Goal: Information Seeking & Learning: Learn about a topic

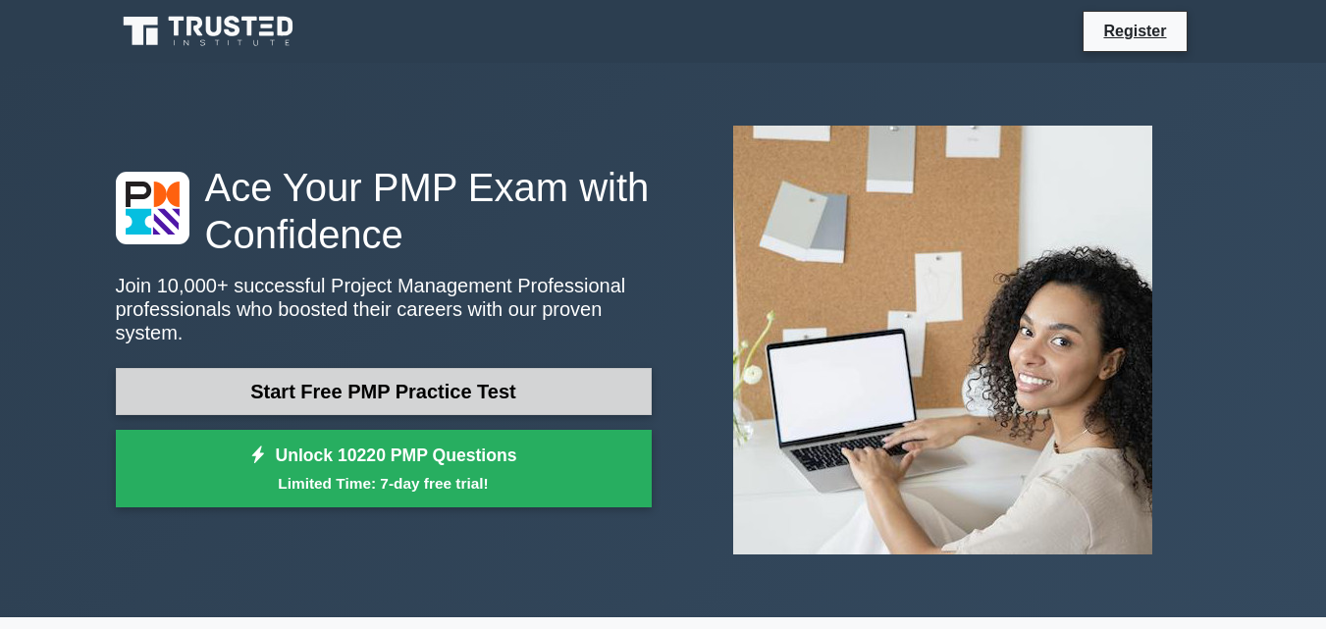
drag, startPoint x: 0, startPoint y: 0, endPoint x: 380, endPoint y: 376, distance: 534.4
click at [380, 376] on link "Start Free PMP Practice Test" at bounding box center [384, 391] width 536 height 47
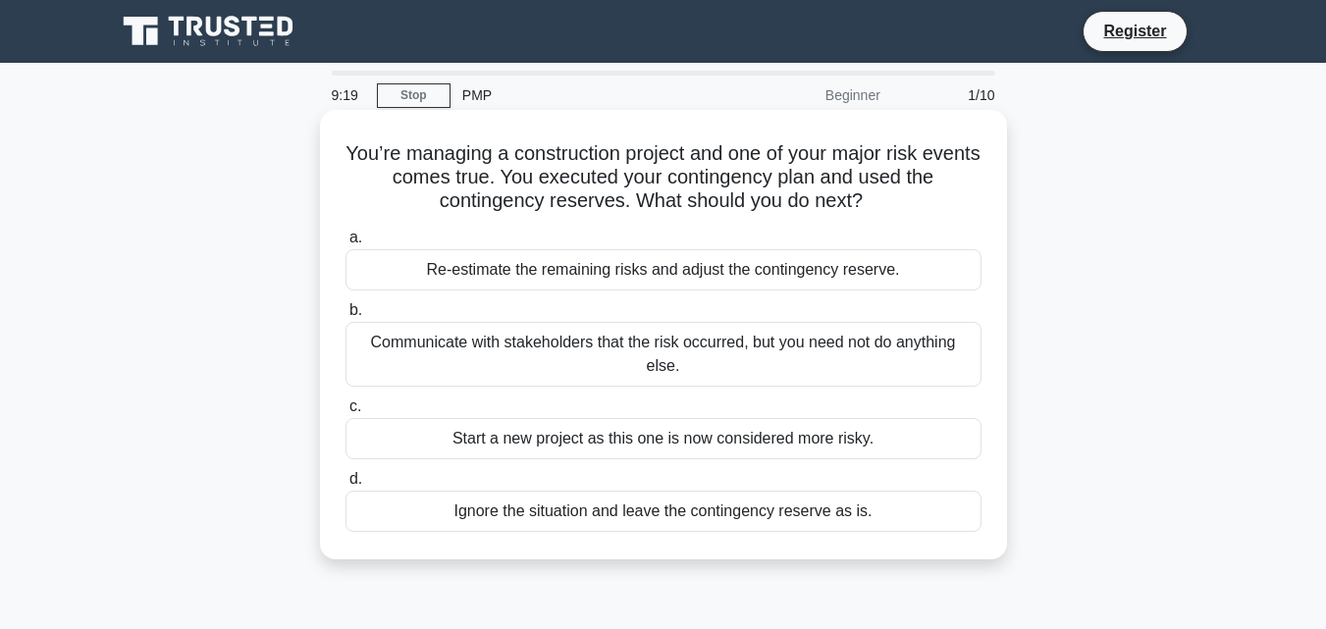
drag, startPoint x: 755, startPoint y: 355, endPoint x: 577, endPoint y: 428, distance: 191.9
click at [577, 428] on div "a. Re-estimate the remaining risks and adjust the contingency reserve. b. Commu…" at bounding box center [664, 379] width 660 height 314
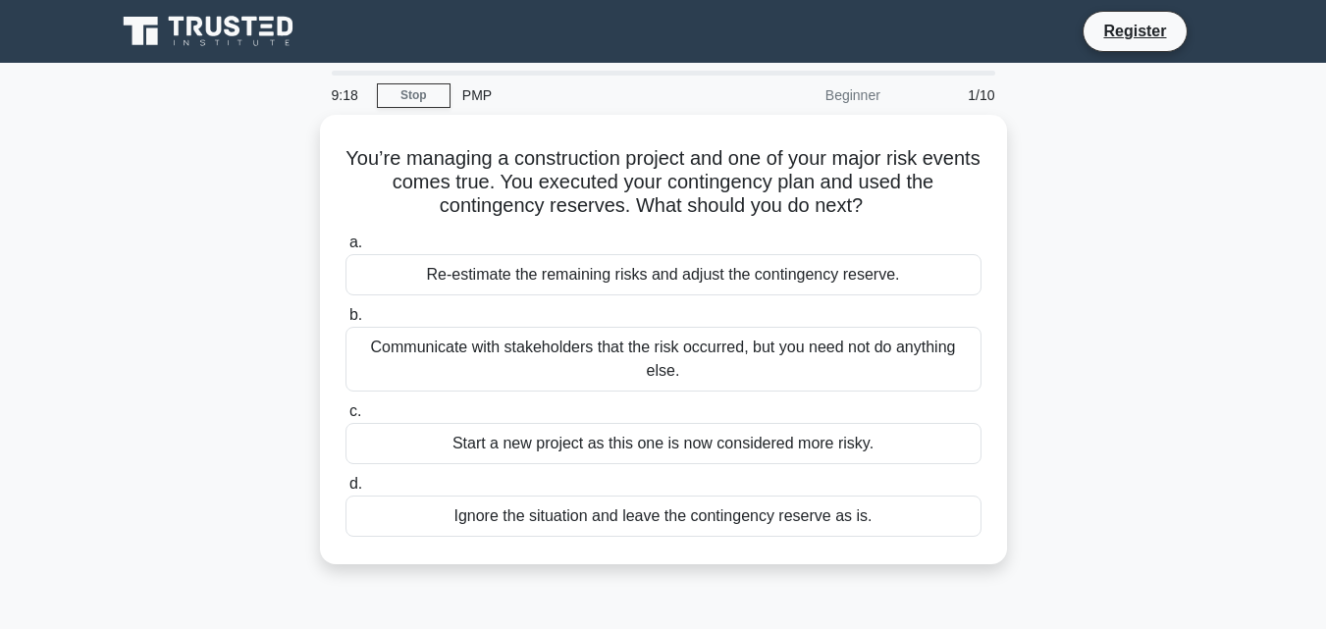
click at [1150, 299] on div "You’re managing a construction project and one of your major risk events comes …" at bounding box center [663, 351] width 1119 height 473
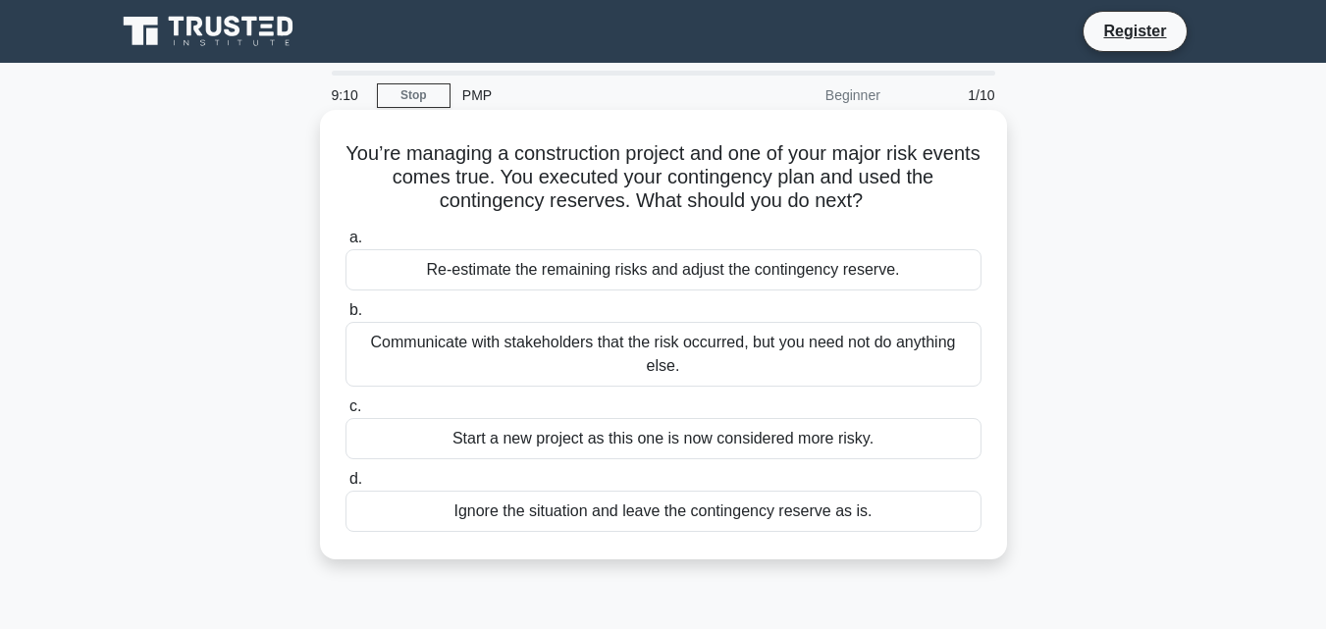
click at [644, 270] on div "Re-estimate the remaining risks and adjust the contingency reserve." at bounding box center [663, 269] width 636 height 41
click at [345, 244] on input "a. Re-estimate the remaining risks and adjust the contingency reserve." at bounding box center [345, 238] width 0 height 13
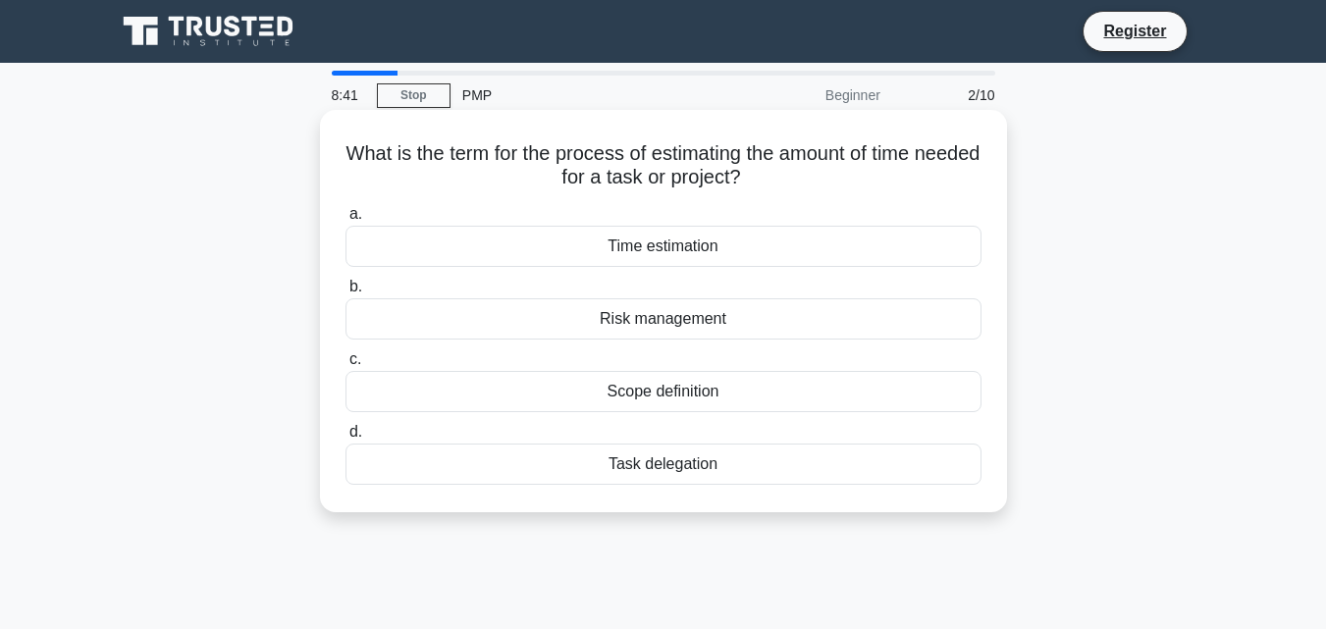
click at [672, 247] on div "Time estimation" at bounding box center [663, 246] width 636 height 41
click at [345, 221] on input "a. Time estimation" at bounding box center [345, 214] width 0 height 13
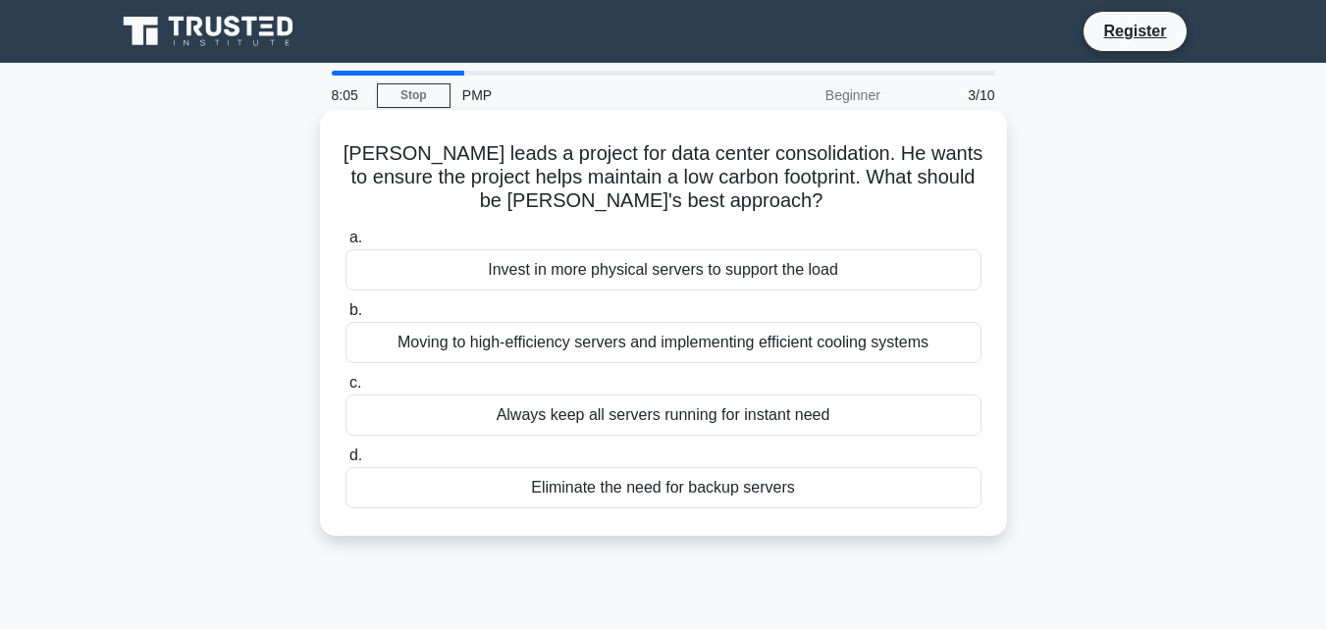
click at [691, 346] on div "Moving to high-efficiency servers and implementing efficient cooling systems" at bounding box center [663, 342] width 636 height 41
click at [345, 317] on input "b. Moving to high-efficiency servers and implementing efficient cooling systems" at bounding box center [345, 310] width 0 height 13
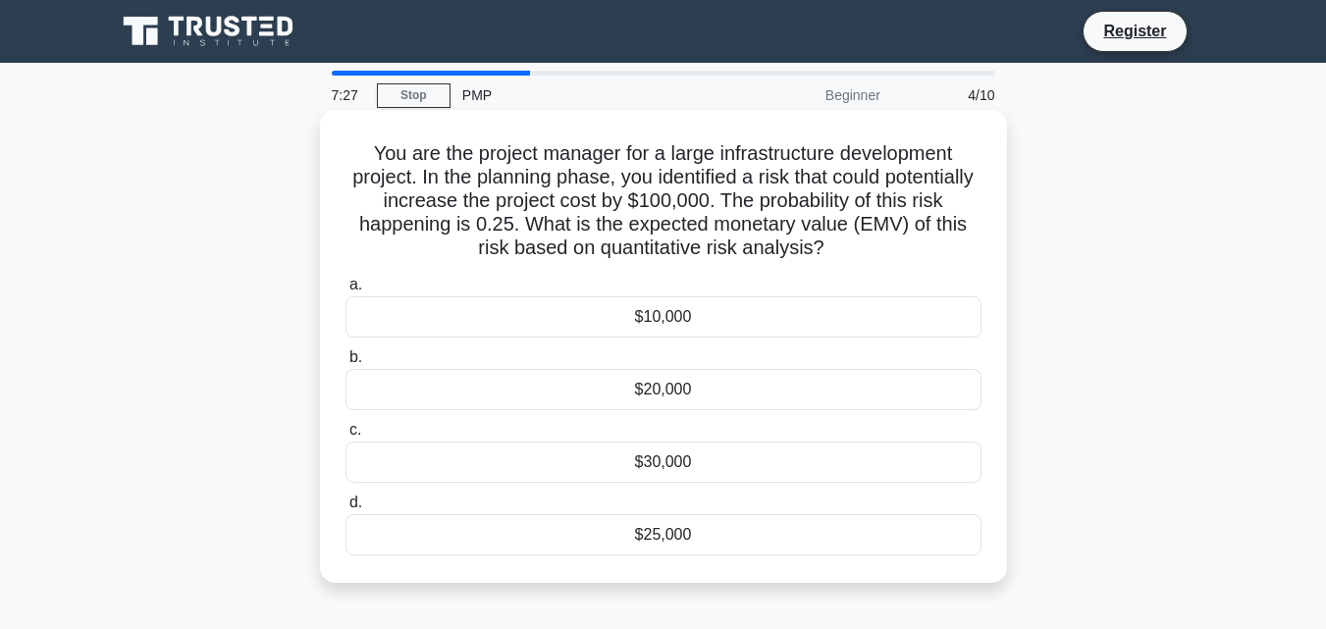
click at [681, 536] on div "$25,000" at bounding box center [663, 534] width 636 height 41
click at [345, 509] on input "d. $25,000" at bounding box center [345, 503] width 0 height 13
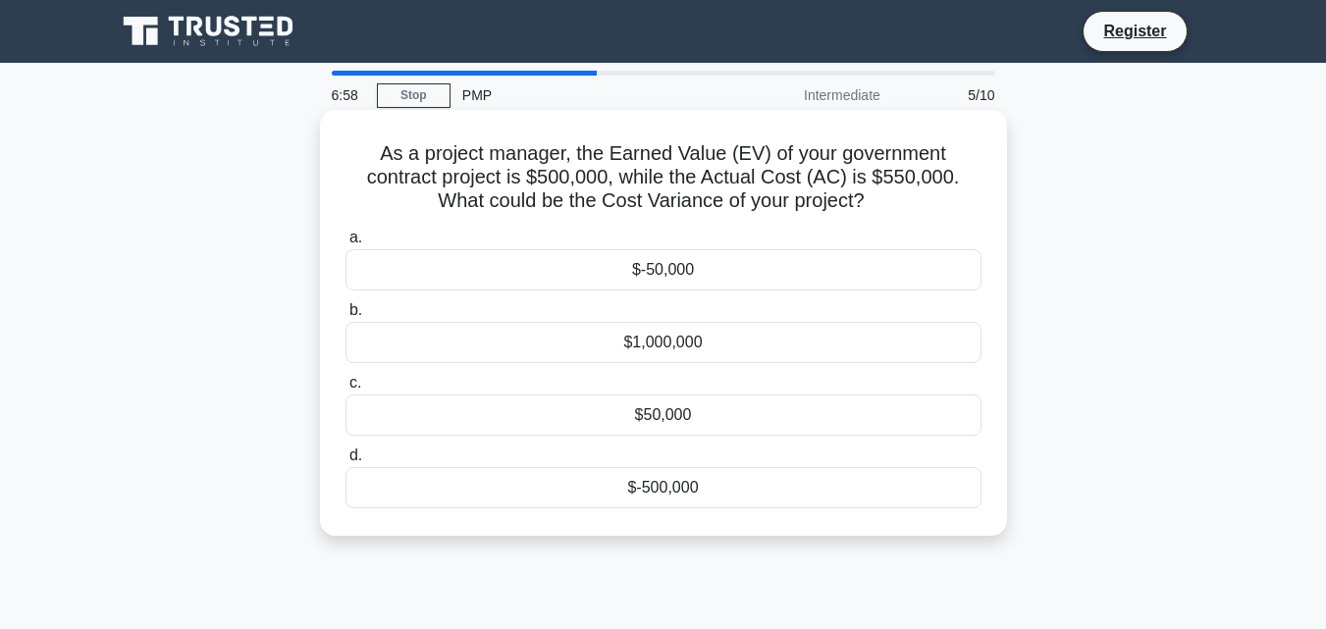
click at [677, 274] on div "$-50,000" at bounding box center [663, 269] width 636 height 41
click at [345, 244] on input "a. $-50,000" at bounding box center [345, 238] width 0 height 13
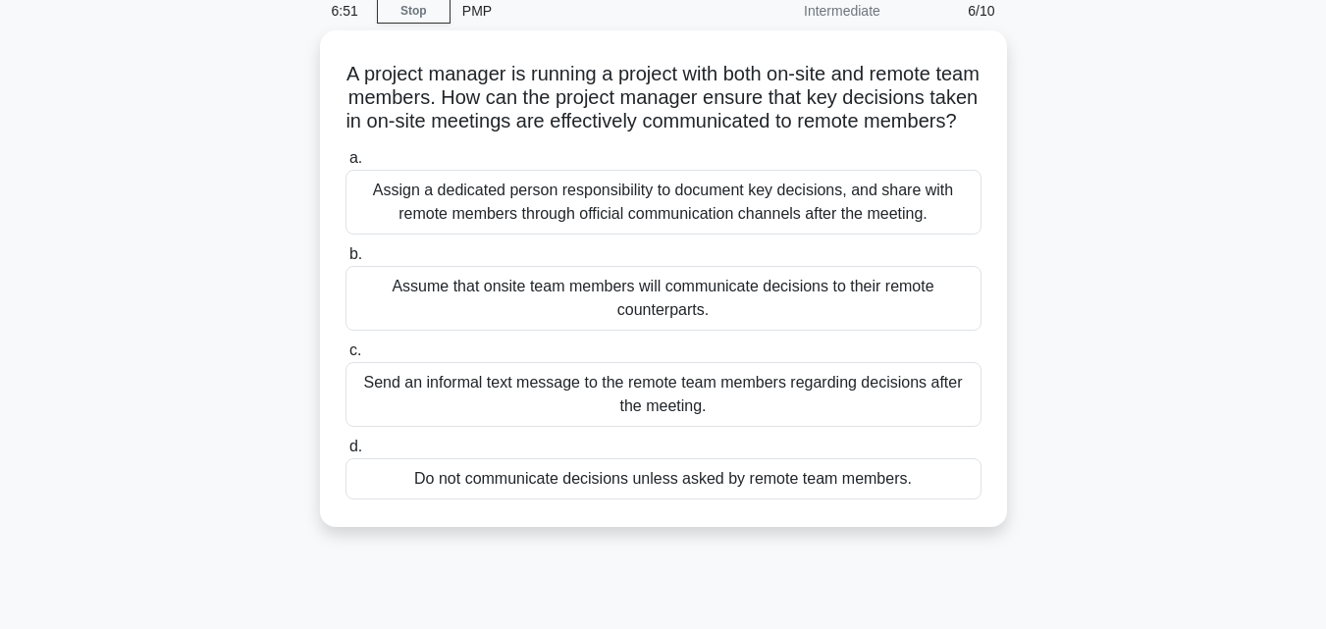
scroll to position [85, 0]
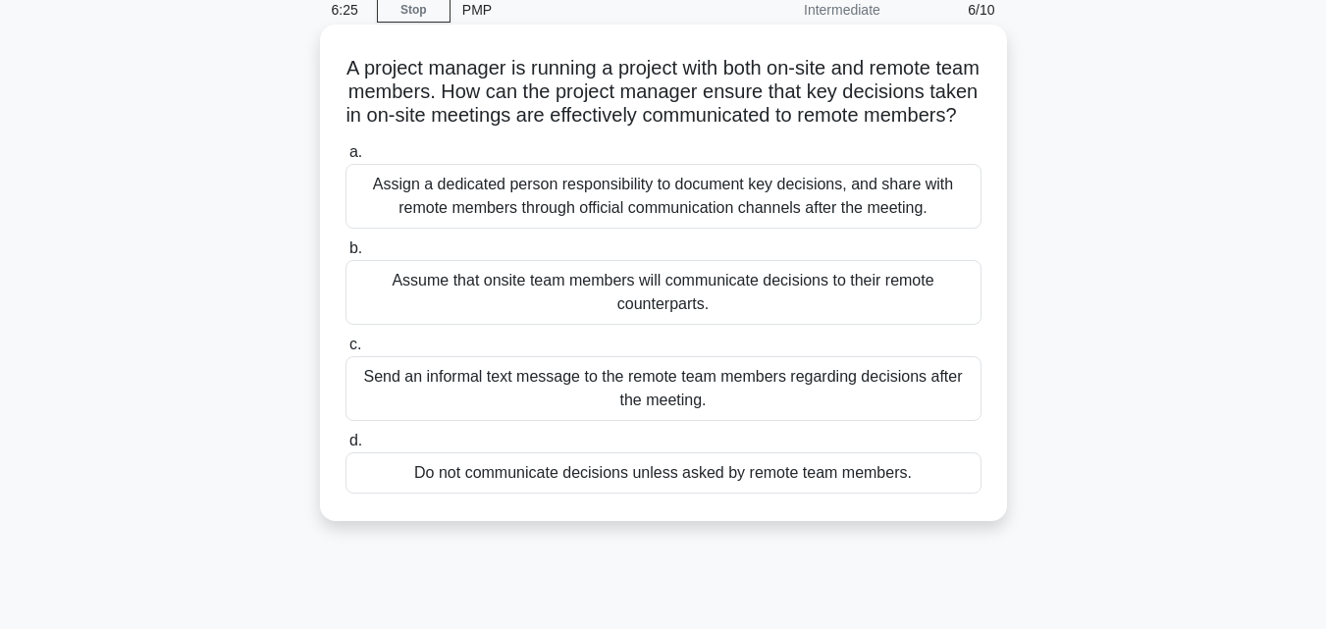
click at [705, 226] on div "Assign a dedicated person responsibility to document key decisions, and share w…" at bounding box center [663, 196] width 636 height 65
click at [345, 159] on input "a. Assign a dedicated person responsibility to document key decisions, and shar…" at bounding box center [345, 152] width 0 height 13
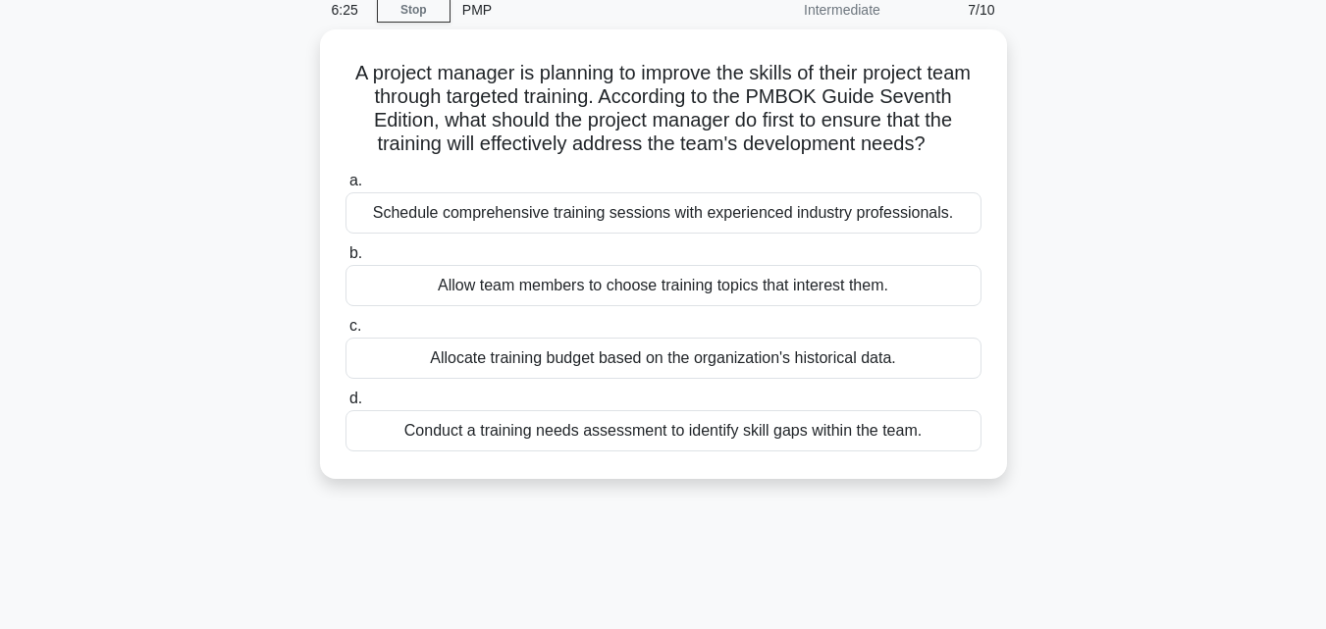
scroll to position [0, 0]
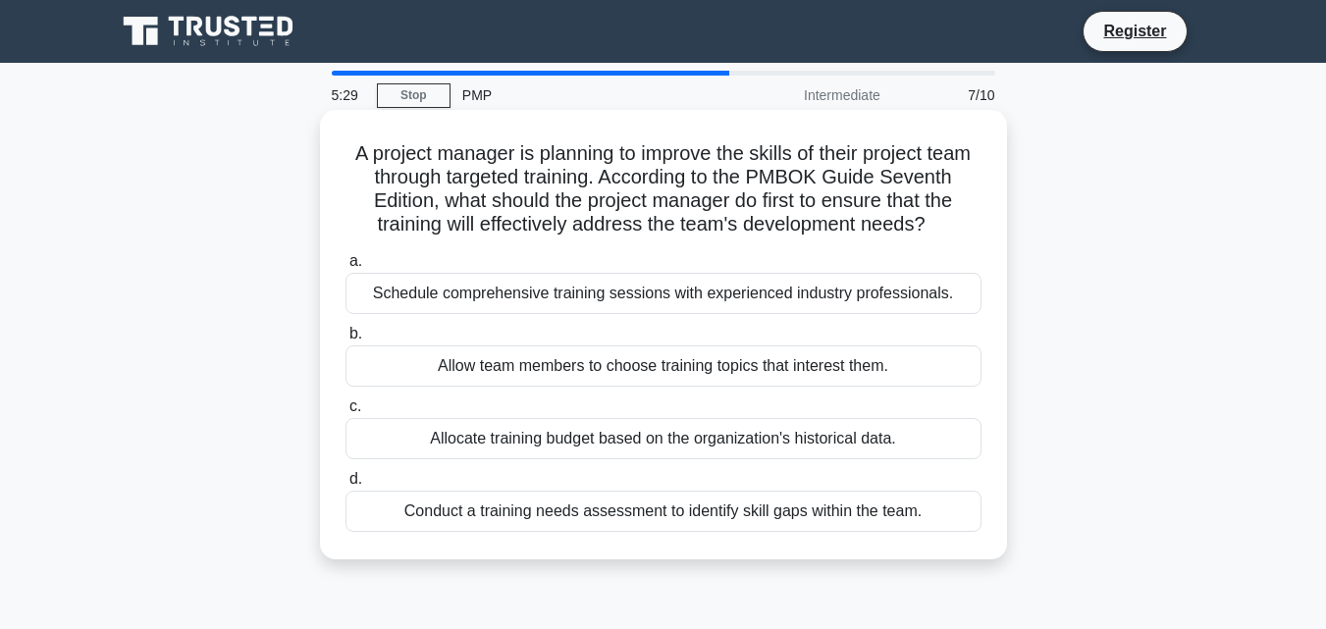
click at [673, 532] on div "Conduct a training needs assessment to identify skill gaps within the team." at bounding box center [663, 511] width 636 height 41
click at [345, 486] on input "d. Conduct a training needs assessment to identify skill gaps within the team." at bounding box center [345, 479] width 0 height 13
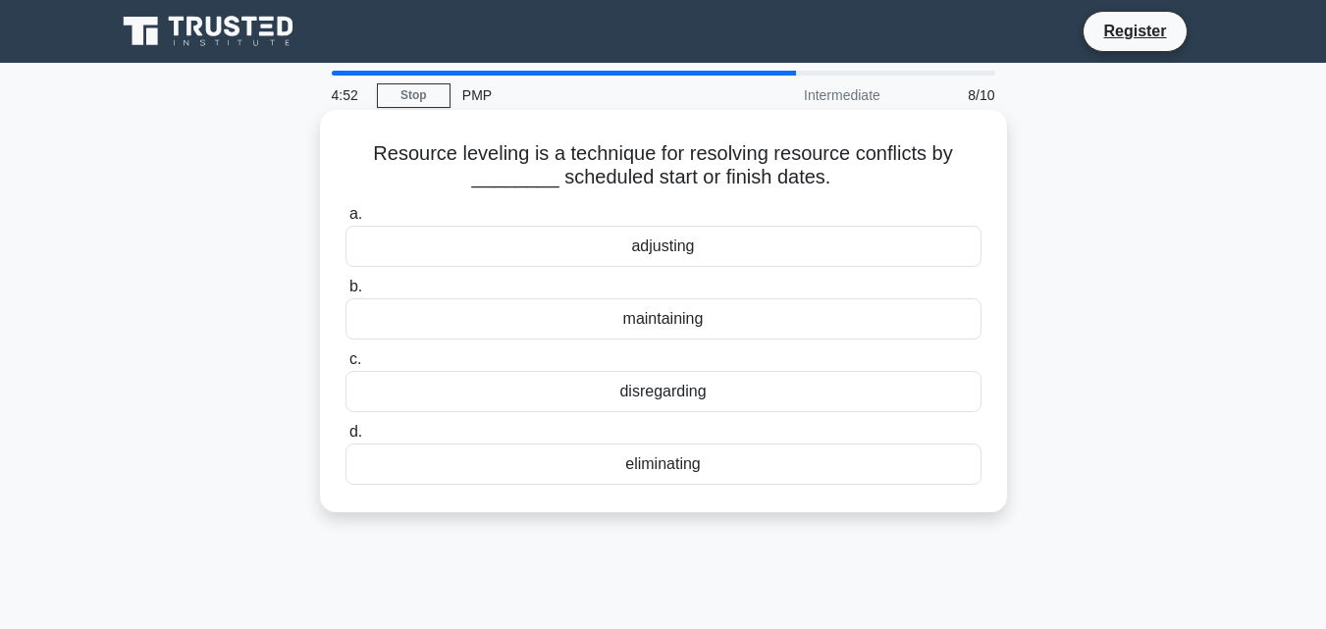
click at [678, 240] on div "adjusting" at bounding box center [663, 246] width 636 height 41
click at [345, 221] on input "a. adjusting" at bounding box center [345, 214] width 0 height 13
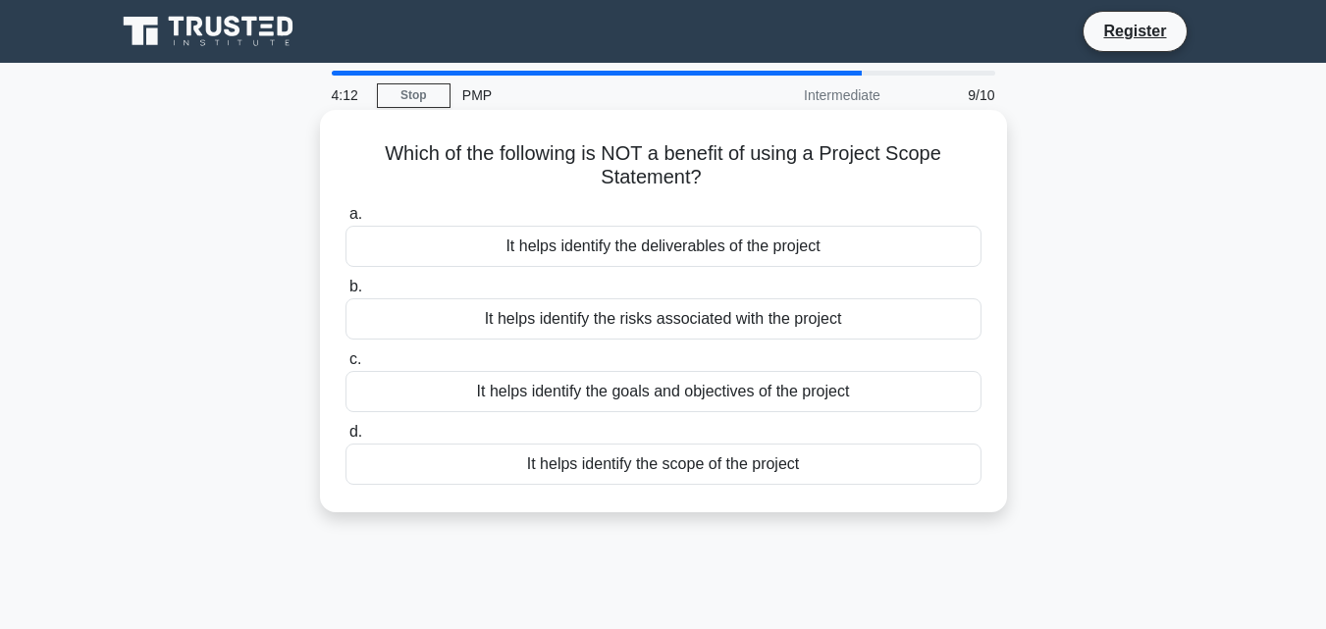
click at [703, 241] on div "It helps identify the deliverables of the project" at bounding box center [663, 246] width 636 height 41
click at [345, 221] on input "a. It helps identify the deliverables of the project" at bounding box center [345, 214] width 0 height 13
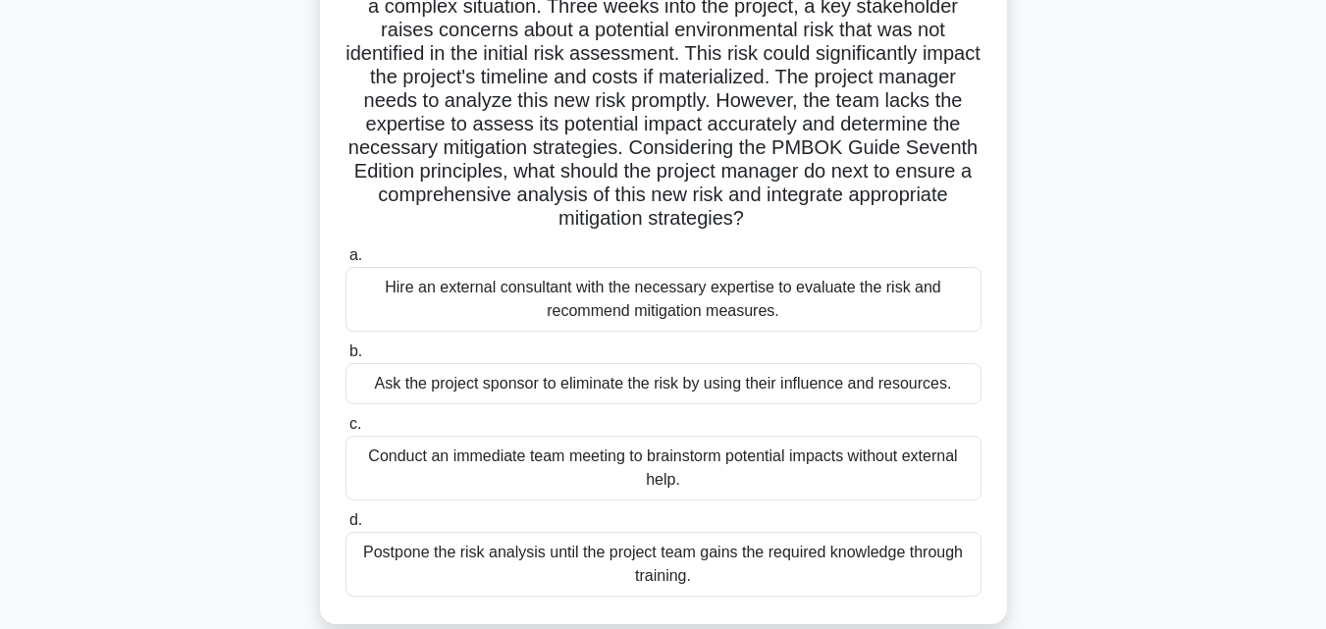
scroll to position [196, 0]
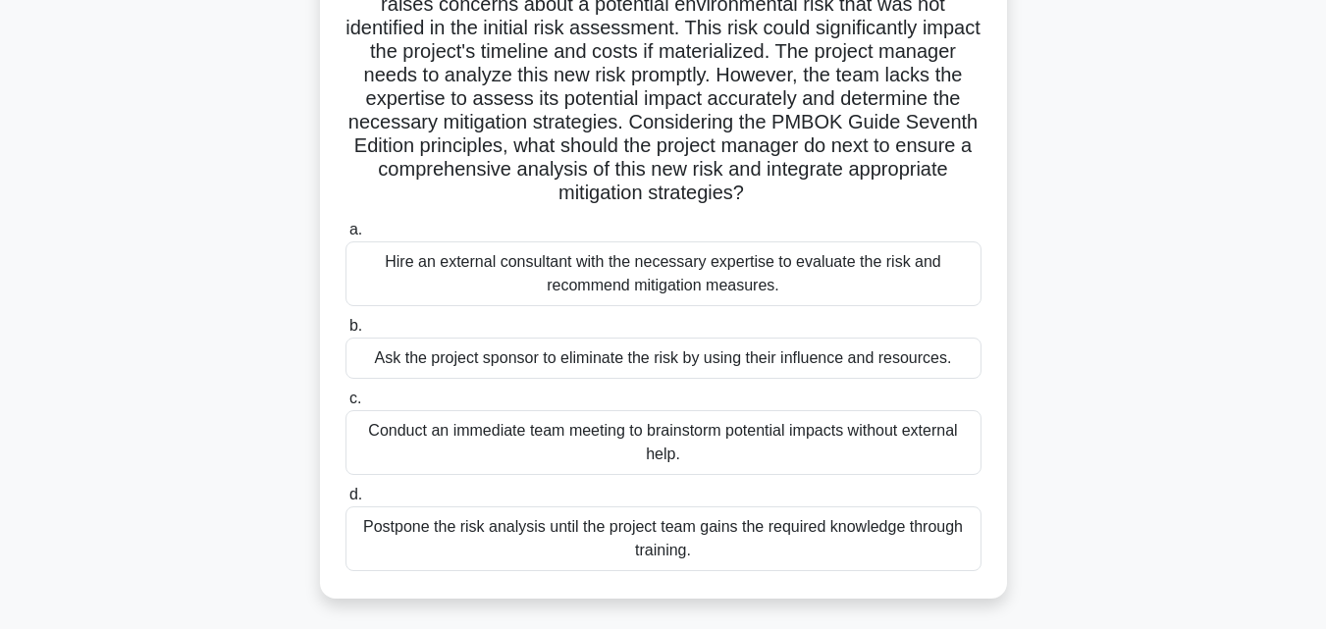
click at [737, 260] on div "Hire an external consultant with the necessary expertise to evaluate the risk a…" at bounding box center [663, 273] width 636 height 65
click at [345, 237] on input "a. Hire an external consultant with the necessary expertise to evaluate the ris…" at bounding box center [345, 230] width 0 height 13
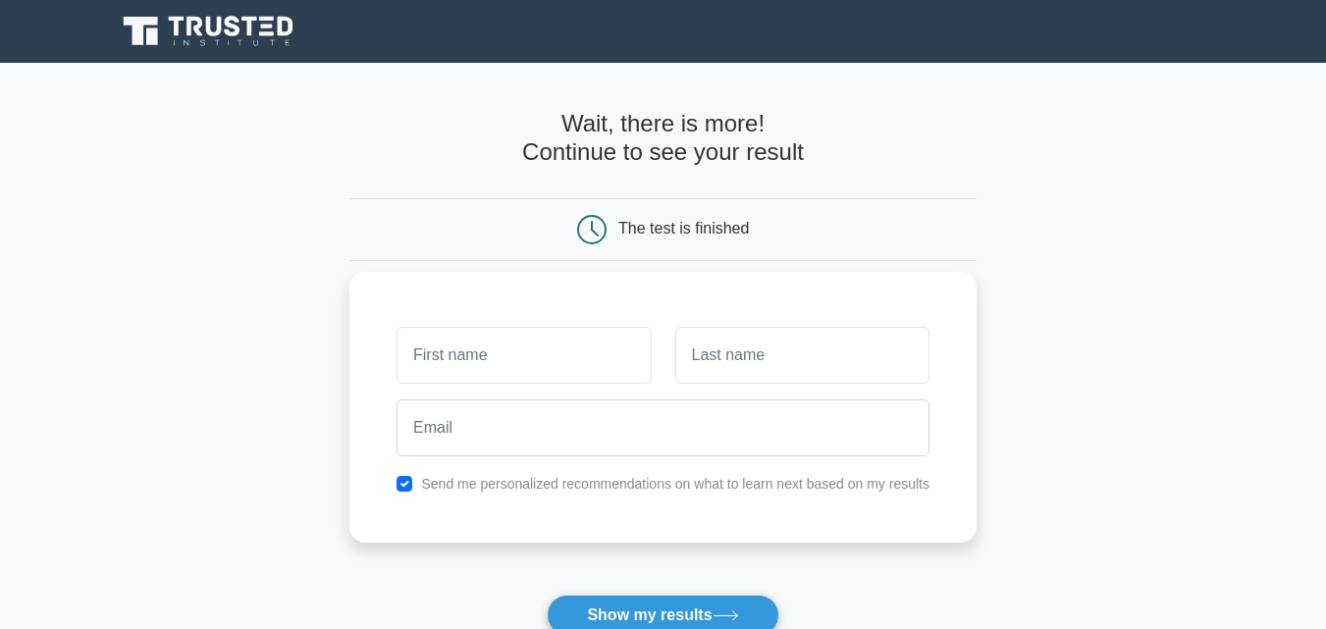
click at [538, 362] on input "text" at bounding box center [524, 355] width 254 height 57
type input "frid"
click at [843, 356] on input "text" at bounding box center [802, 355] width 254 height 57
type input "cresus"
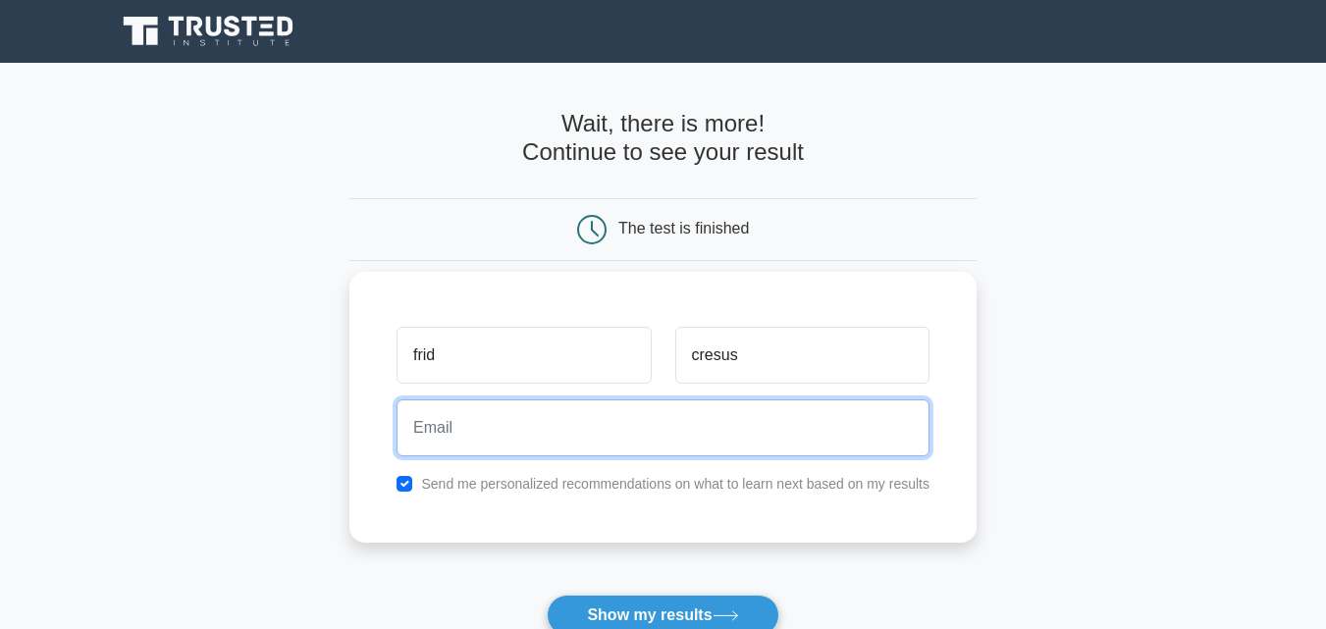
click at [697, 443] on input "email" at bounding box center [663, 427] width 533 height 57
type input "cresusdefrid@gmail.com"
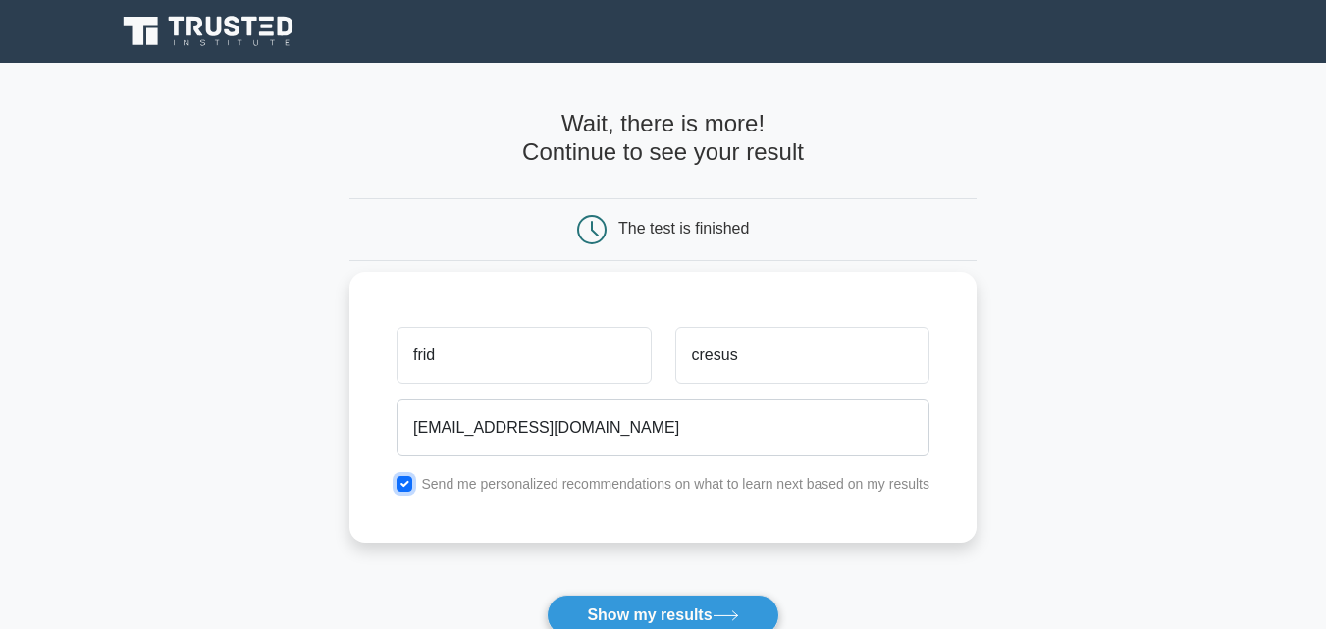
click at [401, 482] on input "checkbox" at bounding box center [405, 484] width 16 height 16
checkbox input "false"
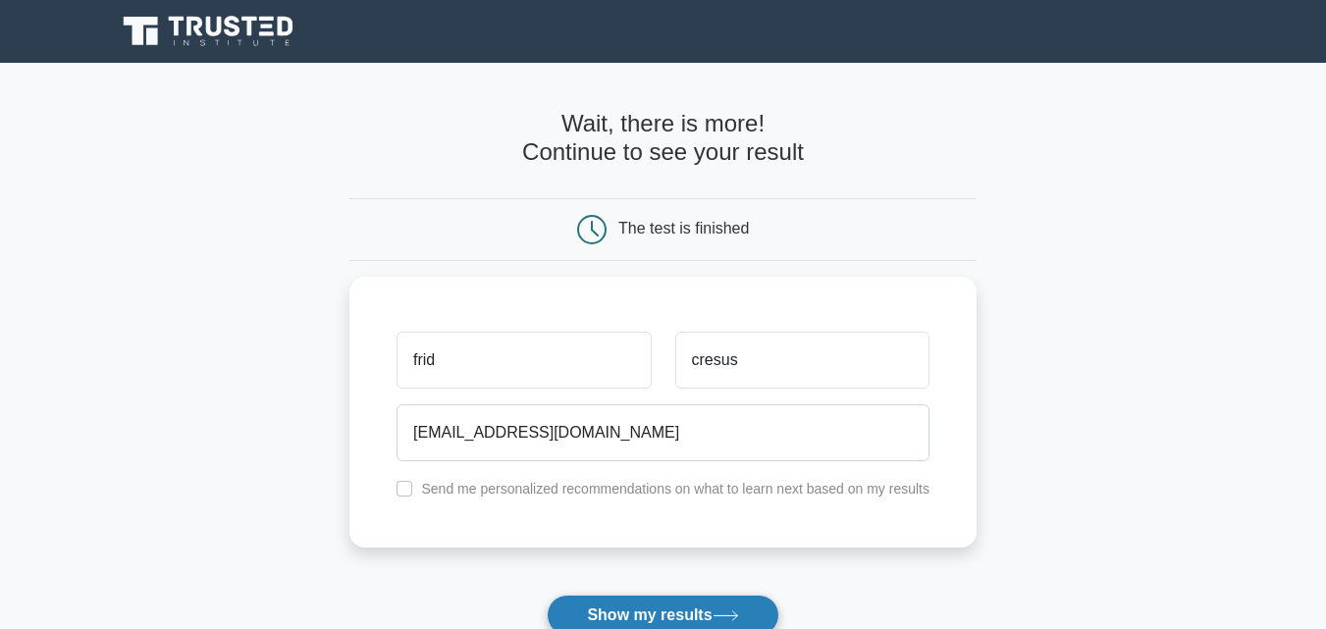
click at [636, 610] on button "Show my results" at bounding box center [663, 615] width 232 height 41
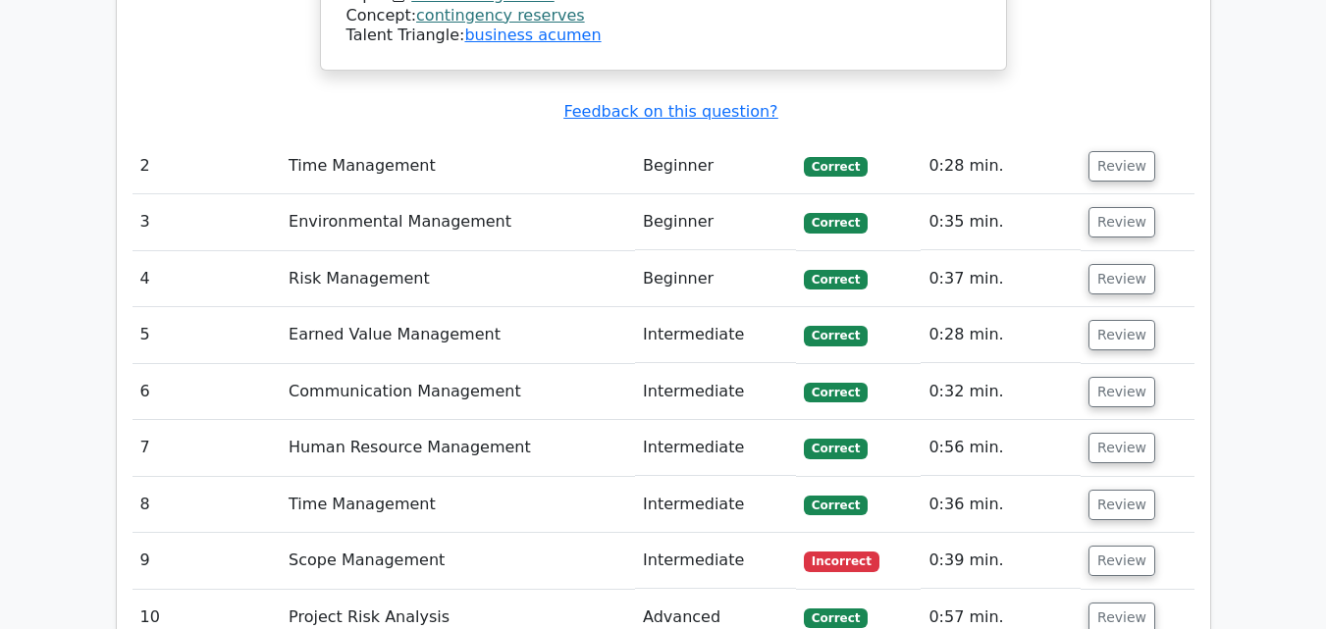
scroll to position [2613, 0]
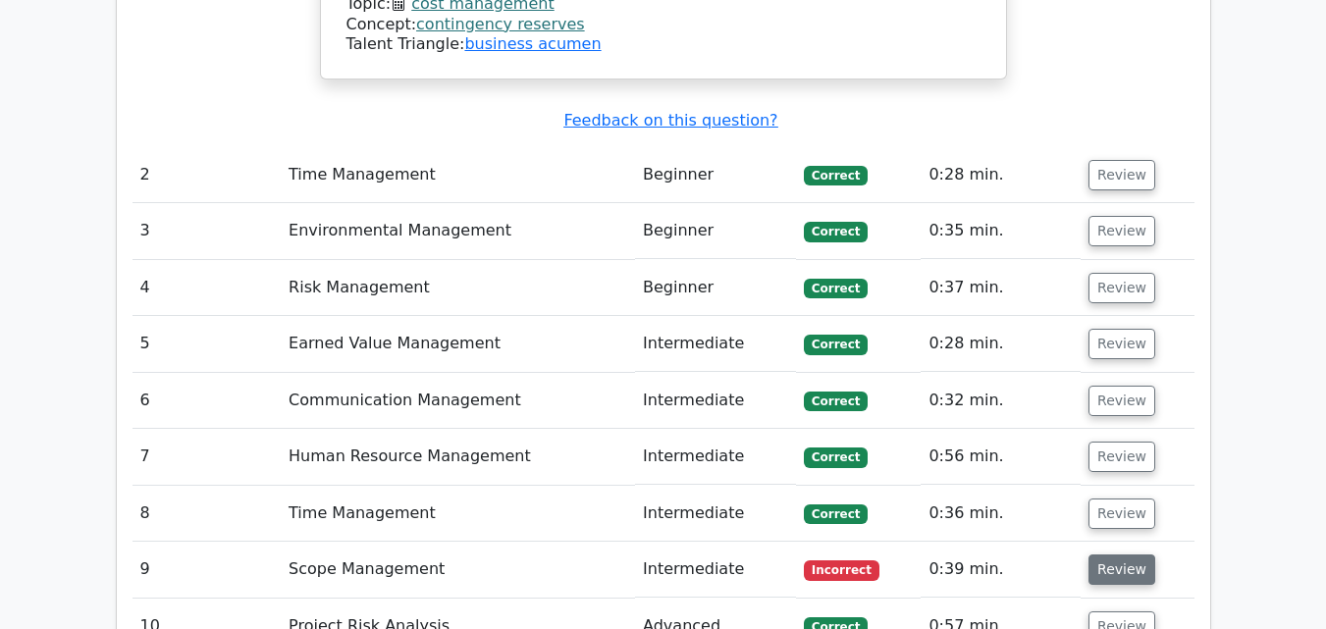
click at [1110, 555] on button "Review" at bounding box center [1121, 570] width 67 height 30
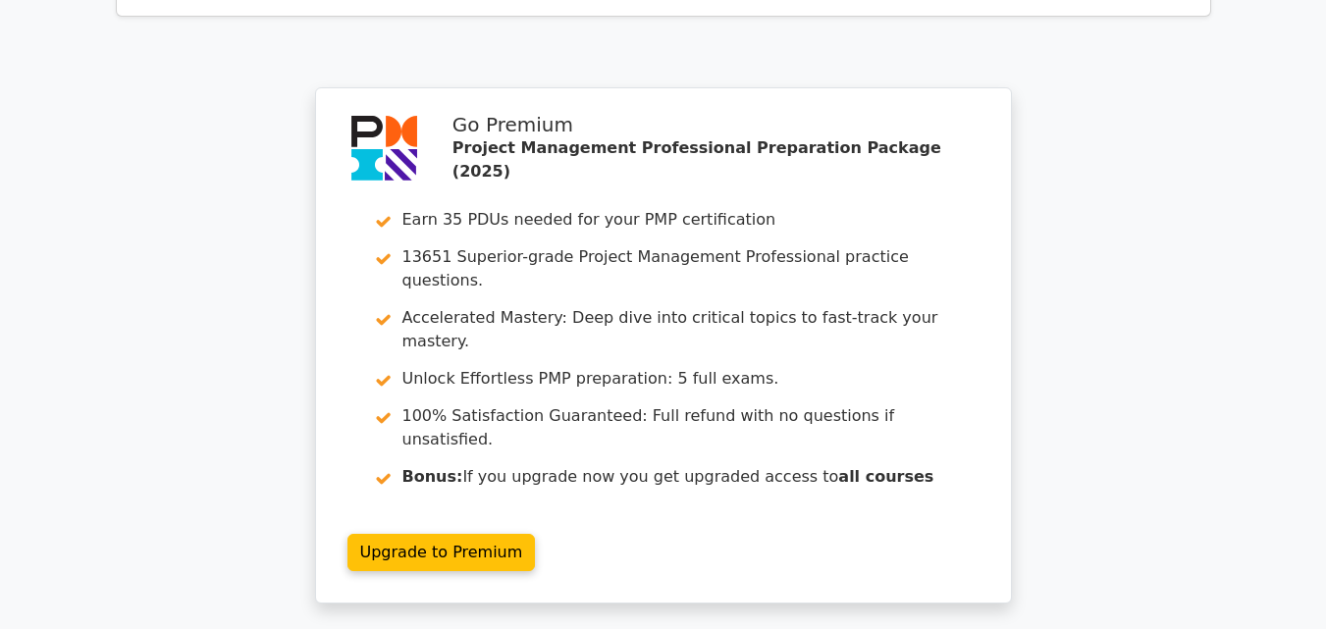
scroll to position [4072, 0]
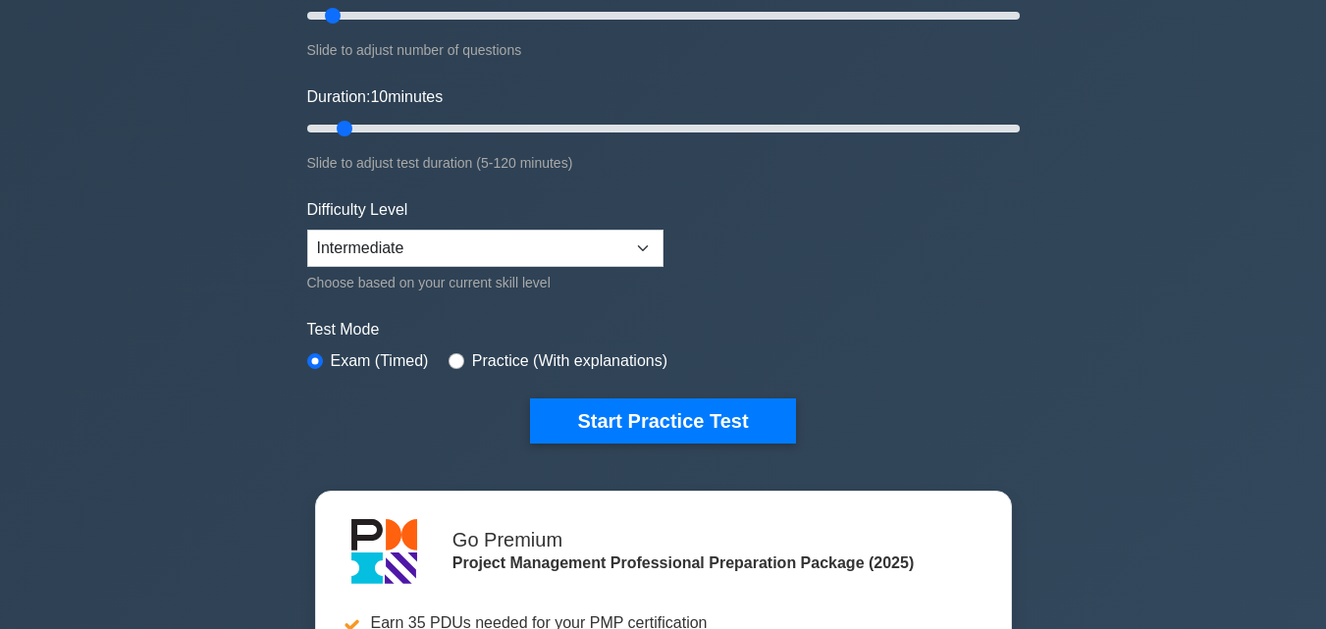
scroll to position [323, 0]
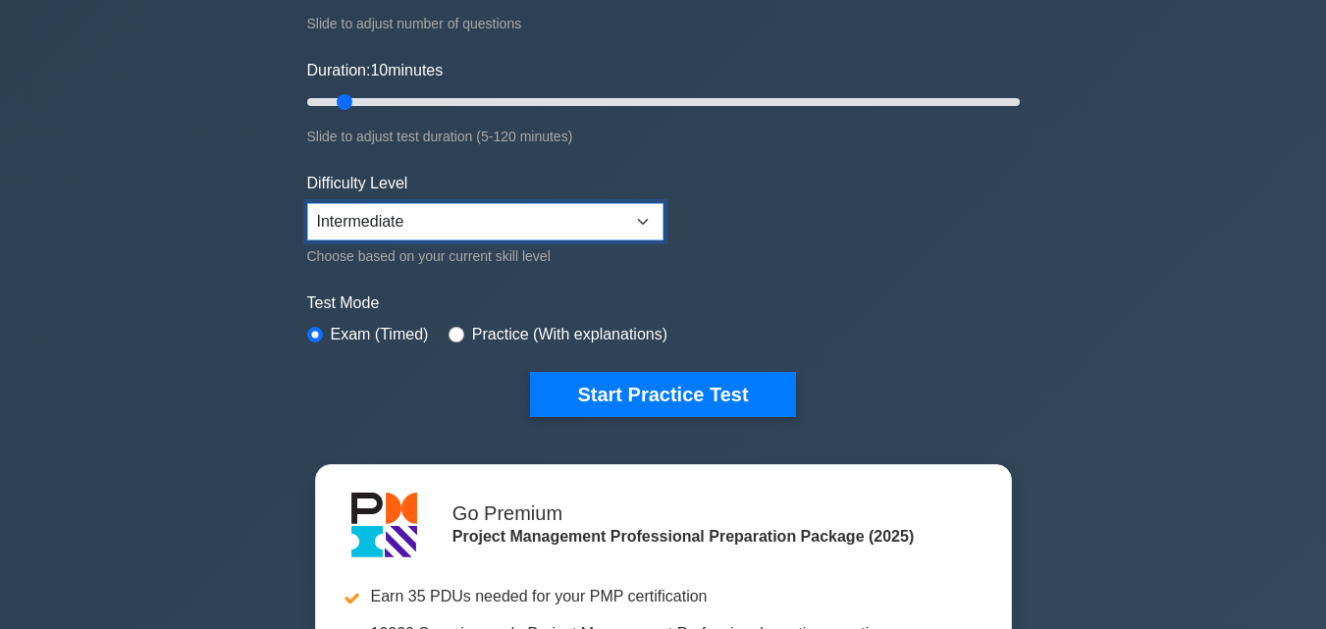
click at [648, 219] on select "Beginner Intermediate Expert" at bounding box center [485, 221] width 356 height 37
click at [307, 203] on select "Beginner Intermediate Expert" at bounding box center [485, 221] width 356 height 37
click at [647, 221] on select "Beginner Intermediate Expert" at bounding box center [485, 221] width 356 height 37
select select "intermediate"
click at [307, 203] on select "Beginner Intermediate Expert" at bounding box center [485, 221] width 356 height 37
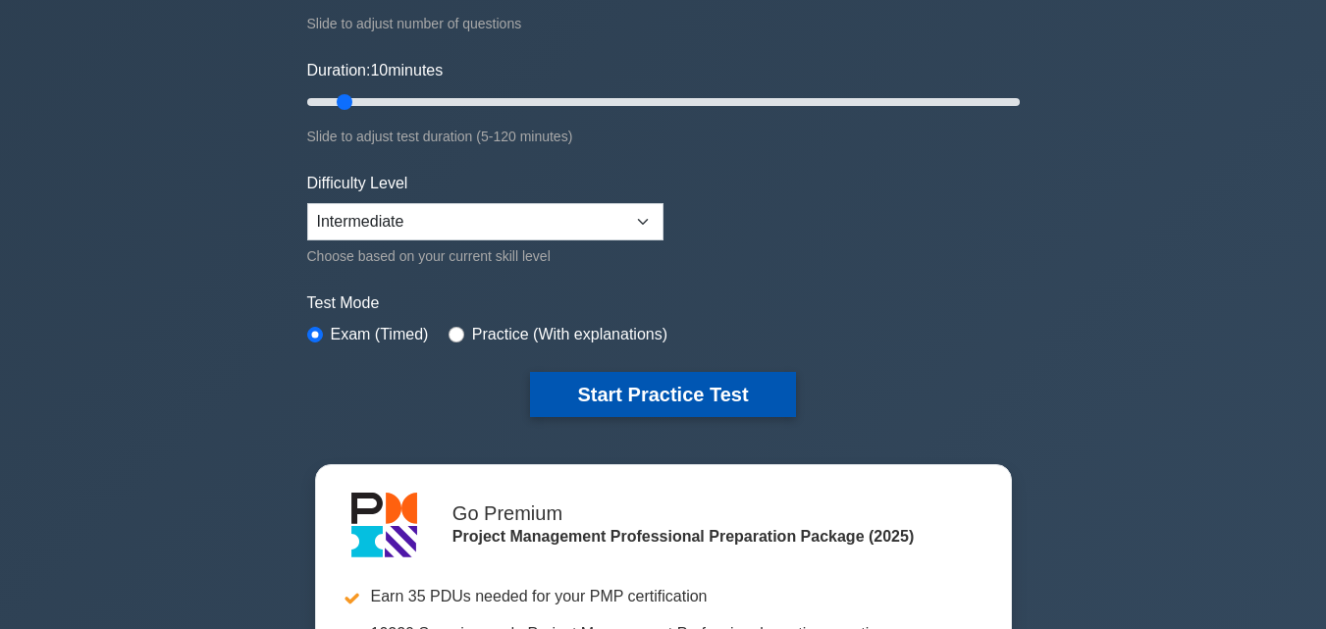
click at [647, 390] on button "Start Practice Test" at bounding box center [662, 394] width 265 height 45
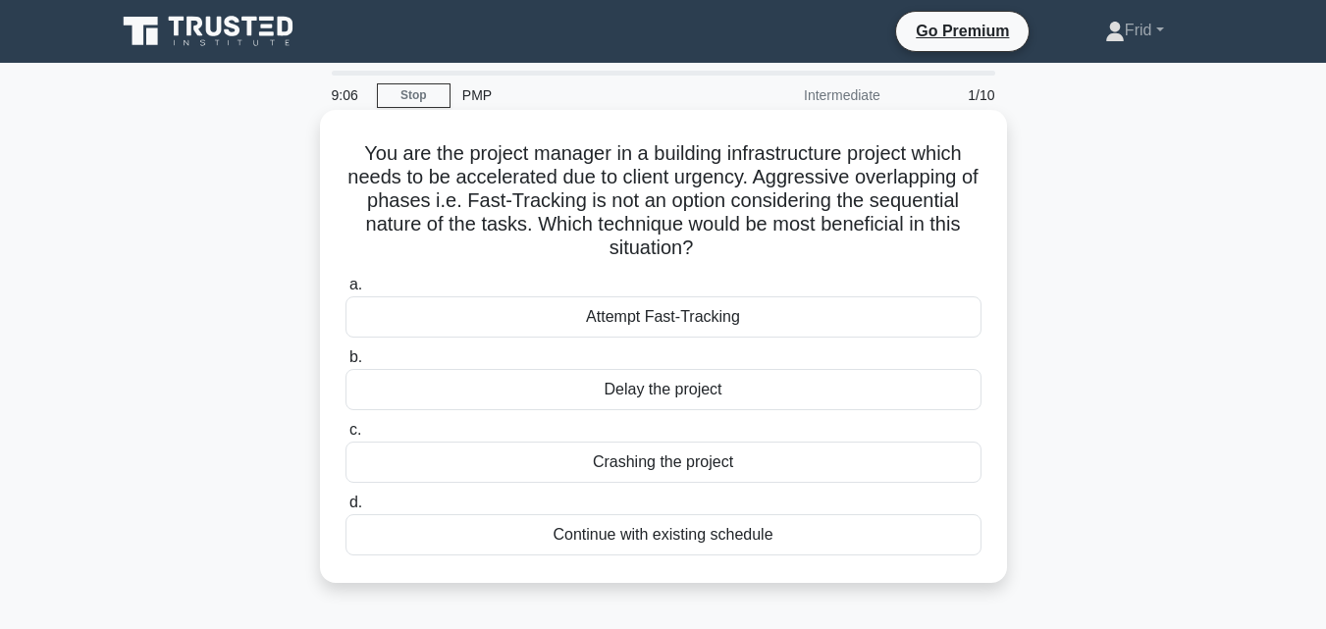
click at [696, 538] on div "Continue with existing schedule" at bounding box center [663, 534] width 636 height 41
click at [345, 509] on input "d. Continue with existing schedule" at bounding box center [345, 503] width 0 height 13
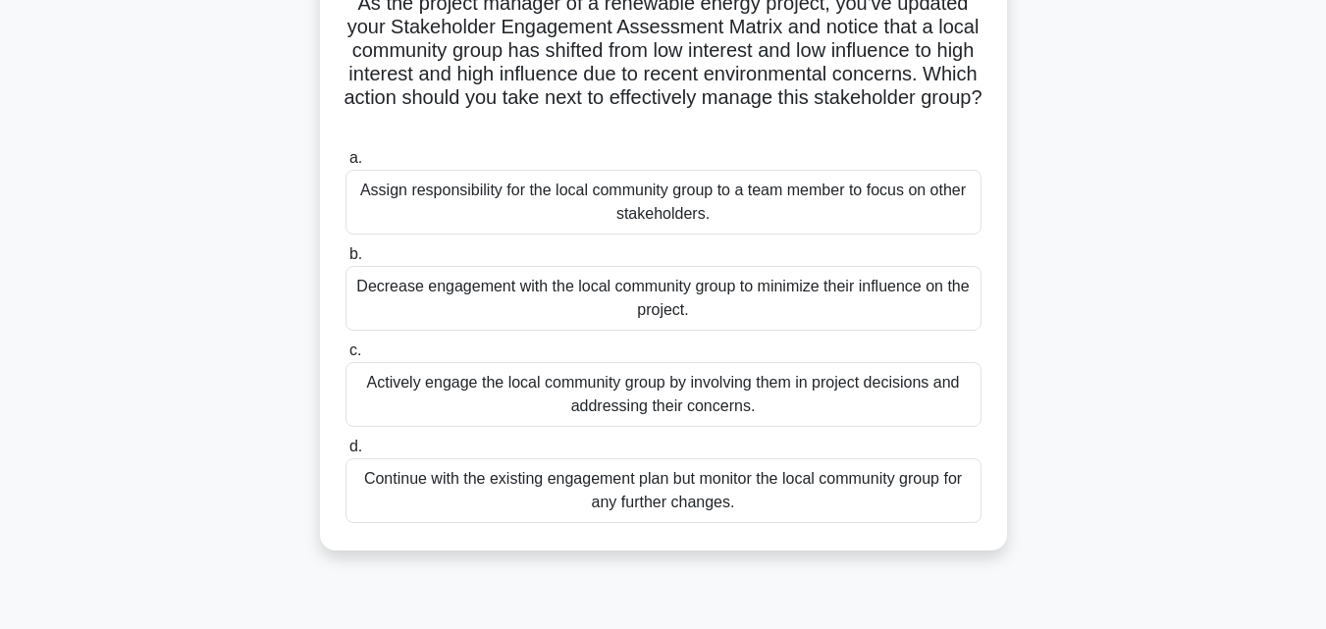
scroll to position [157, 0]
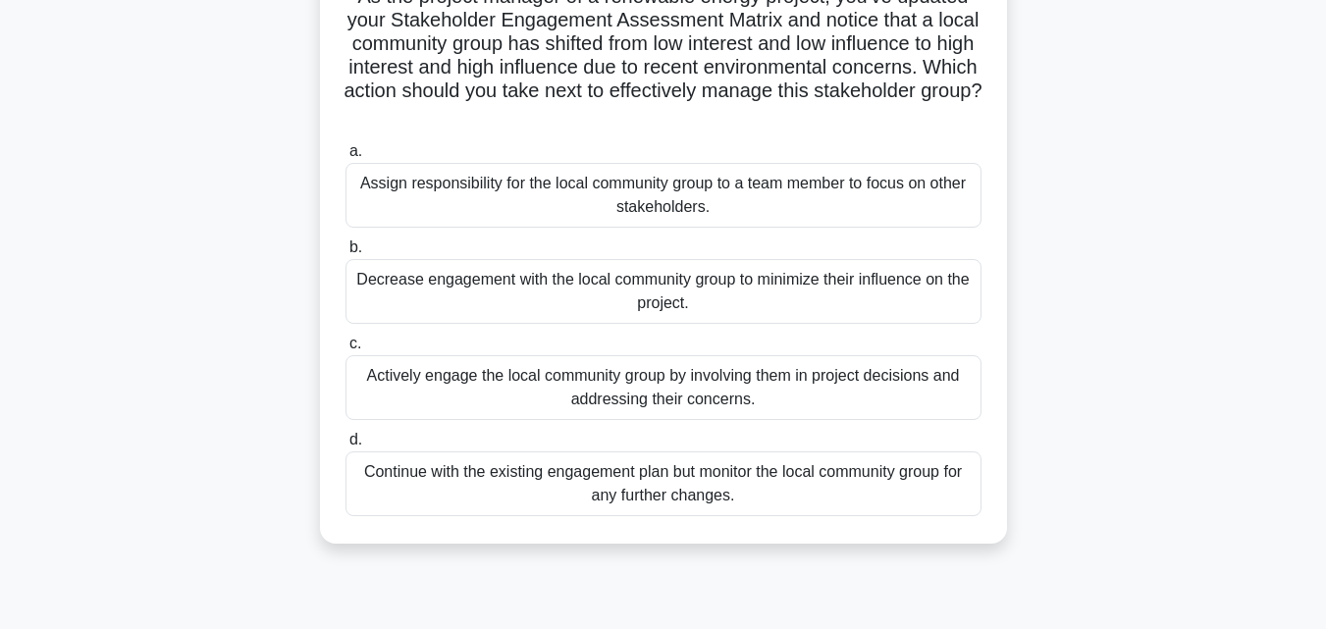
click at [689, 393] on div "Actively engage the local community group by involving them in project decision…" at bounding box center [663, 387] width 636 height 65
click at [345, 350] on input "c. Actively engage the local community group by involving them in project decis…" at bounding box center [345, 344] width 0 height 13
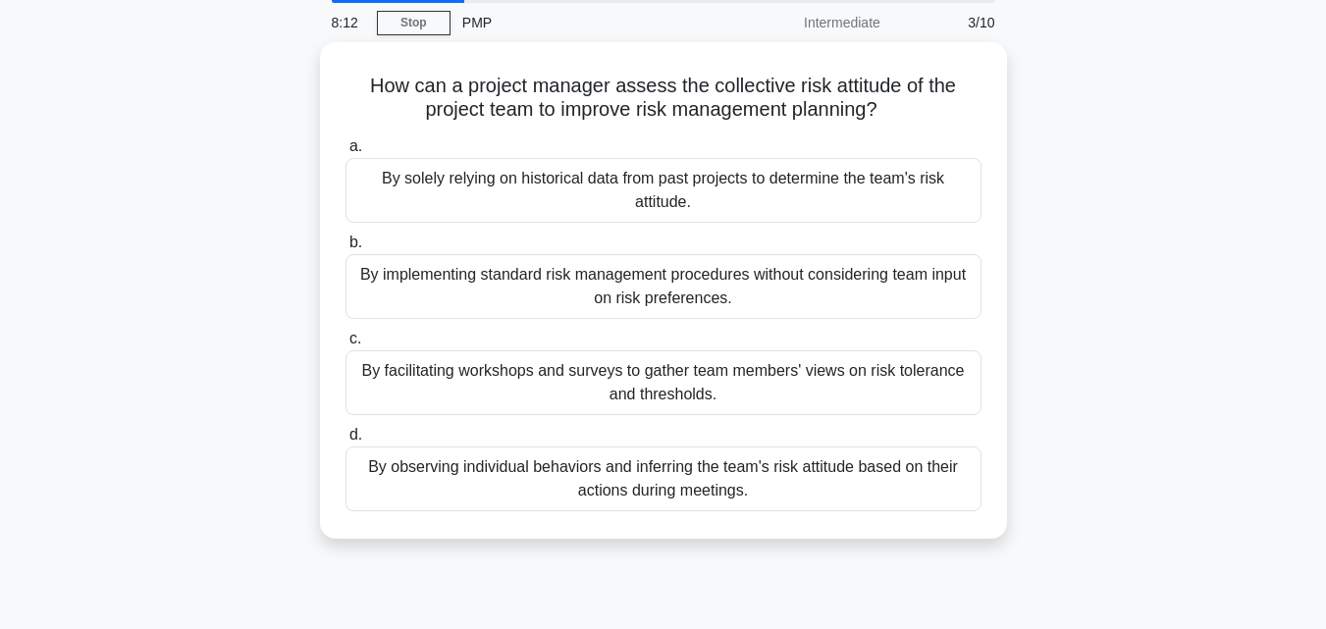
scroll to position [72, 0]
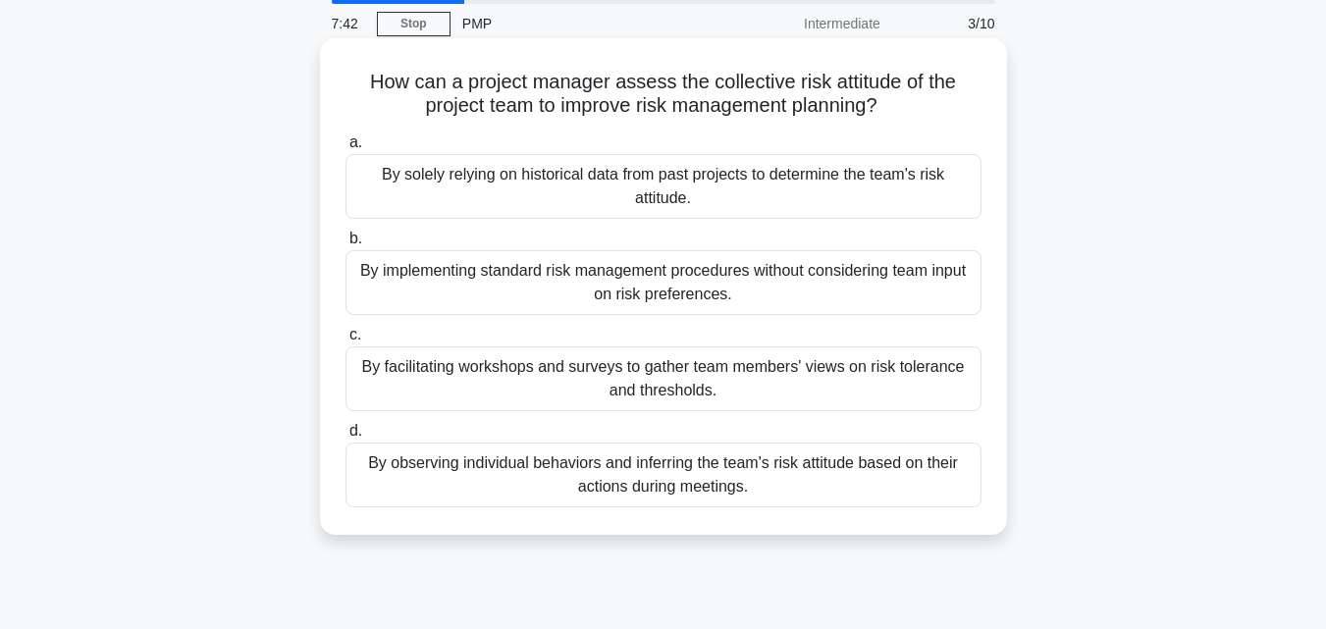
click at [753, 384] on div "By facilitating workshops and surveys to gather team members' views on risk tol…" at bounding box center [663, 378] width 636 height 65
click at [345, 342] on input "c. By facilitating workshops and surveys to gather team members' views on risk …" at bounding box center [345, 335] width 0 height 13
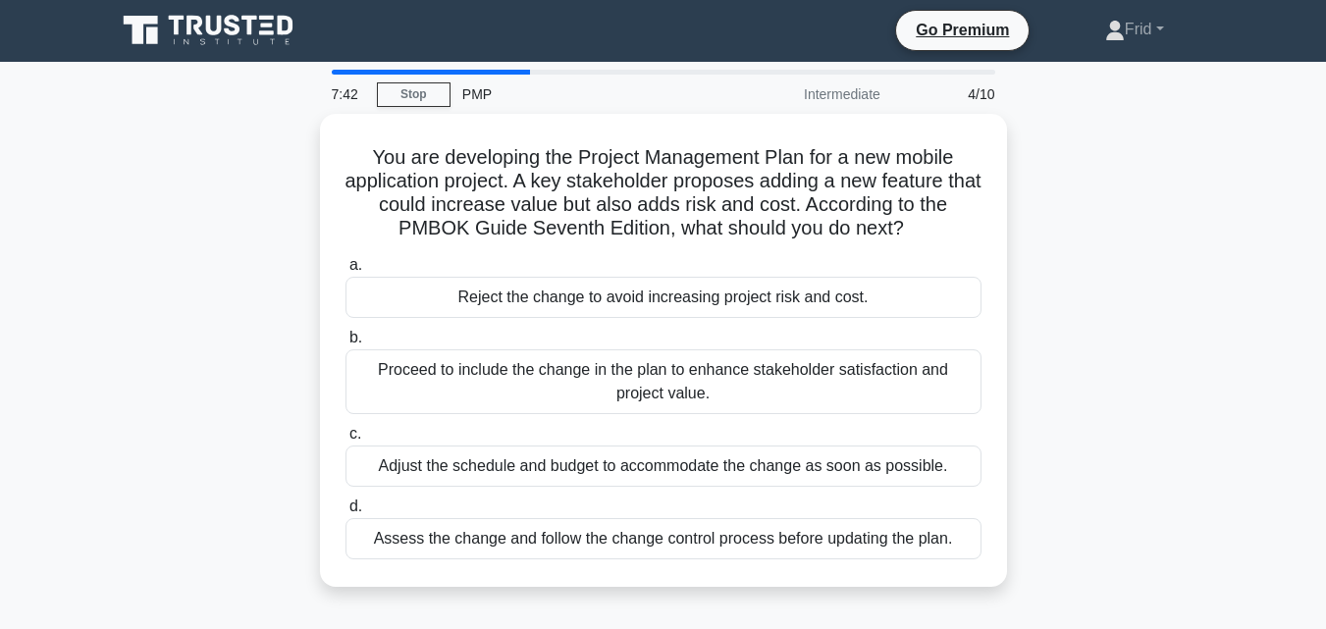
scroll to position [0, 0]
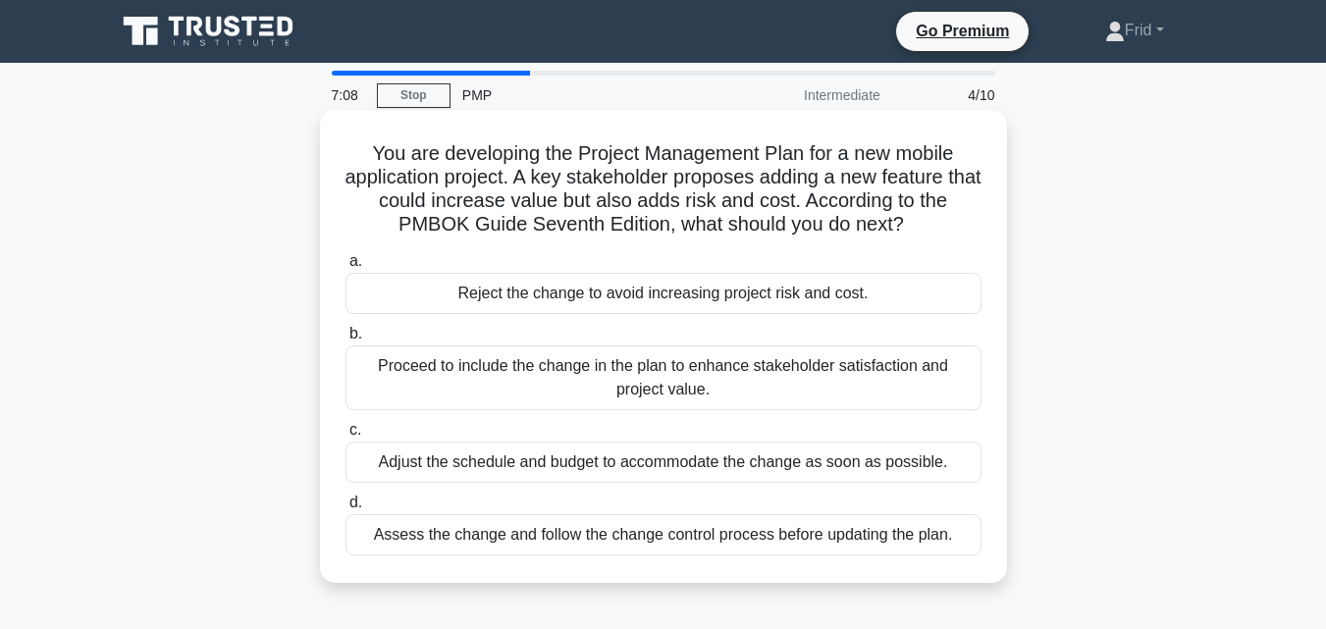
click at [694, 539] on div "Assess the change and follow the change control process before updating the pla…" at bounding box center [663, 534] width 636 height 41
click at [345, 509] on input "d. Assess the change and follow the change control process before updating the …" at bounding box center [345, 503] width 0 height 13
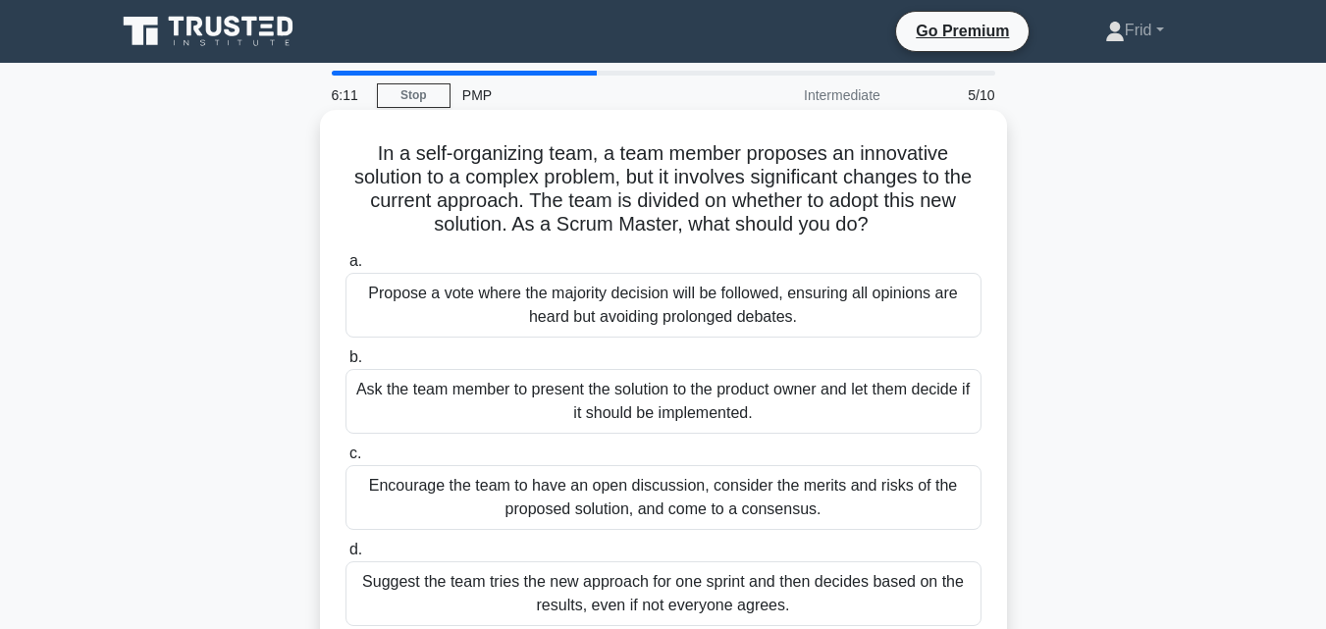
click at [836, 601] on div "Suggest the team tries the new approach for one sprint and then decides based o…" at bounding box center [663, 593] width 636 height 65
click at [345, 556] on input "d. Suggest the team tries the new approach for one sprint and then decides base…" at bounding box center [345, 550] width 0 height 13
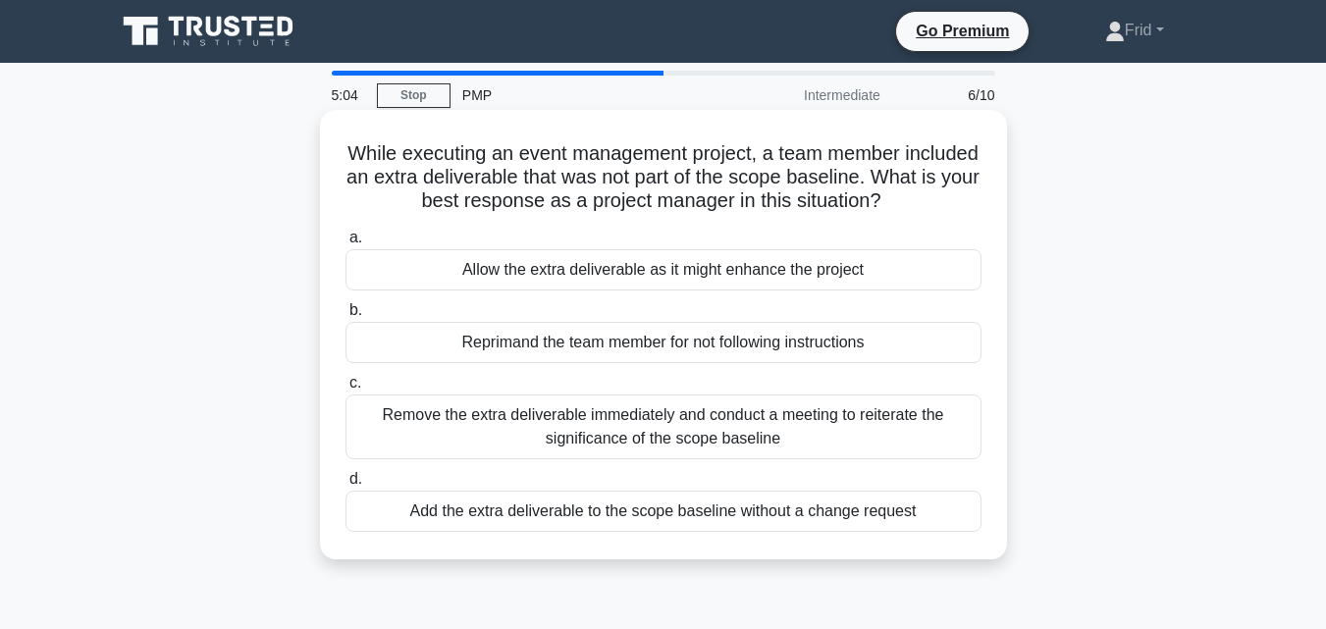
click at [629, 345] on div "Reprimand the team member for not following instructions" at bounding box center [663, 342] width 636 height 41
click at [345, 317] on input "b. Reprimand the team member for not following instructions" at bounding box center [345, 310] width 0 height 13
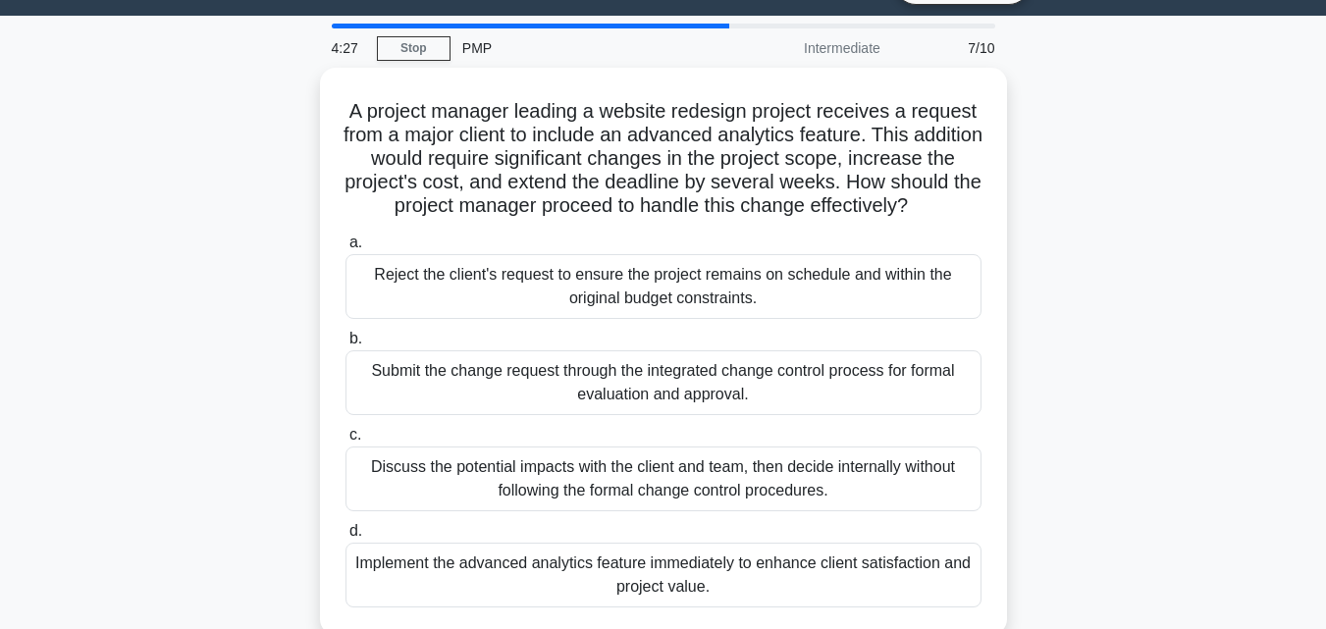
scroll to position [58, 0]
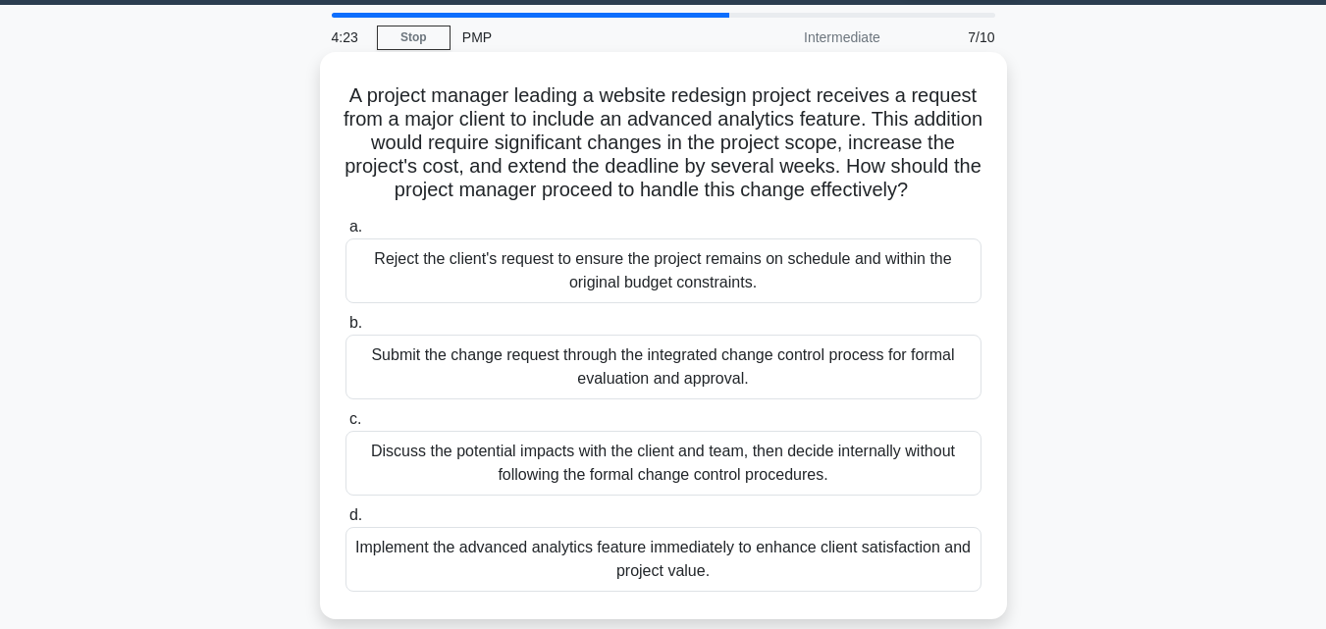
click at [610, 389] on div "Submit the change request through the integrated change control process for for…" at bounding box center [663, 367] width 636 height 65
click at [345, 330] on input "b. Submit the change request through the integrated change control process for …" at bounding box center [345, 323] width 0 height 13
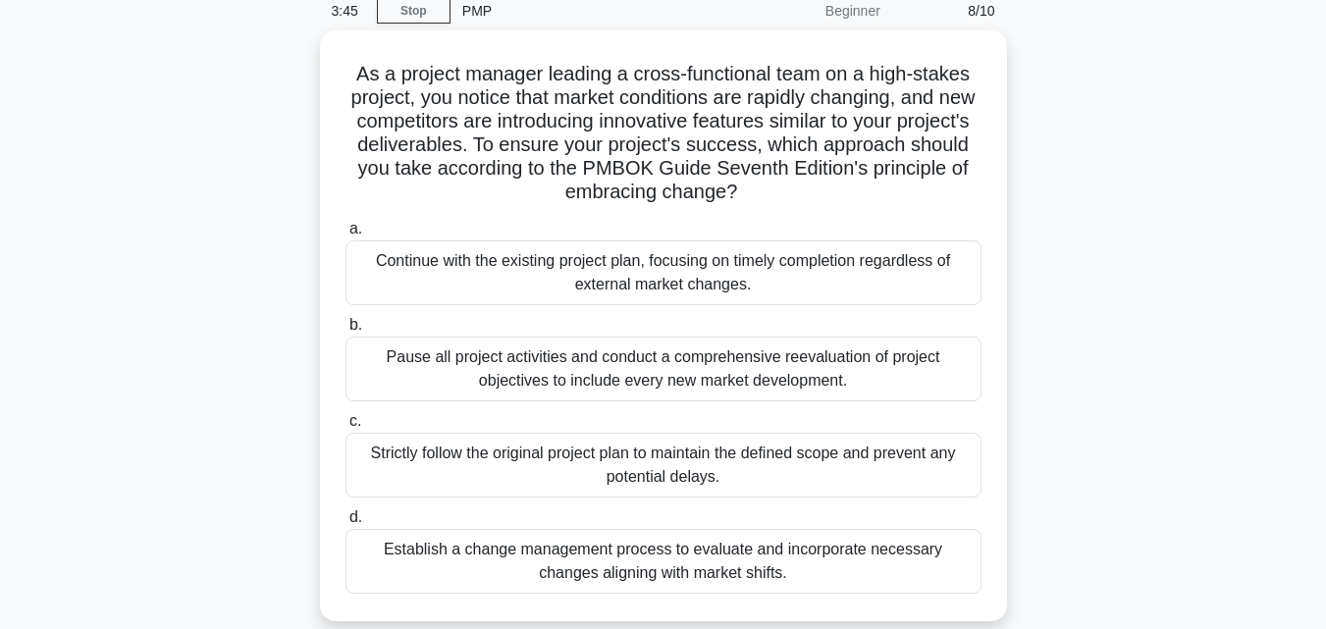
scroll to position [85, 0]
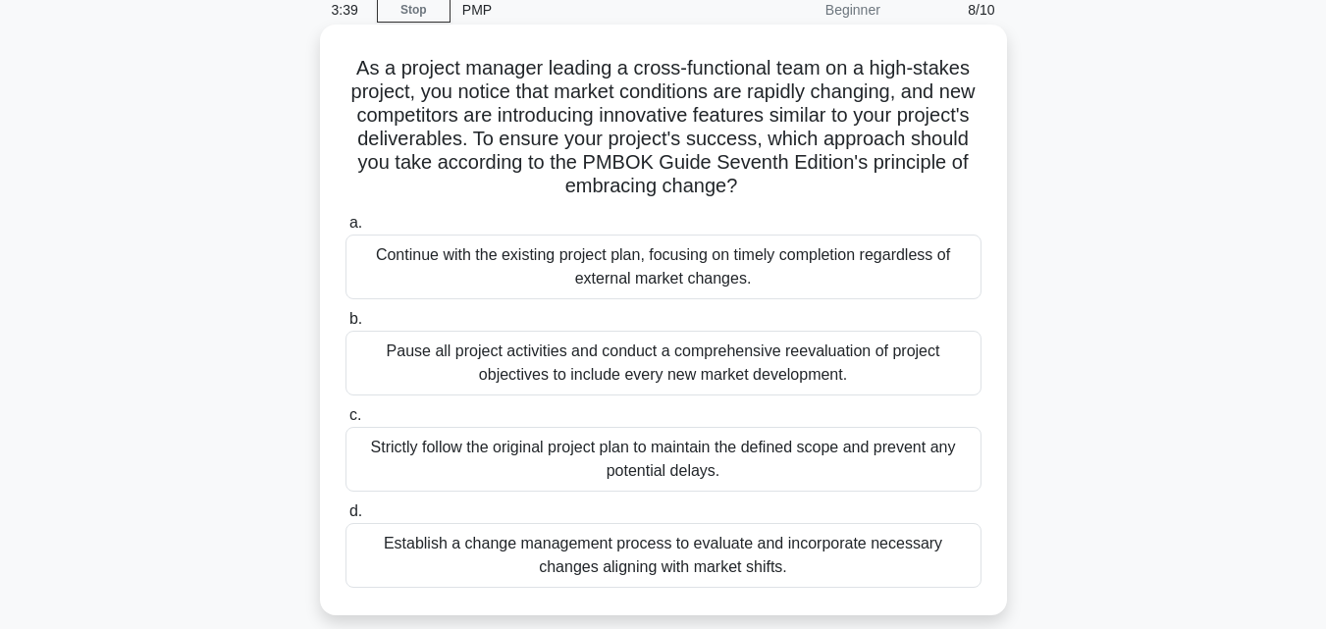
click at [720, 562] on div "Establish a change management process to evaluate and incorporate necessary cha…" at bounding box center [663, 555] width 636 height 65
click at [345, 518] on input "d. Establish a change management process to evaluate and incorporate necessary …" at bounding box center [345, 511] width 0 height 13
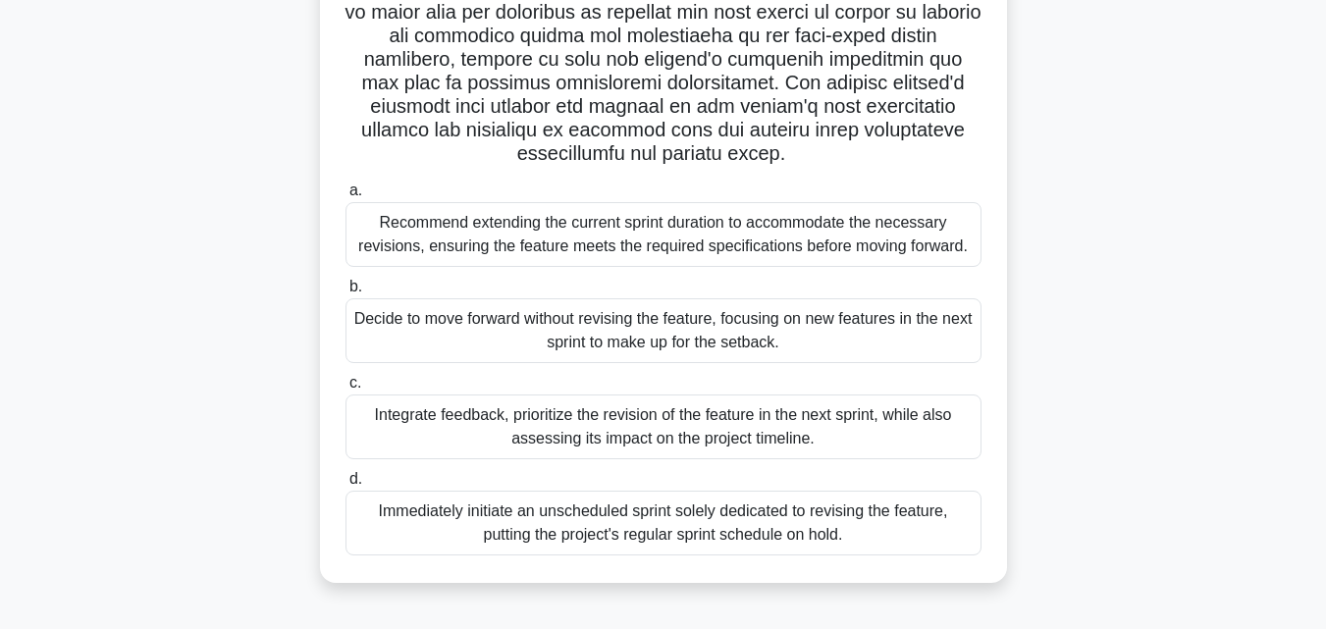
scroll to position [384, 0]
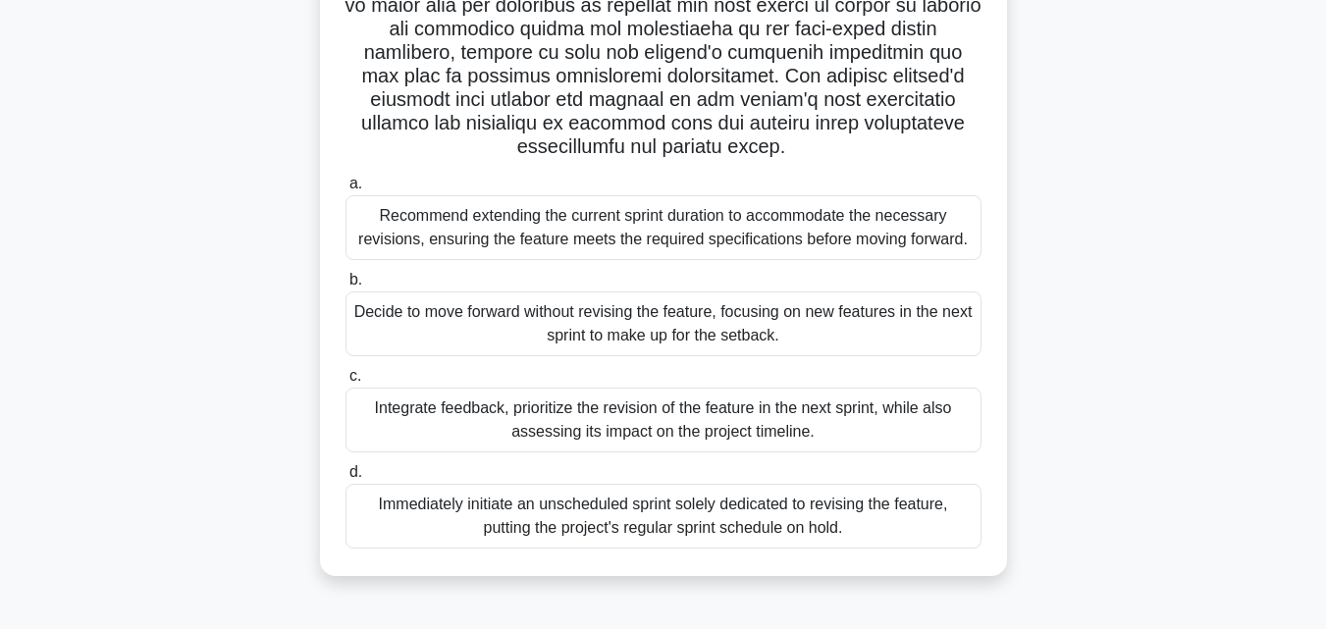
click at [875, 424] on div "Integrate feedback, prioritize the revision of the feature in the next sprint, …" at bounding box center [663, 420] width 636 height 65
click at [345, 383] on input "c. Integrate feedback, prioritize the revision of the feature in the next sprin…" at bounding box center [345, 376] width 0 height 13
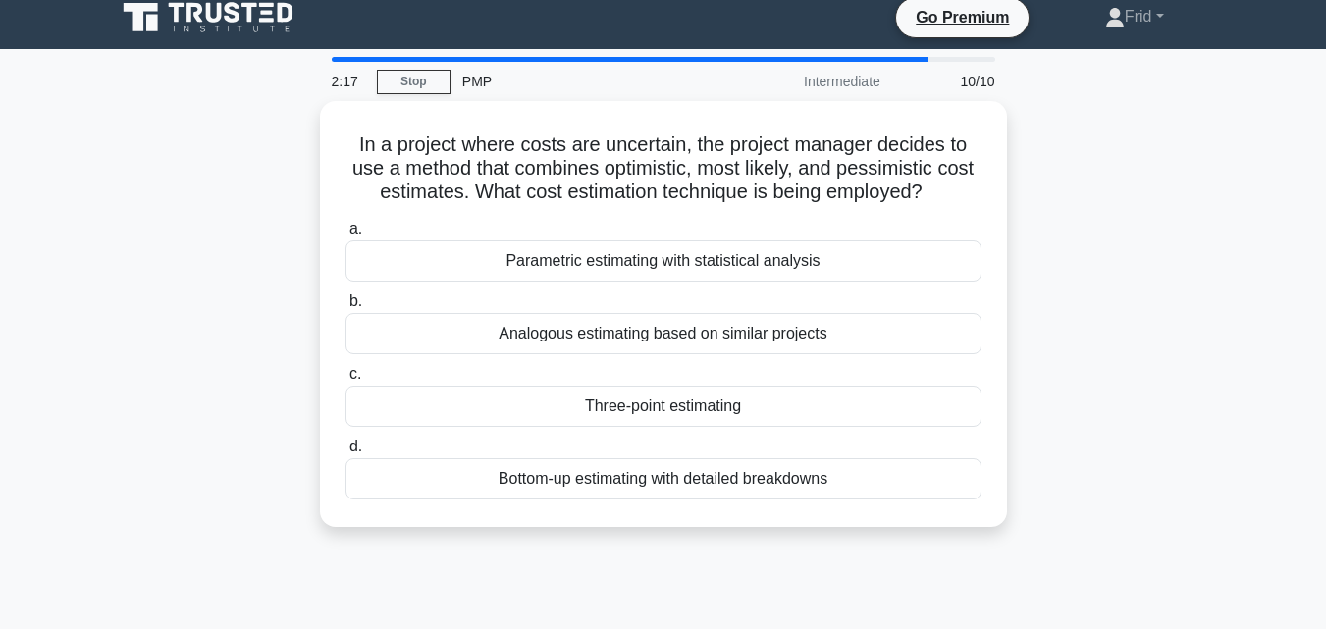
scroll to position [0, 0]
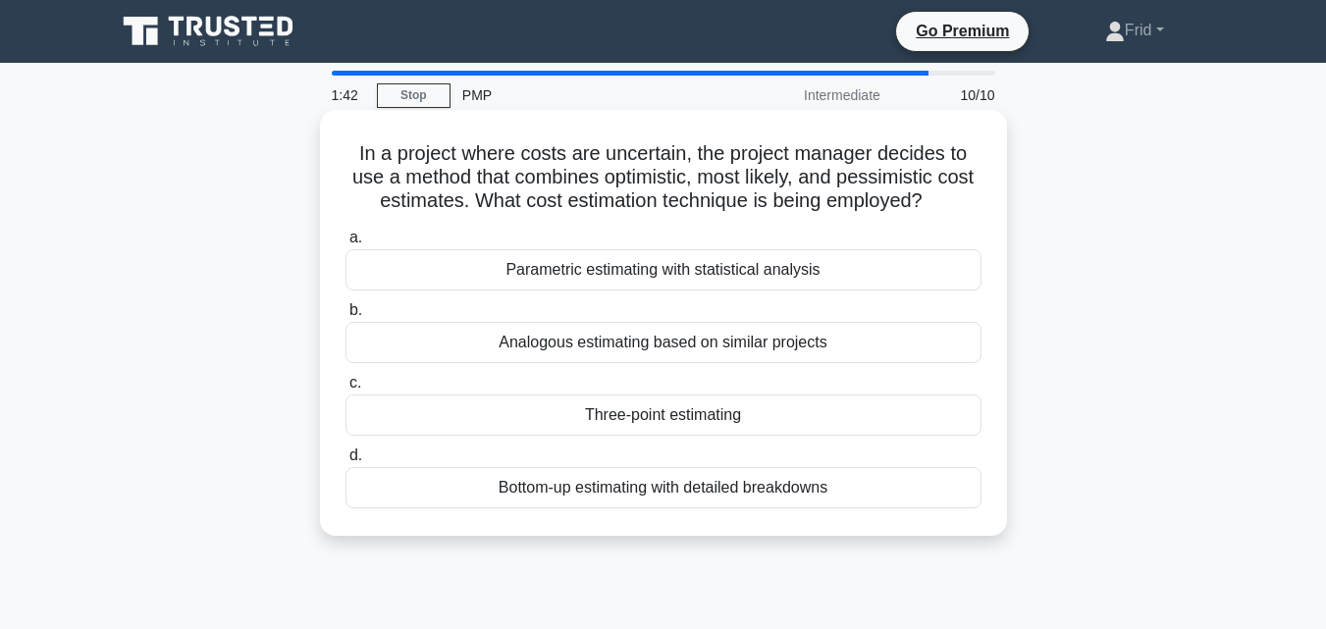
click at [699, 343] on div "Analogous estimating based on similar projects" at bounding box center [663, 342] width 636 height 41
click at [345, 317] on input "b. Analogous estimating based on similar projects" at bounding box center [345, 310] width 0 height 13
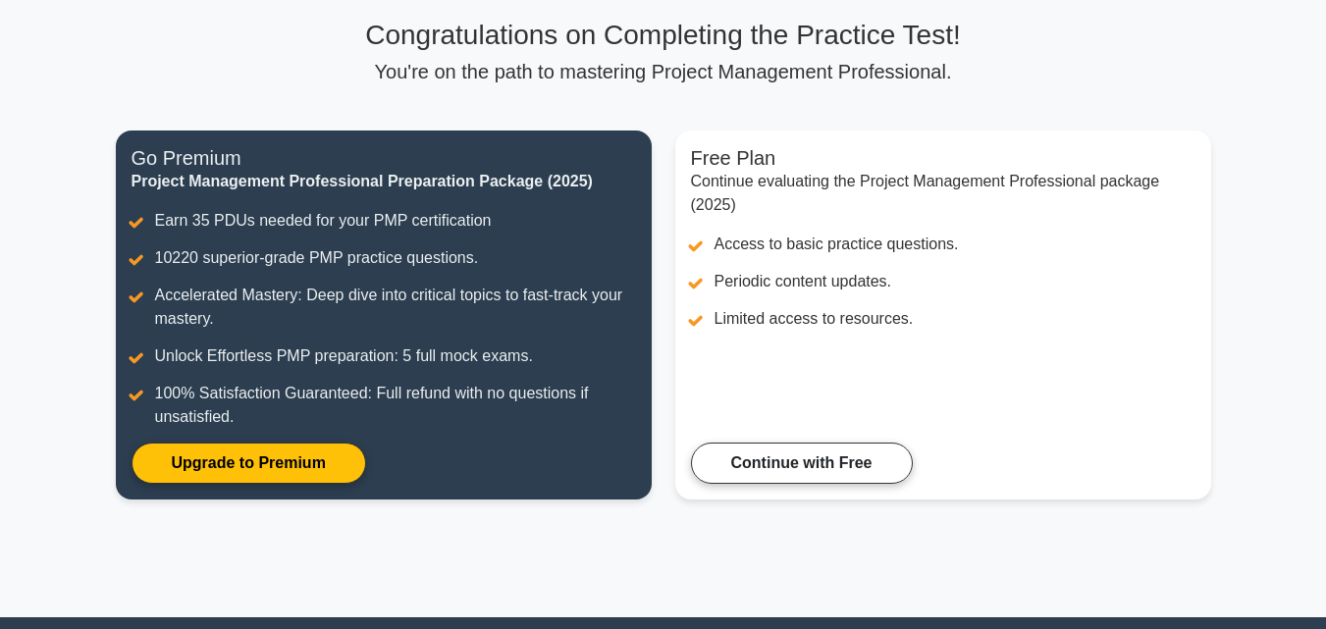
scroll to position [124, 0]
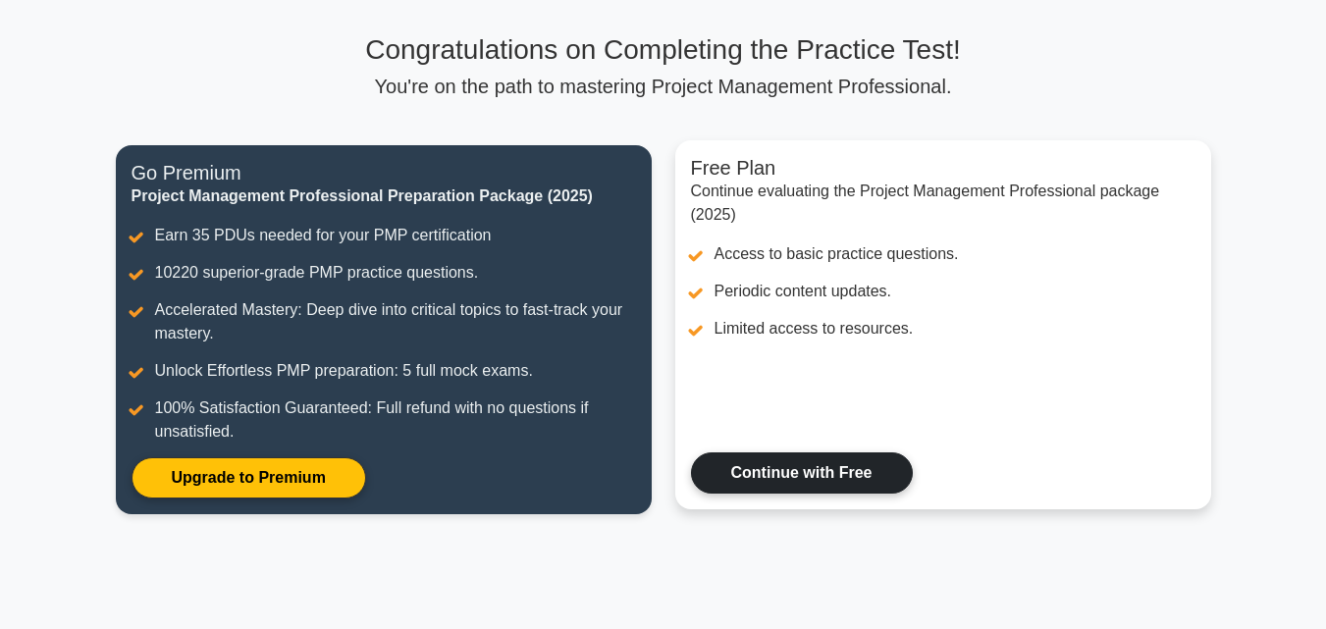
click at [793, 469] on link "Continue with Free" at bounding box center [802, 472] width 222 height 41
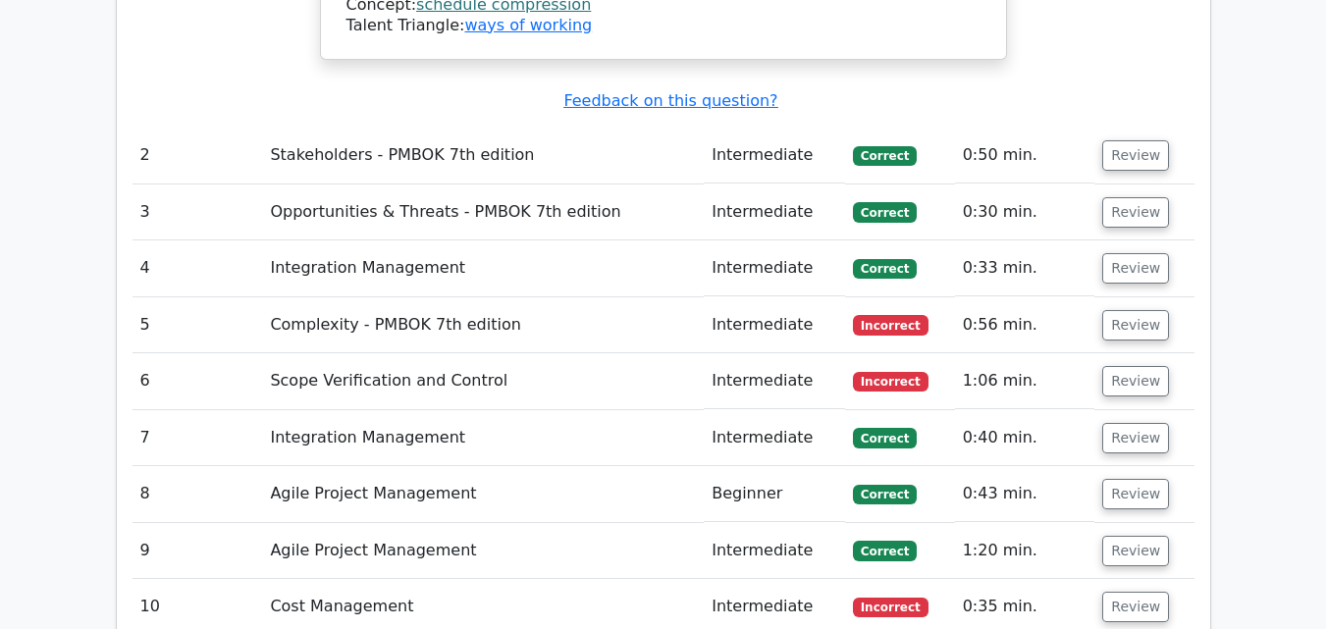
scroll to position [2535, 0]
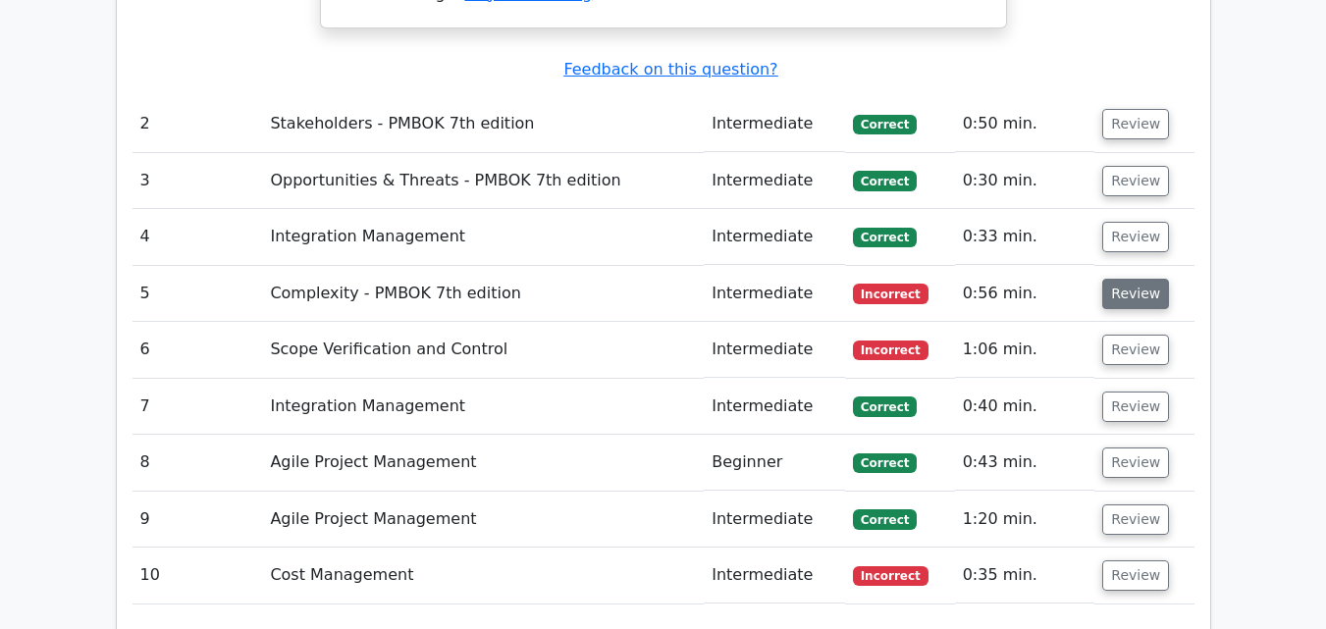
click at [1126, 279] on button "Review" at bounding box center [1135, 294] width 67 height 30
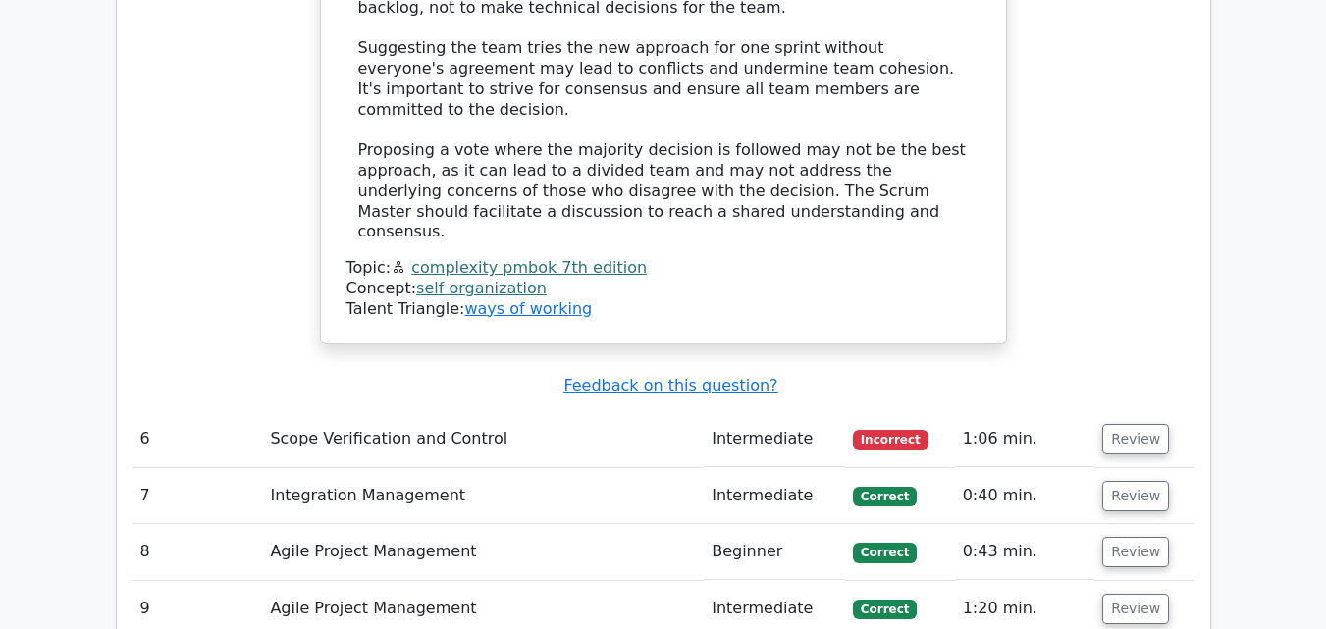
scroll to position [3613, 0]
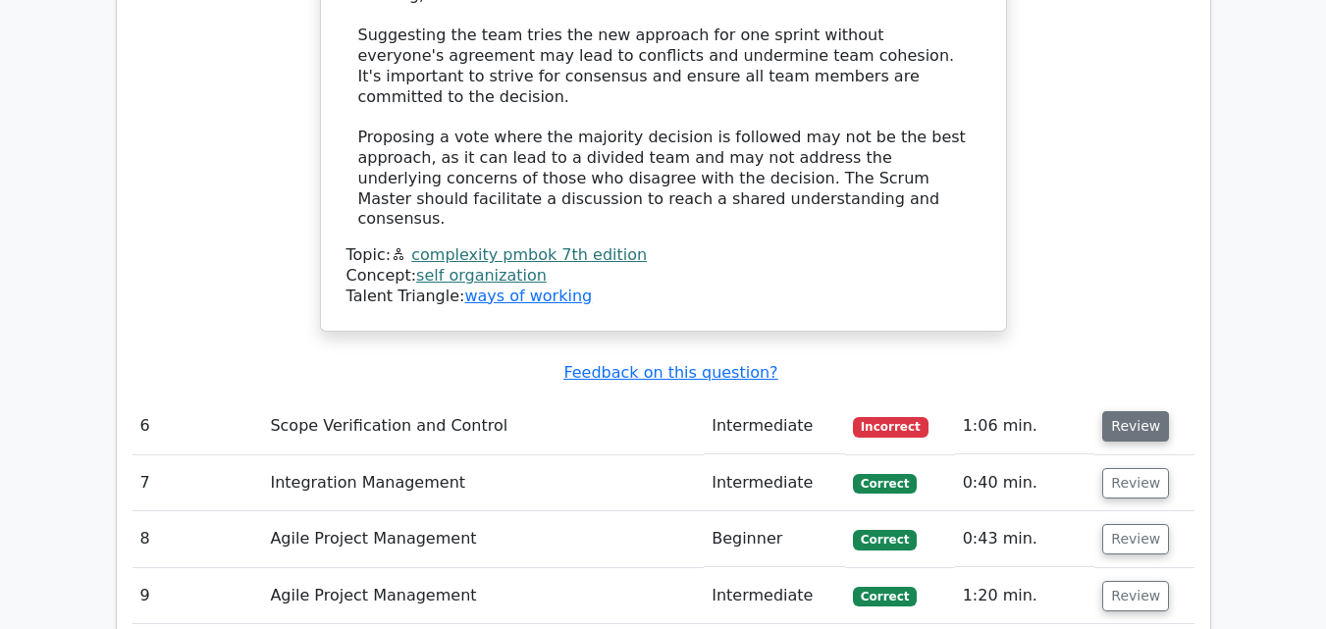
click at [1139, 411] on button "Review" at bounding box center [1135, 426] width 67 height 30
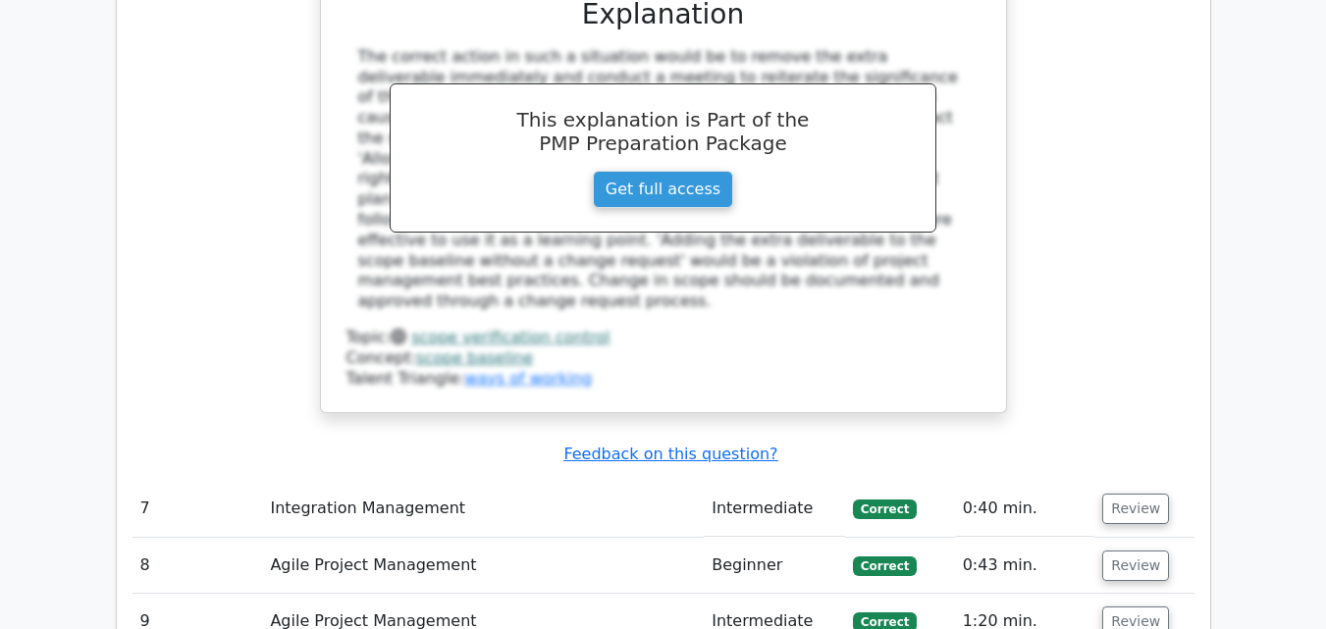
scroll to position [4548, 0]
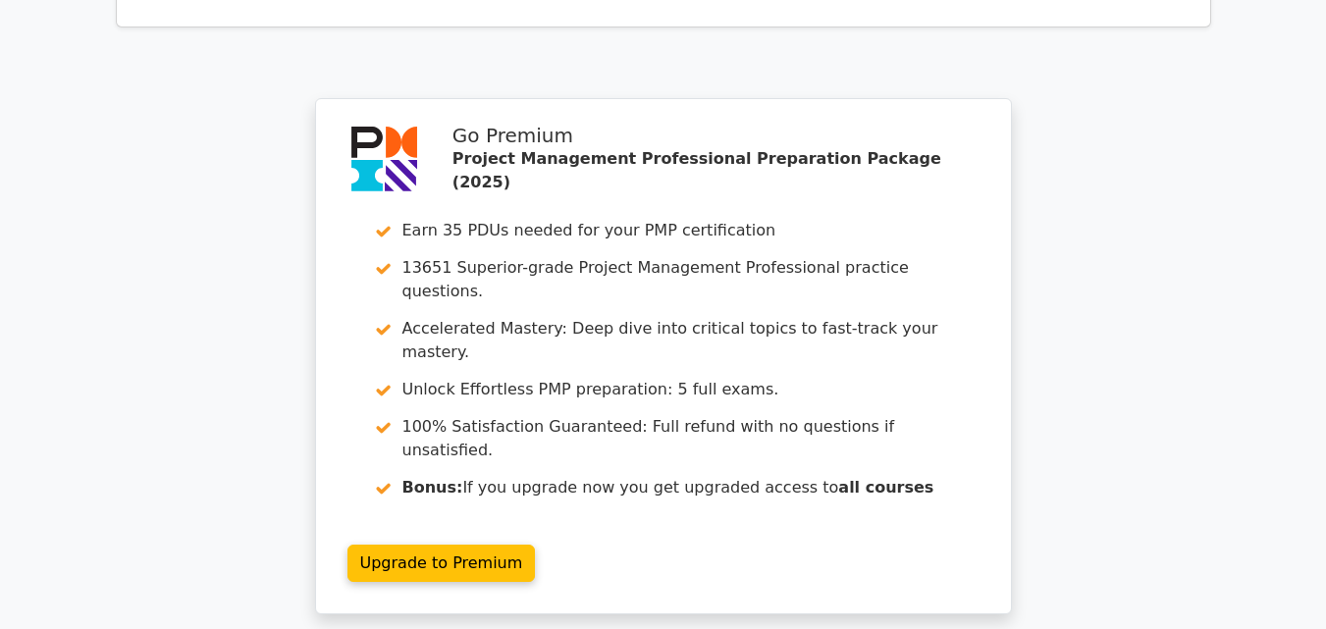
scroll to position [6282, 0]
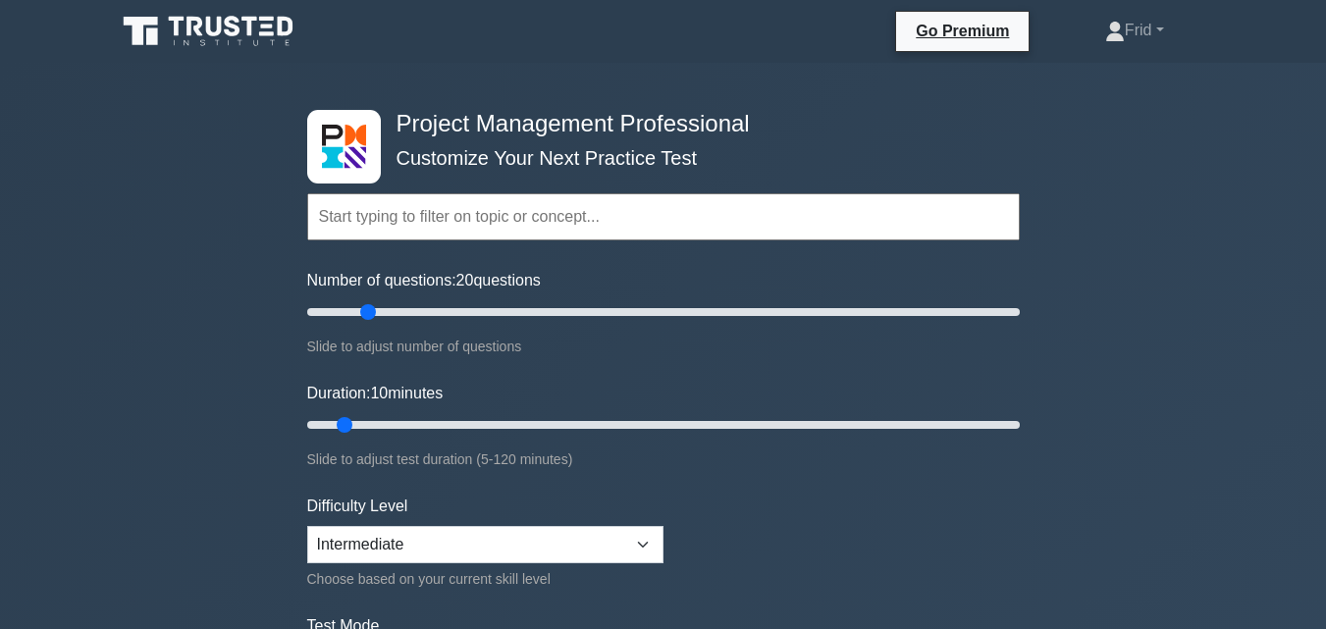
drag, startPoint x: 341, startPoint y: 309, endPoint x: 373, endPoint y: 308, distance: 32.4
type input "20"
click at [373, 308] on input "Number of questions: 20 questions" at bounding box center [663, 312] width 713 height 24
drag, startPoint x: 342, startPoint y: 422, endPoint x: 378, endPoint y: 422, distance: 36.3
type input "15"
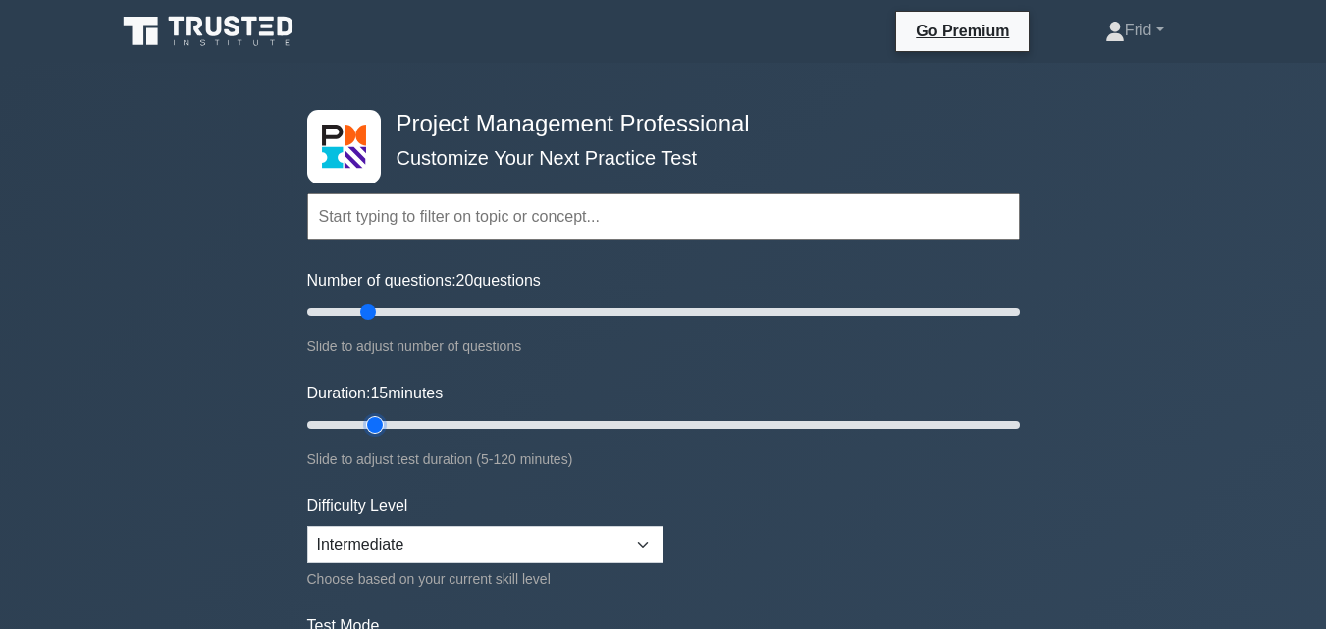
click at [378, 422] on input "Duration: 15 minutes" at bounding box center [663, 425] width 713 height 24
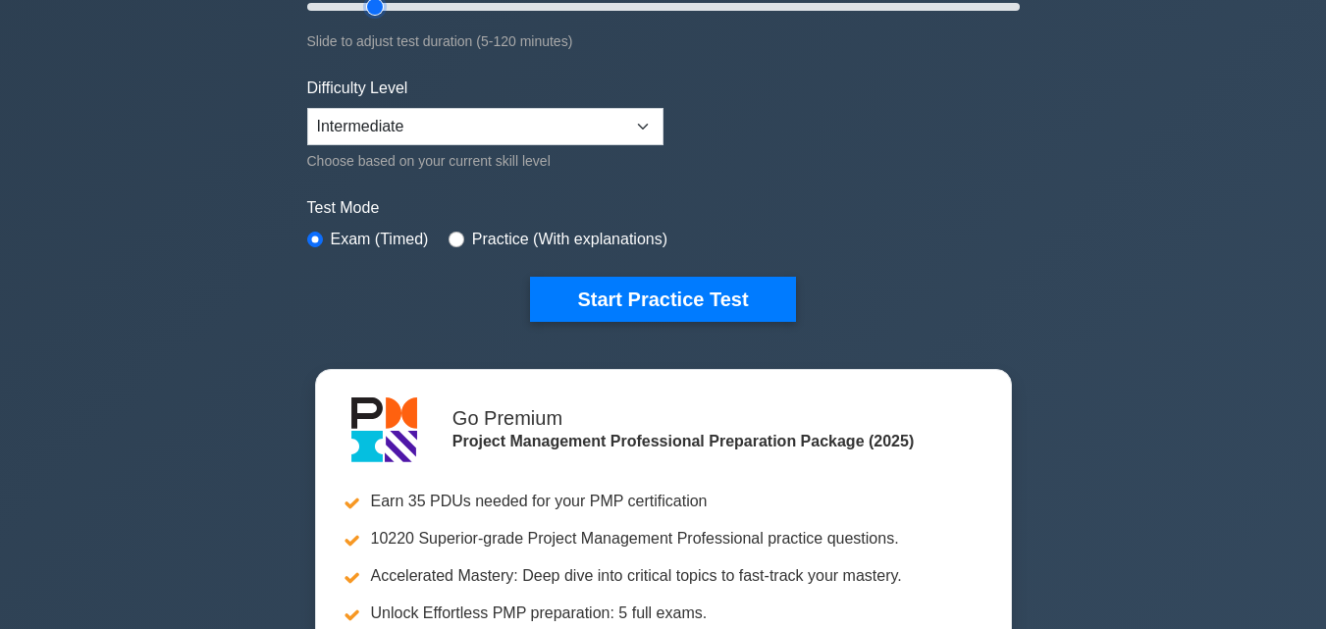
scroll to position [433, 0]
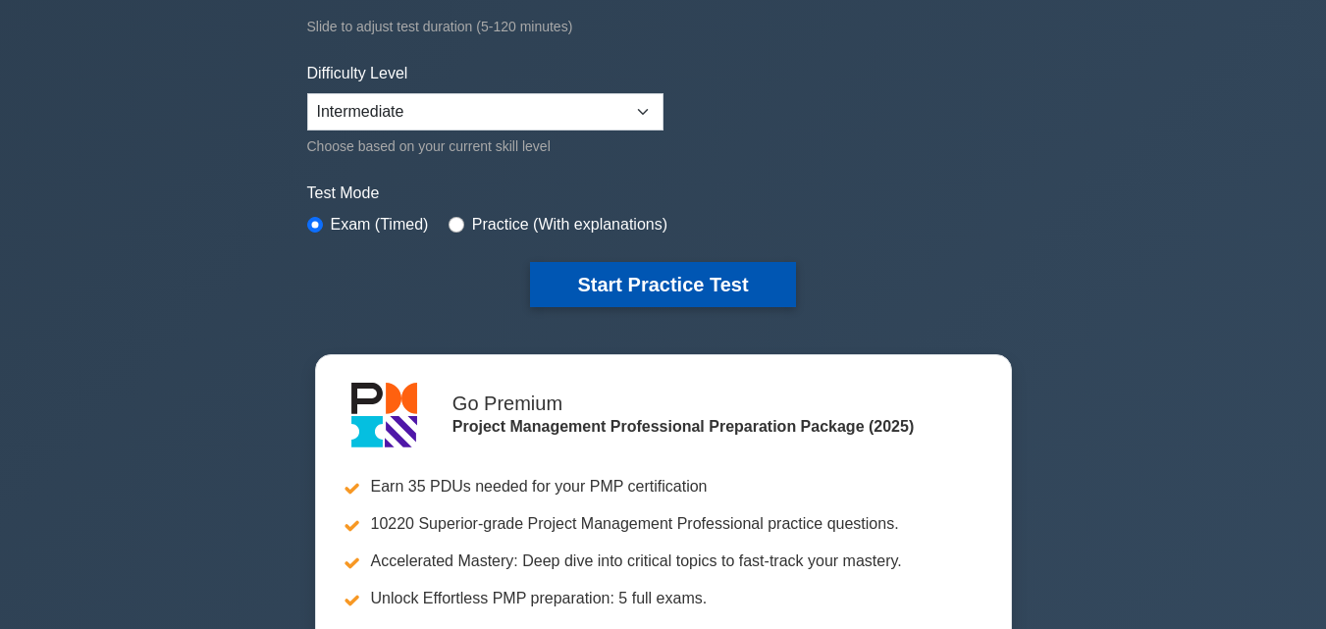
click at [667, 282] on button "Start Practice Test" at bounding box center [662, 284] width 265 height 45
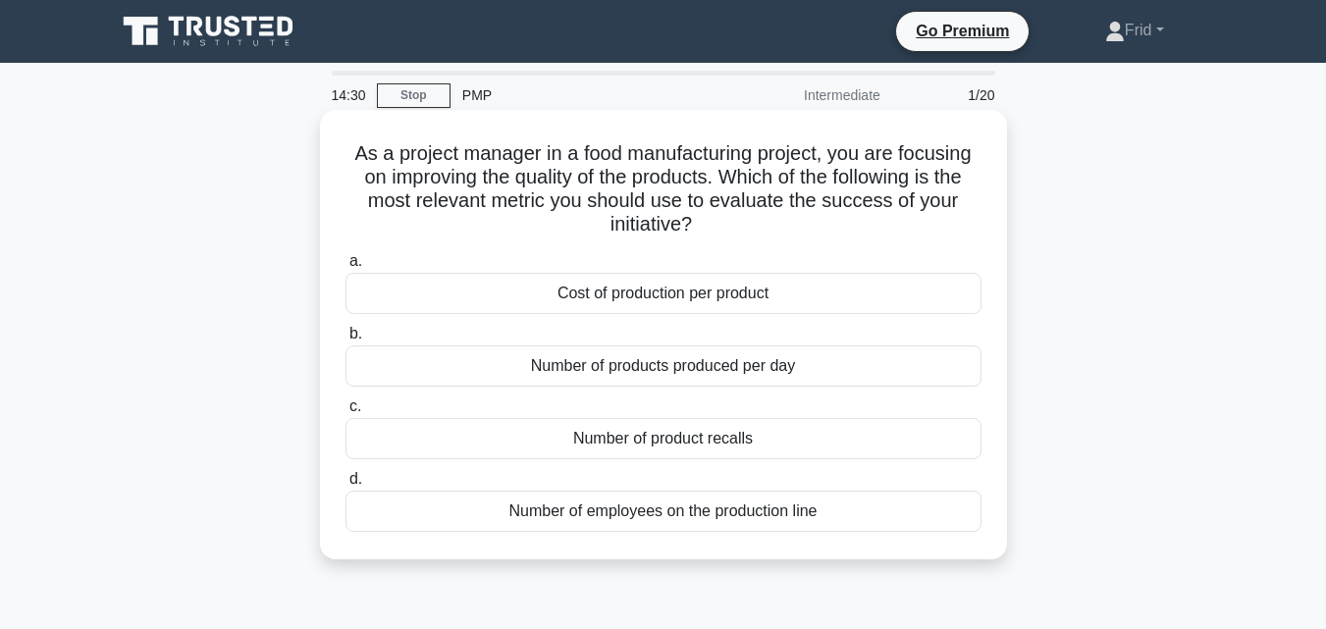
click at [662, 436] on div "Number of product recalls" at bounding box center [663, 438] width 636 height 41
click at [345, 413] on input "c. Number of product recalls" at bounding box center [345, 406] width 0 height 13
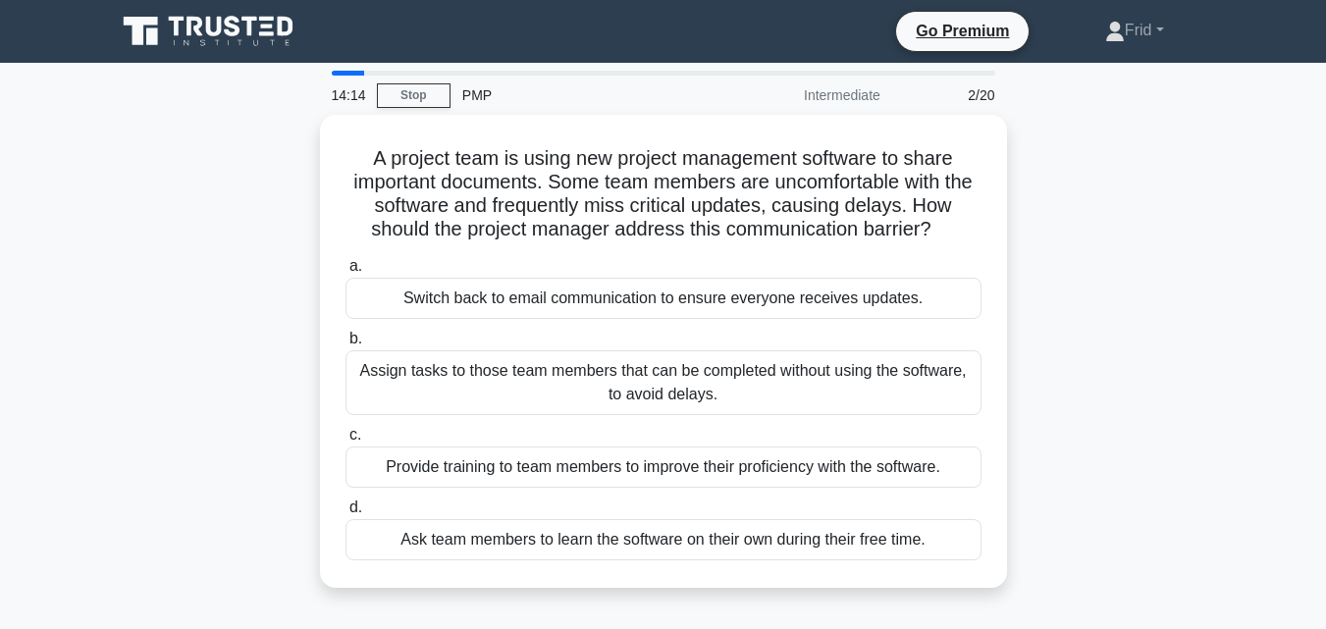
click at [662, 436] on label "c. Provide training to team members to improve their proficiency with the softw…" at bounding box center [663, 455] width 636 height 65
click at [345, 436] on input "c. Provide training to team members to improve their proficiency with the softw…" at bounding box center [345, 435] width 0 height 13
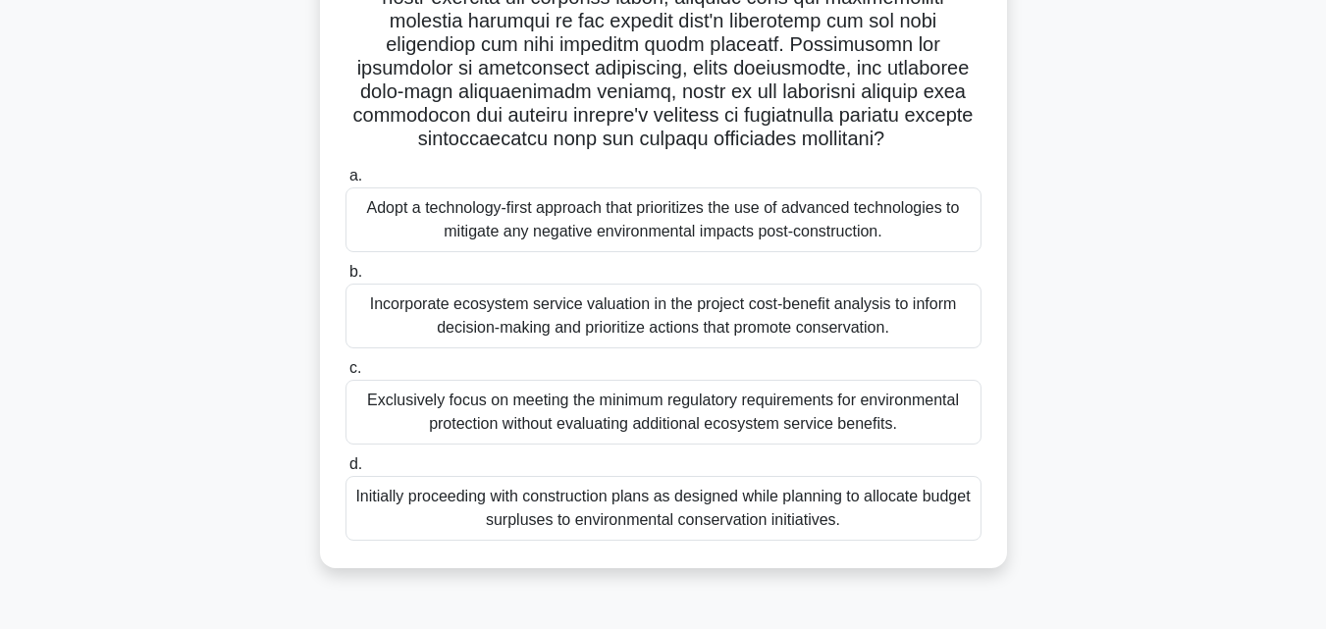
scroll to position [431, 0]
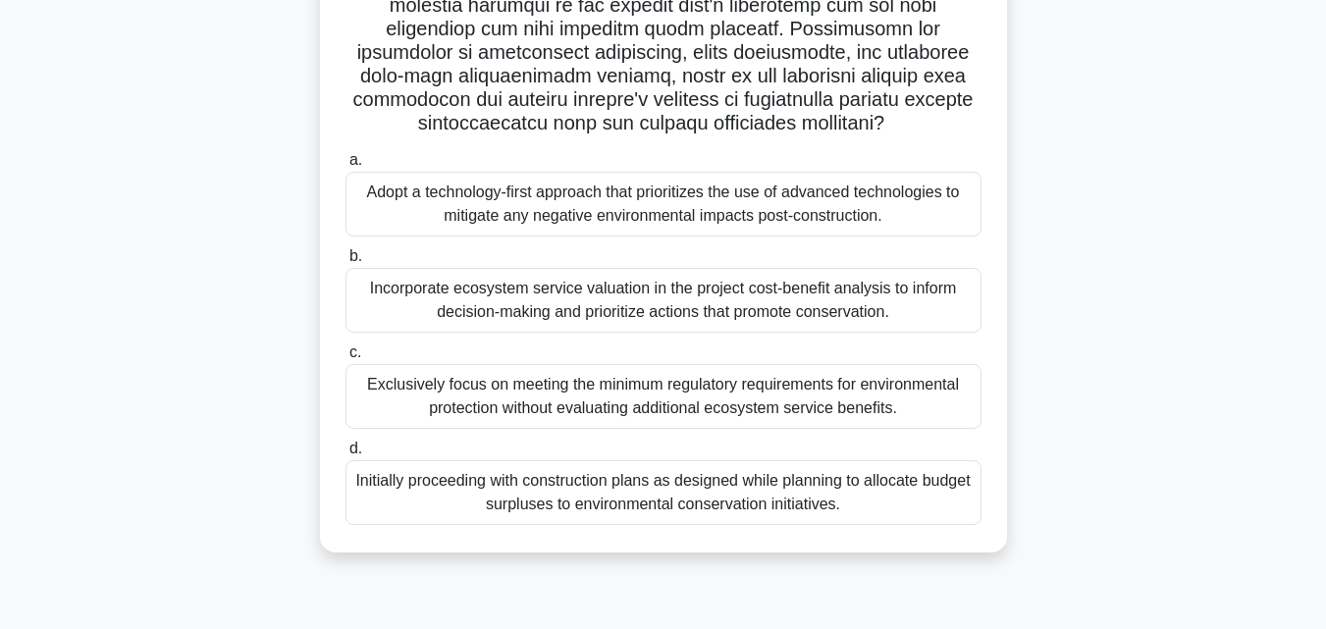
click at [722, 307] on div "Incorporate ecosystem service valuation in the project cost-benefit analysis to…" at bounding box center [663, 300] width 636 height 65
click at [345, 263] on input "b. Incorporate ecosystem service valuation in the project cost-benefit analysis…" at bounding box center [345, 256] width 0 height 13
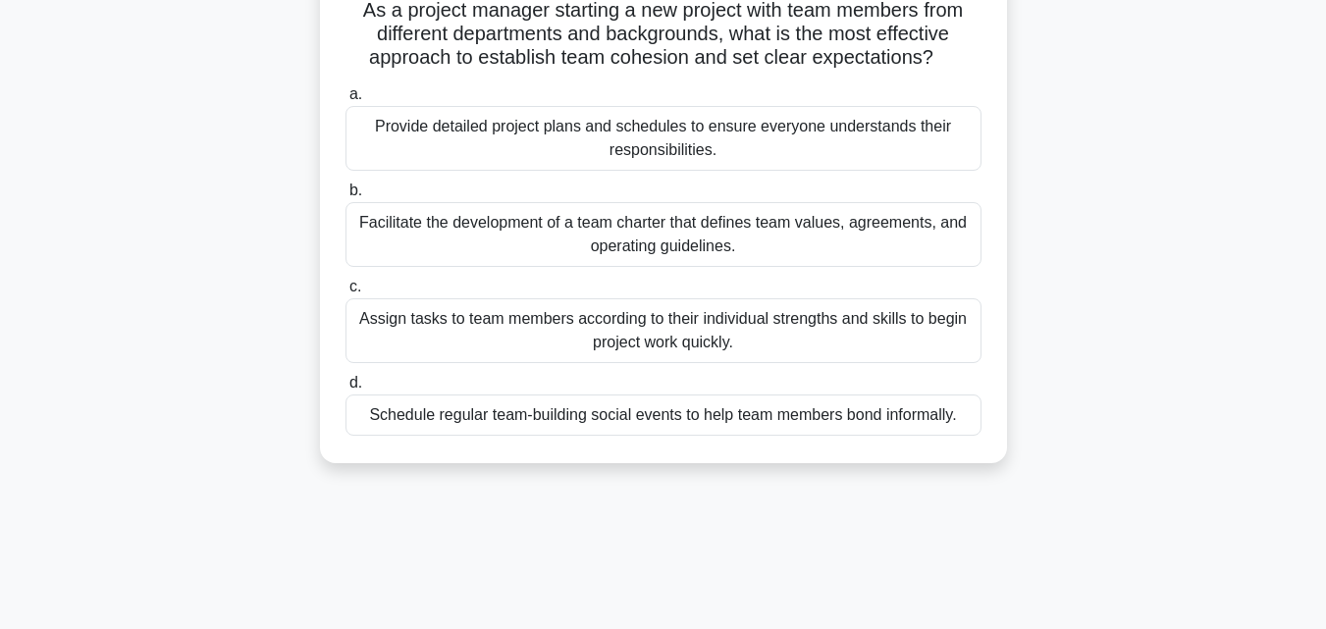
scroll to position [0, 0]
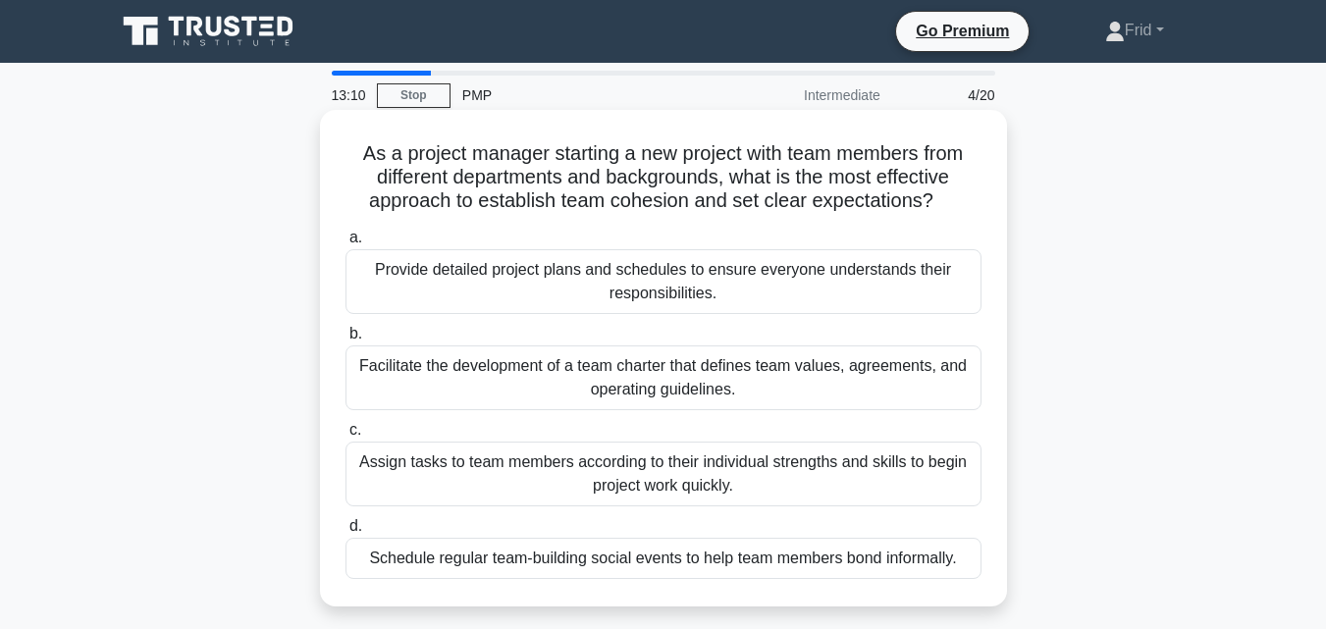
click at [774, 482] on div "Assign tasks to team members according to their individual strengths and skills…" at bounding box center [663, 474] width 636 height 65
click at [345, 437] on input "c. Assign tasks to team members according to their individual strengths and ski…" at bounding box center [345, 430] width 0 height 13
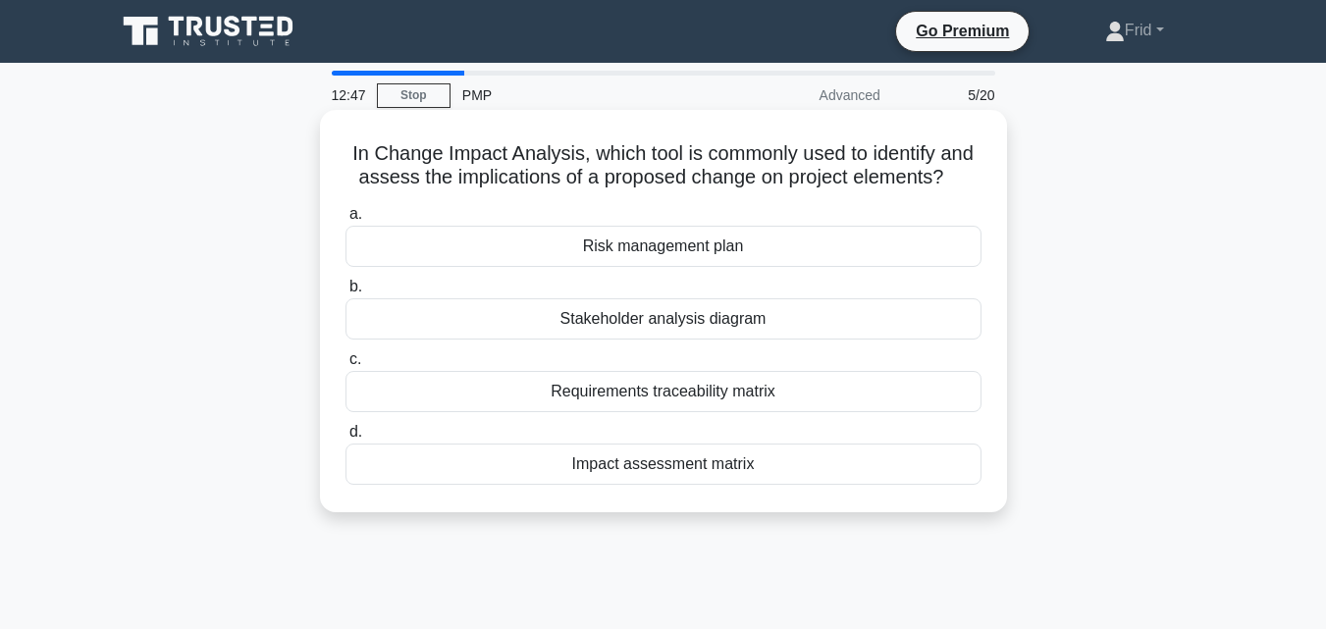
click at [874, 237] on div "Risk management plan" at bounding box center [663, 246] width 636 height 41
click at [345, 221] on input "a. Risk management plan" at bounding box center [345, 214] width 0 height 13
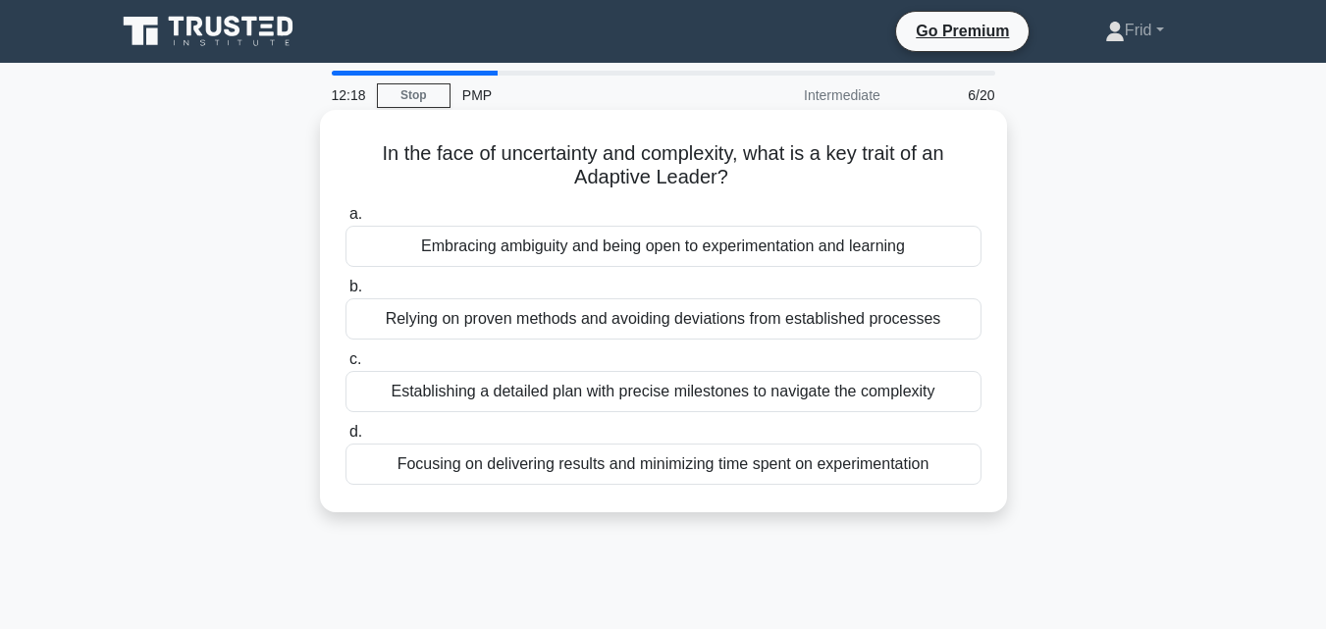
click at [762, 253] on div "Embracing ambiguity and being open to experimentation and learning" at bounding box center [663, 246] width 636 height 41
click at [345, 221] on input "a. Embracing ambiguity and being open to experimentation and learning" at bounding box center [345, 214] width 0 height 13
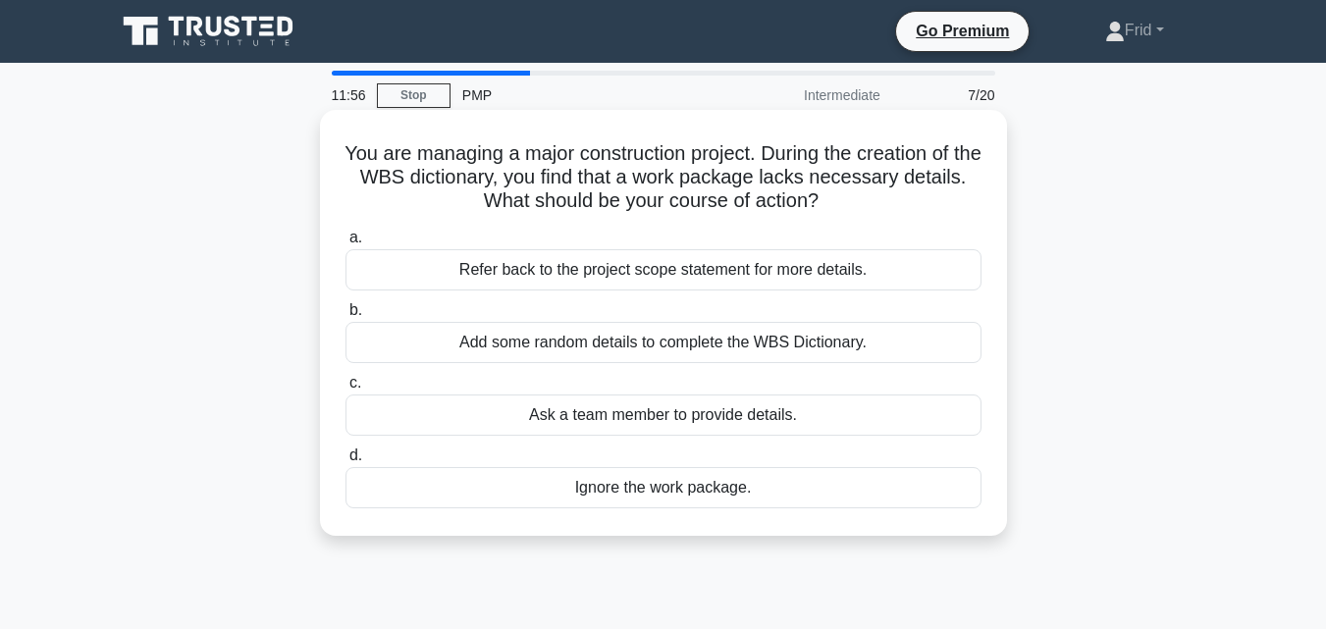
click at [670, 273] on div "Refer back to the project scope statement for more details." at bounding box center [663, 269] width 636 height 41
click at [345, 244] on input "a. Refer back to the project scope statement for more details." at bounding box center [345, 238] width 0 height 13
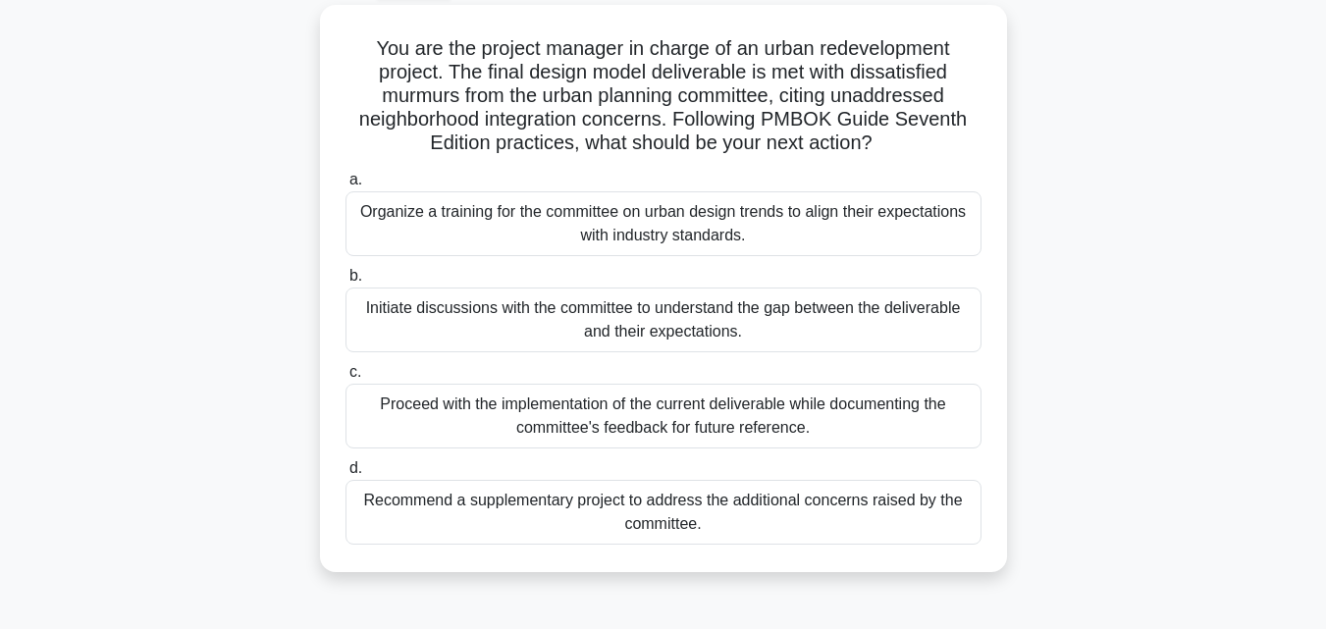
scroll to position [114, 0]
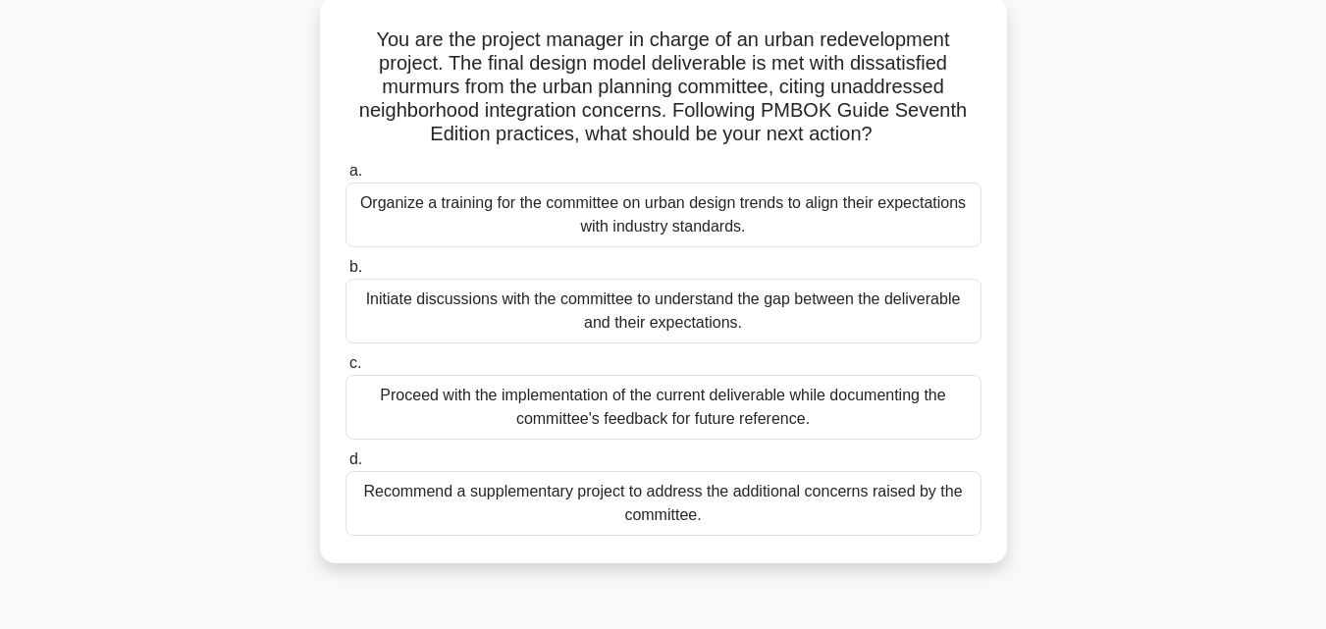
click at [811, 314] on div "Initiate discussions with the committee to understand the gap between the deliv…" at bounding box center [663, 311] width 636 height 65
click at [345, 274] on input "b. Initiate discussions with the committee to understand the gap between the de…" at bounding box center [345, 267] width 0 height 13
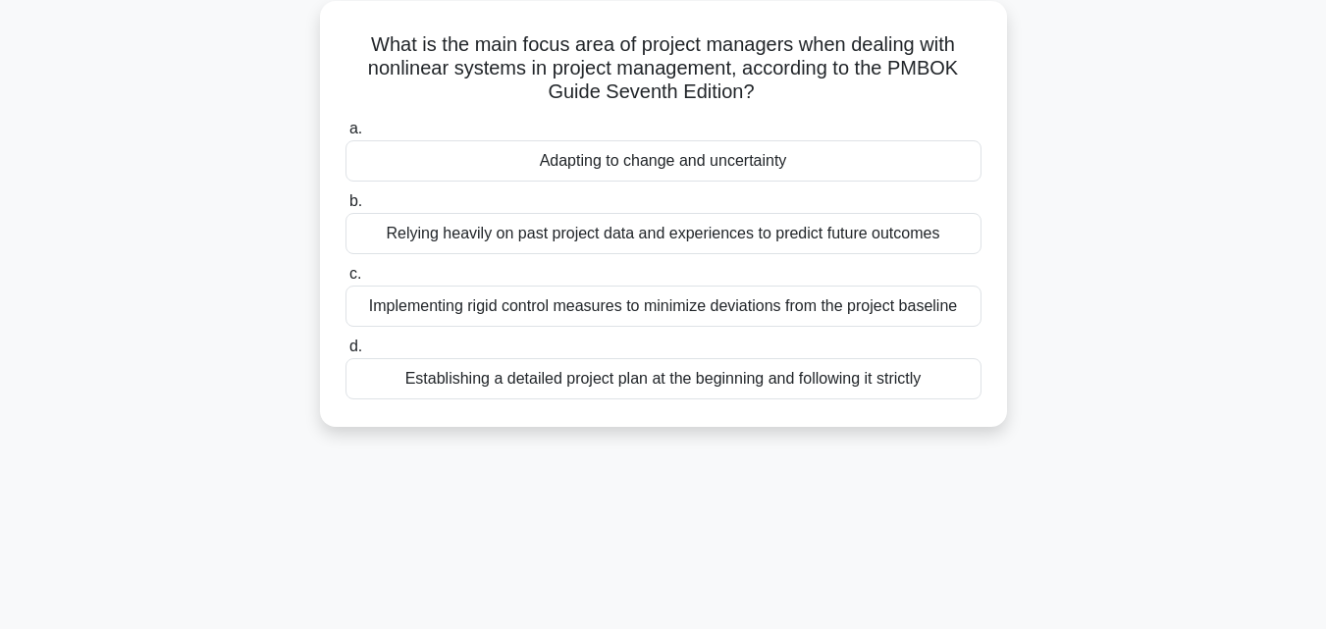
scroll to position [0, 0]
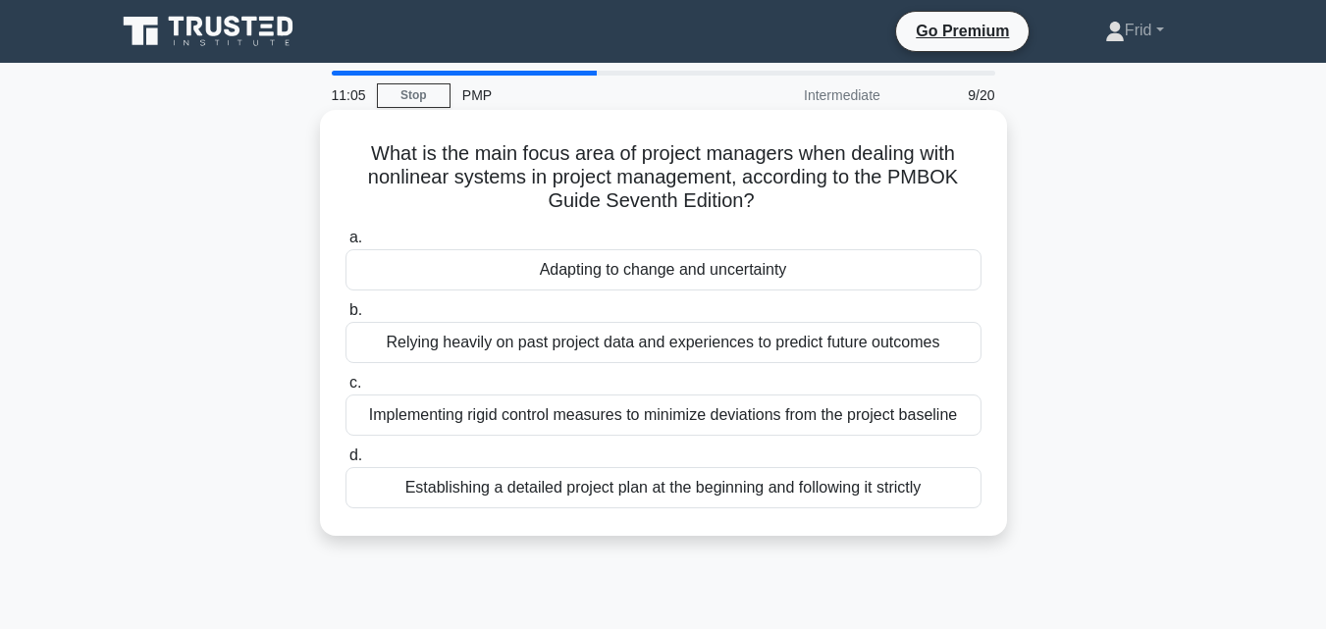
click at [723, 273] on div "Adapting to change and uncertainty" at bounding box center [663, 269] width 636 height 41
click at [345, 244] on input "a. Adapting to change and uncertainty" at bounding box center [345, 238] width 0 height 13
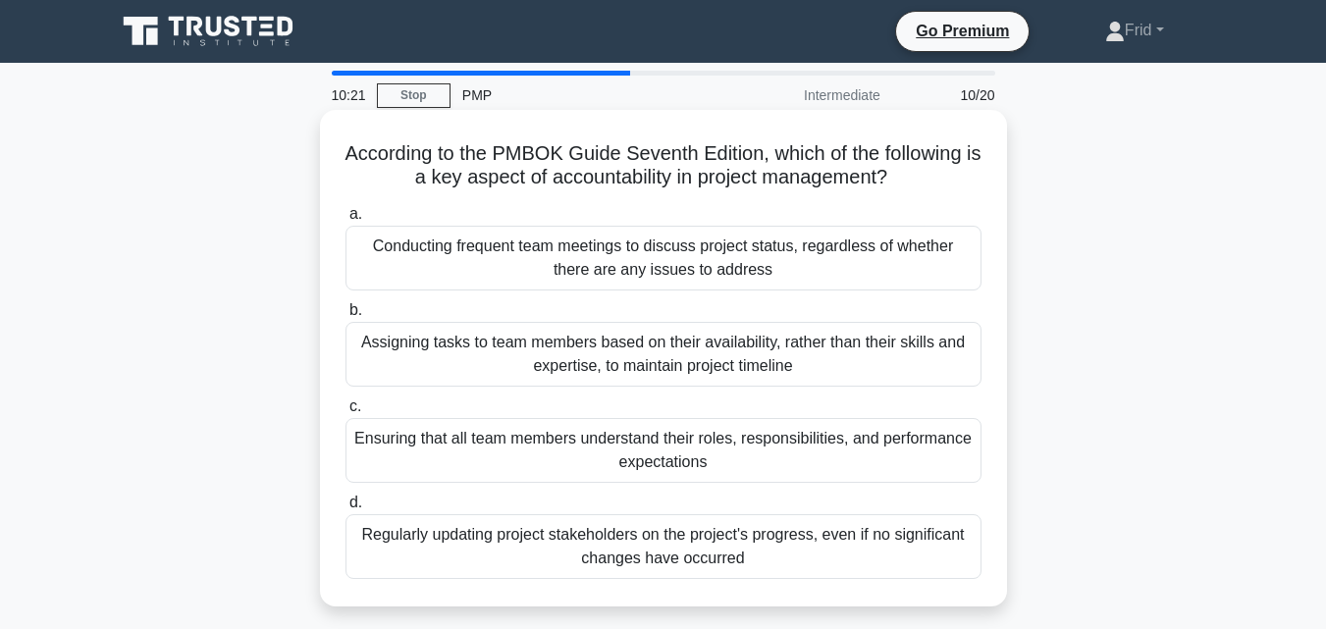
click at [771, 553] on div "Regularly updating project stakeholders on the project's progress, even if no s…" at bounding box center [663, 546] width 636 height 65
click at [345, 509] on input "d. Regularly updating project stakeholders on the project's progress, even if n…" at bounding box center [345, 503] width 0 height 13
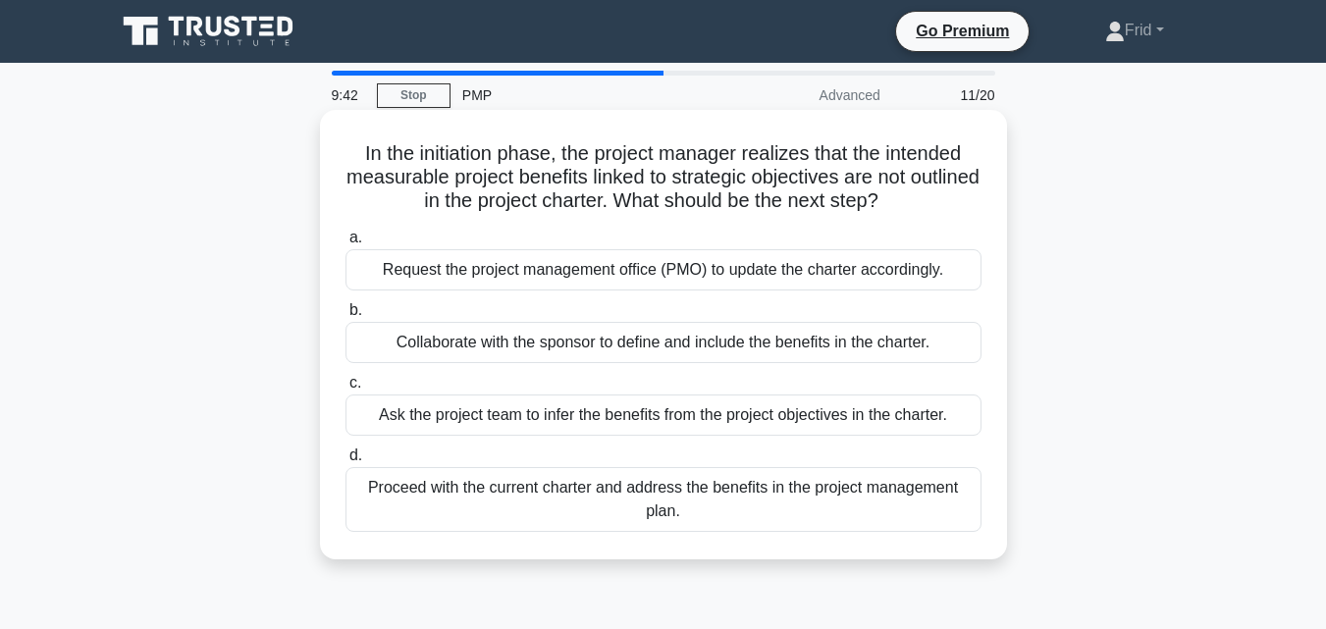
click at [798, 272] on div "Request the project management office (PMO) to update the charter accordingly." at bounding box center [663, 269] width 636 height 41
click at [345, 244] on input "a. Request the project management office (PMO) to update the charter accordingl…" at bounding box center [345, 238] width 0 height 13
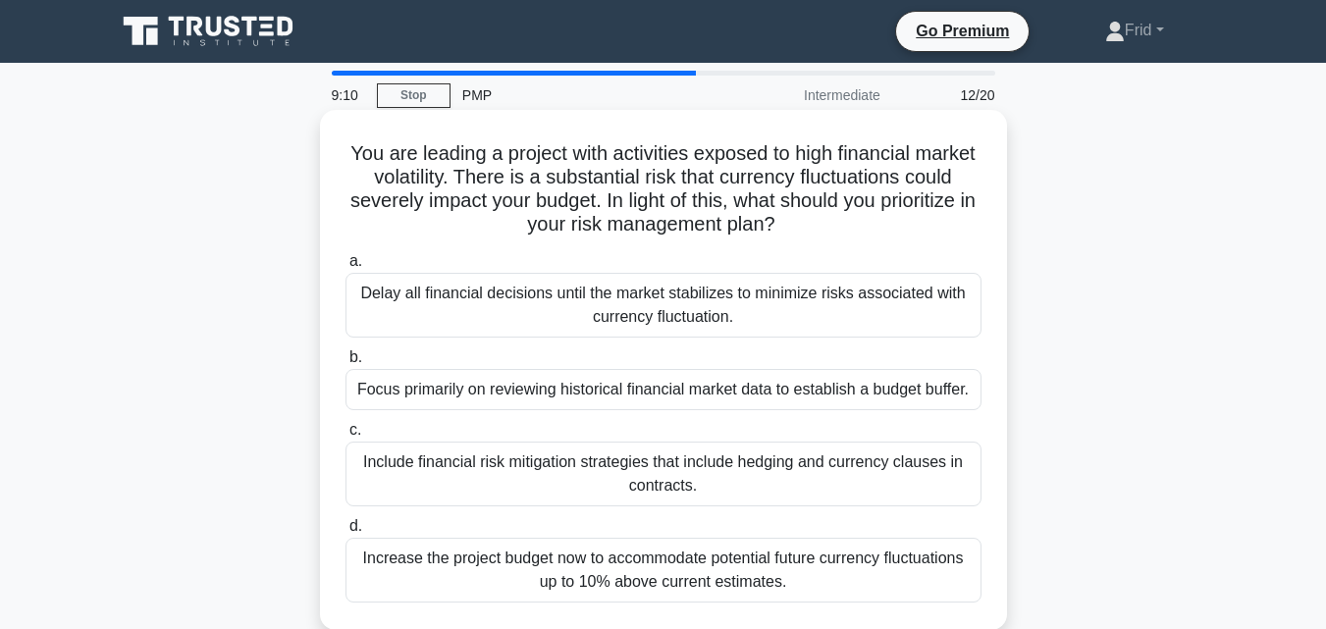
click at [723, 471] on div "Include financial risk mitigation strategies that include hedging and currency …" at bounding box center [663, 474] width 636 height 65
click at [345, 437] on input "c. Include financial risk mitigation strategies that include hedging and curren…" at bounding box center [345, 430] width 0 height 13
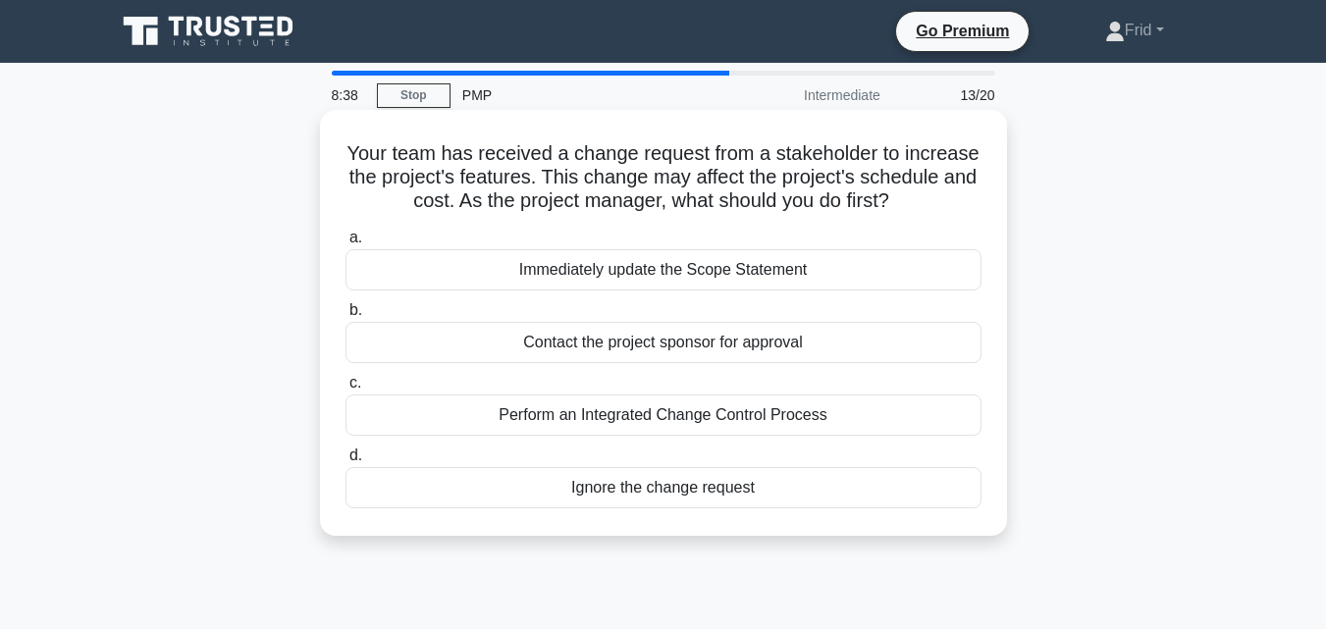
click at [648, 415] on div "Perform an Integrated Change Control Process" at bounding box center [663, 415] width 636 height 41
click at [345, 390] on input "c. Perform an Integrated Change Control Process" at bounding box center [345, 383] width 0 height 13
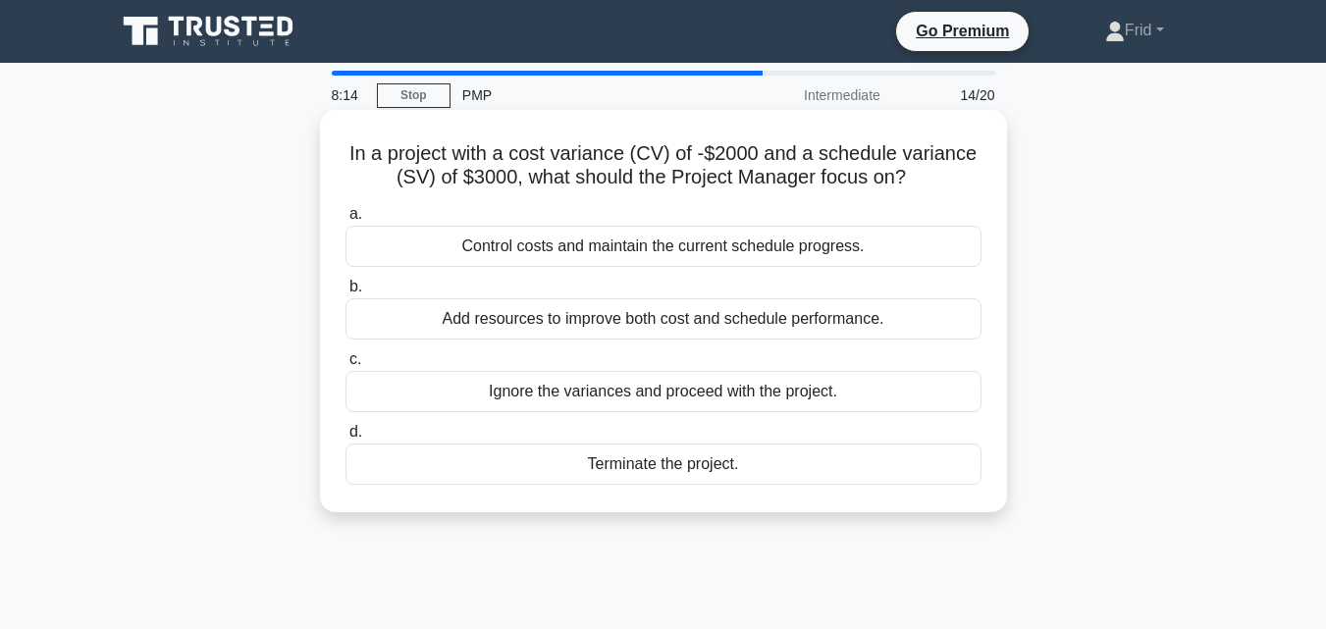
click at [663, 463] on div "Terminate the project." at bounding box center [663, 464] width 636 height 41
click at [345, 439] on input "d. Terminate the project." at bounding box center [345, 432] width 0 height 13
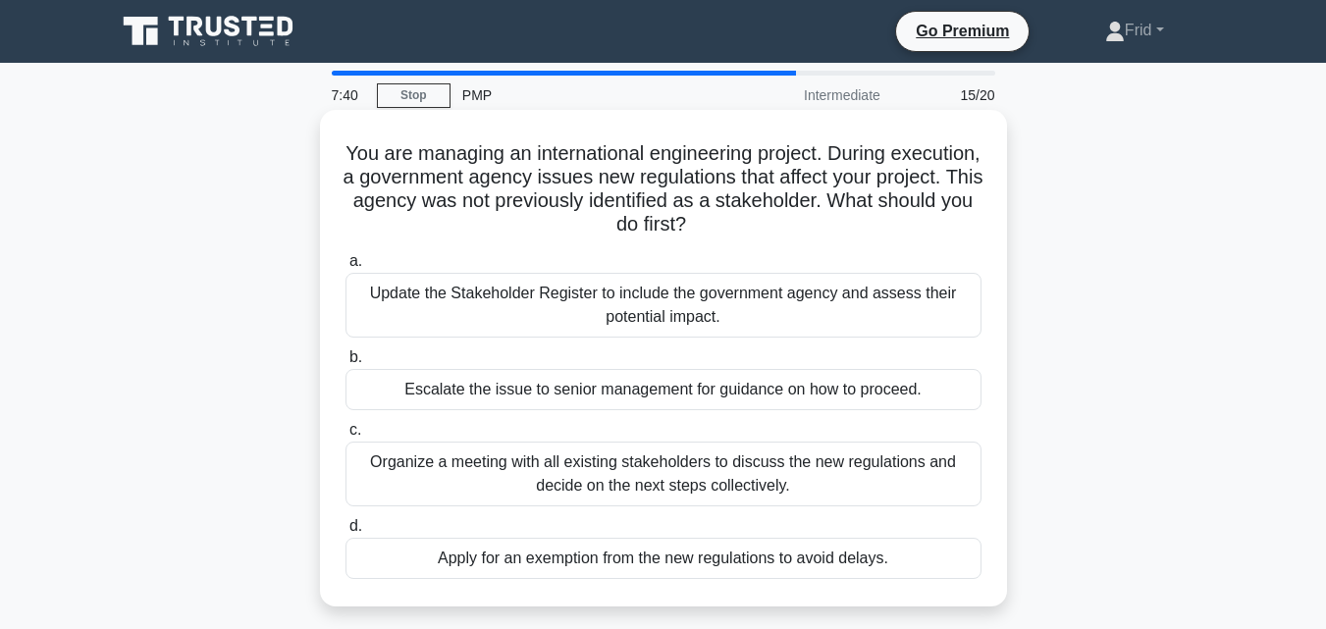
click at [722, 296] on div "Update the Stakeholder Register to include the government agency and assess the…" at bounding box center [663, 305] width 636 height 65
click at [345, 268] on input "a. Update the Stakeholder Register to include the government agency and assess …" at bounding box center [345, 261] width 0 height 13
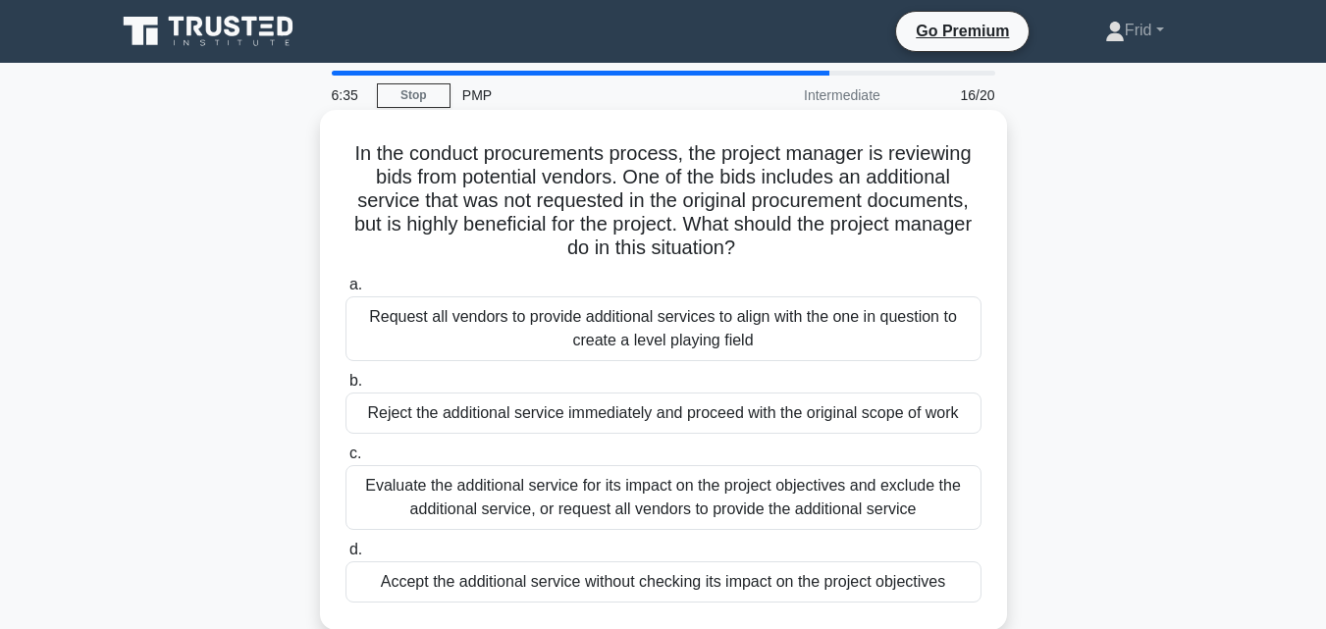
click at [693, 413] on div "Reject the additional service immediately and proceed with the original scope o…" at bounding box center [663, 413] width 636 height 41
click at [345, 388] on input "b. Reject the additional service immediately and proceed with the original scop…" at bounding box center [345, 381] width 0 height 13
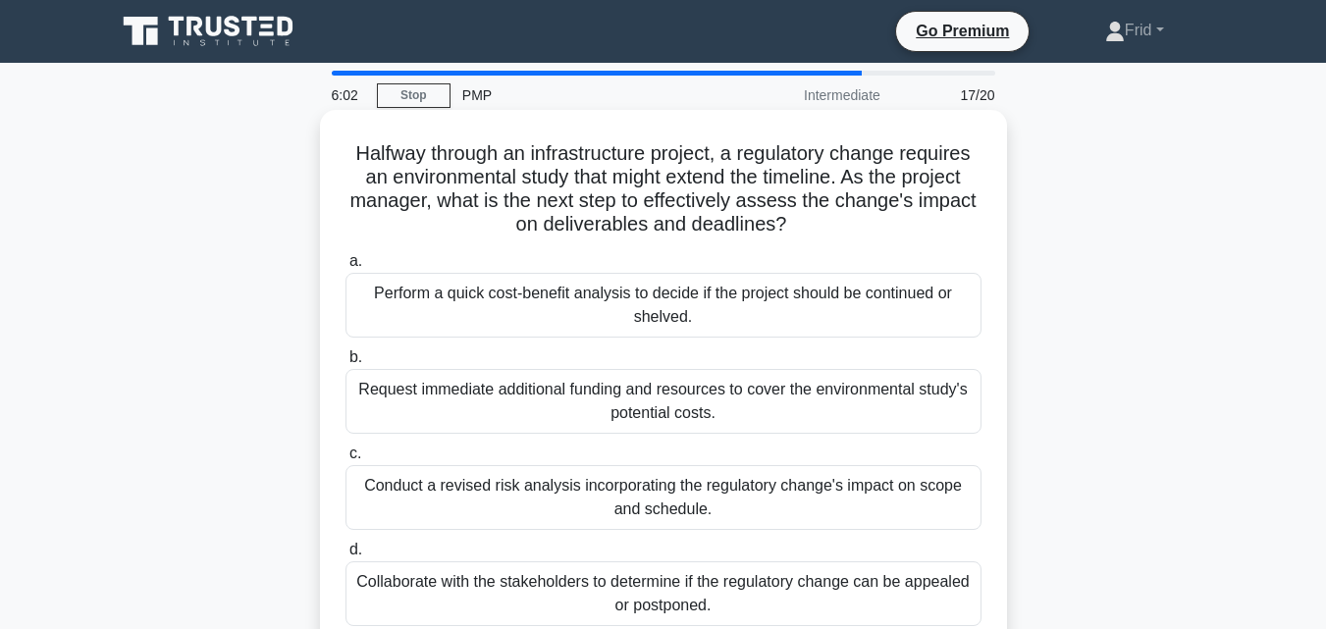
click at [778, 504] on div "Conduct a revised risk analysis incorporating the regulatory change's impact on…" at bounding box center [663, 497] width 636 height 65
click at [345, 460] on input "c. Conduct a revised risk analysis incorporating the regulatory change's impact…" at bounding box center [345, 454] width 0 height 13
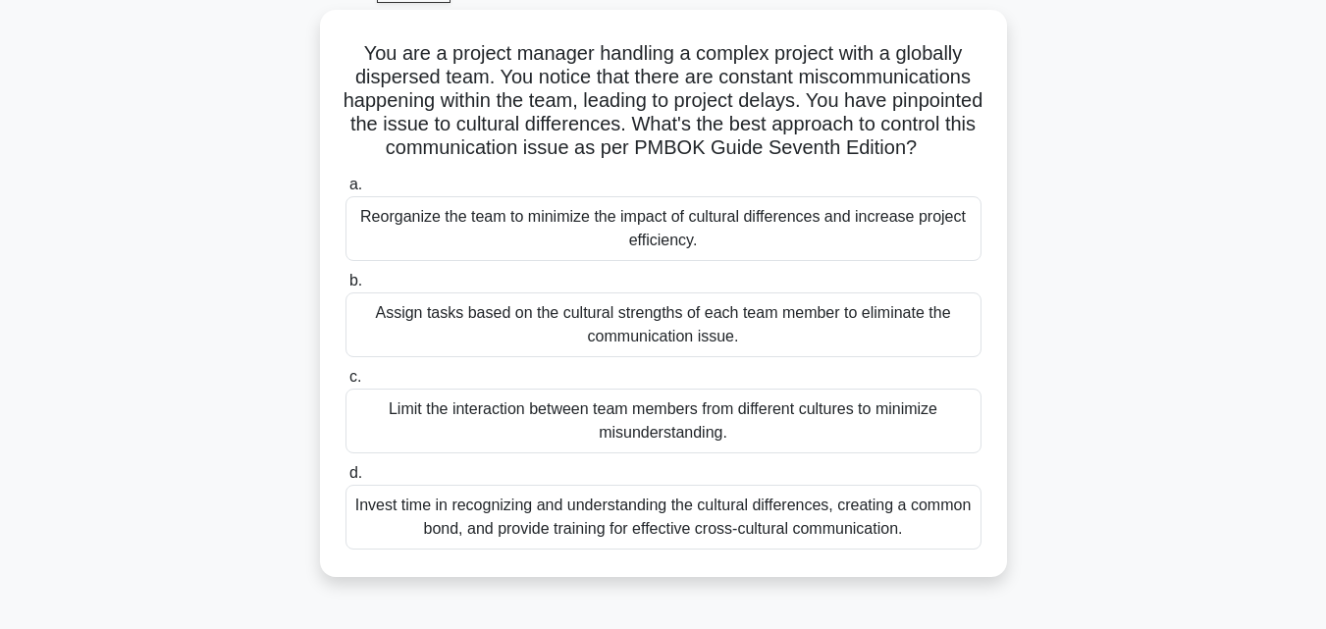
scroll to position [107, 0]
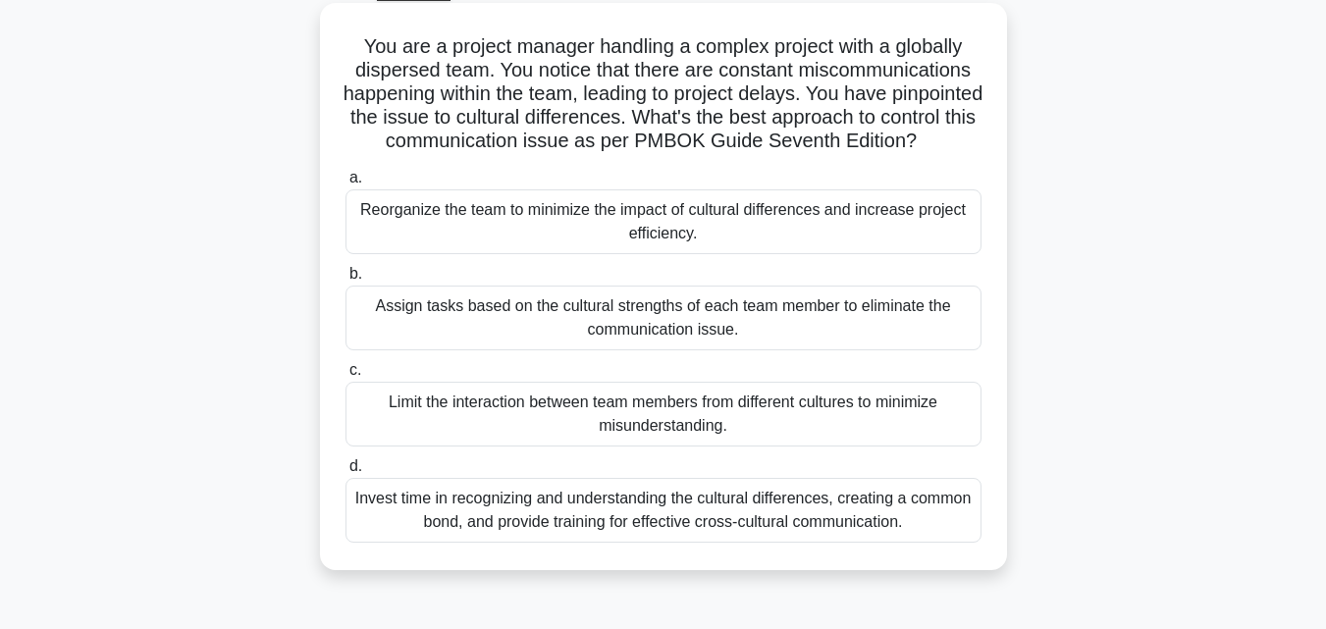
click at [740, 543] on div "Invest time in recognizing and understanding the cultural differences, creating…" at bounding box center [663, 510] width 636 height 65
click at [345, 473] on input "d. Invest time in recognizing and understanding the cultural differences, creat…" at bounding box center [345, 466] width 0 height 13
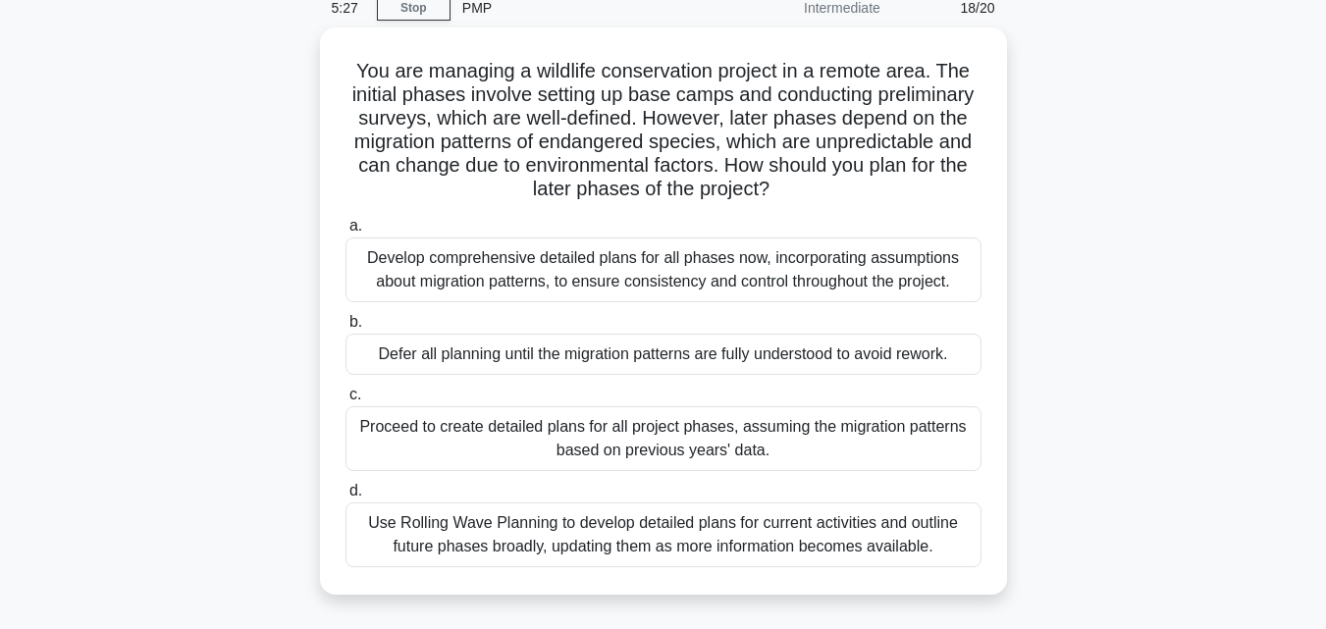
scroll to position [0, 0]
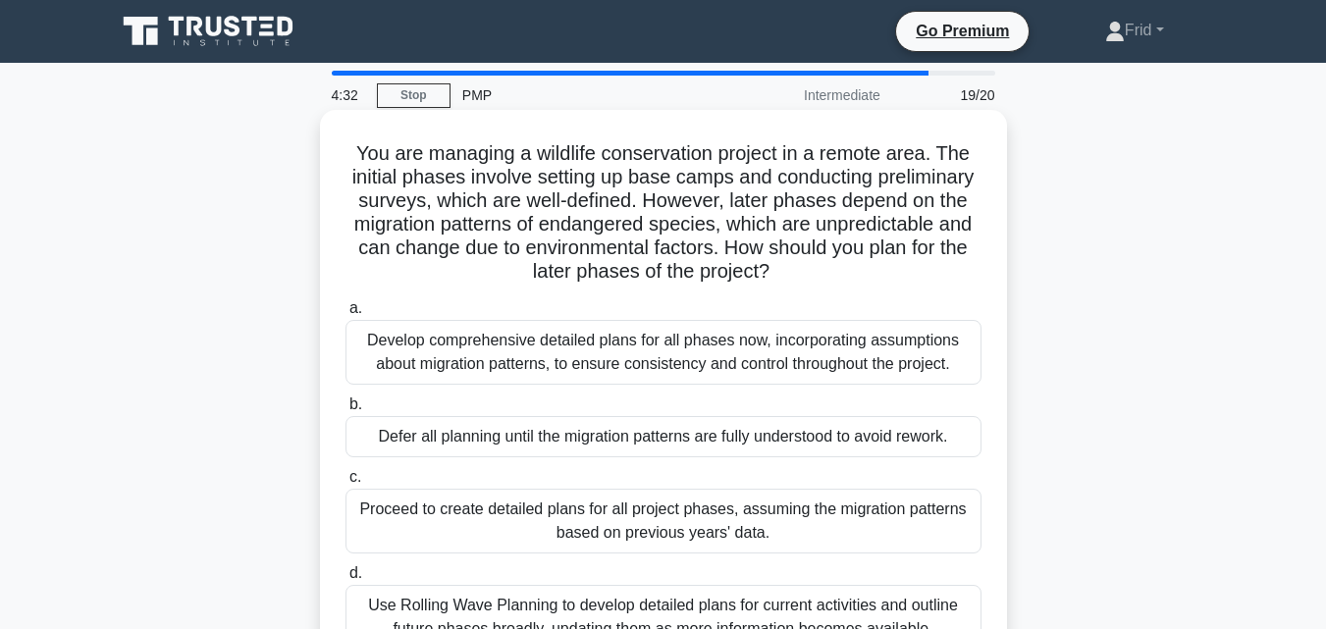
click at [702, 349] on div "Develop comprehensive detailed plans for all phases now, incorporating assumpti…" at bounding box center [663, 352] width 636 height 65
click at [345, 315] on input "a. Develop comprehensive detailed plans for all phases now, incorporating assum…" at bounding box center [345, 308] width 0 height 13
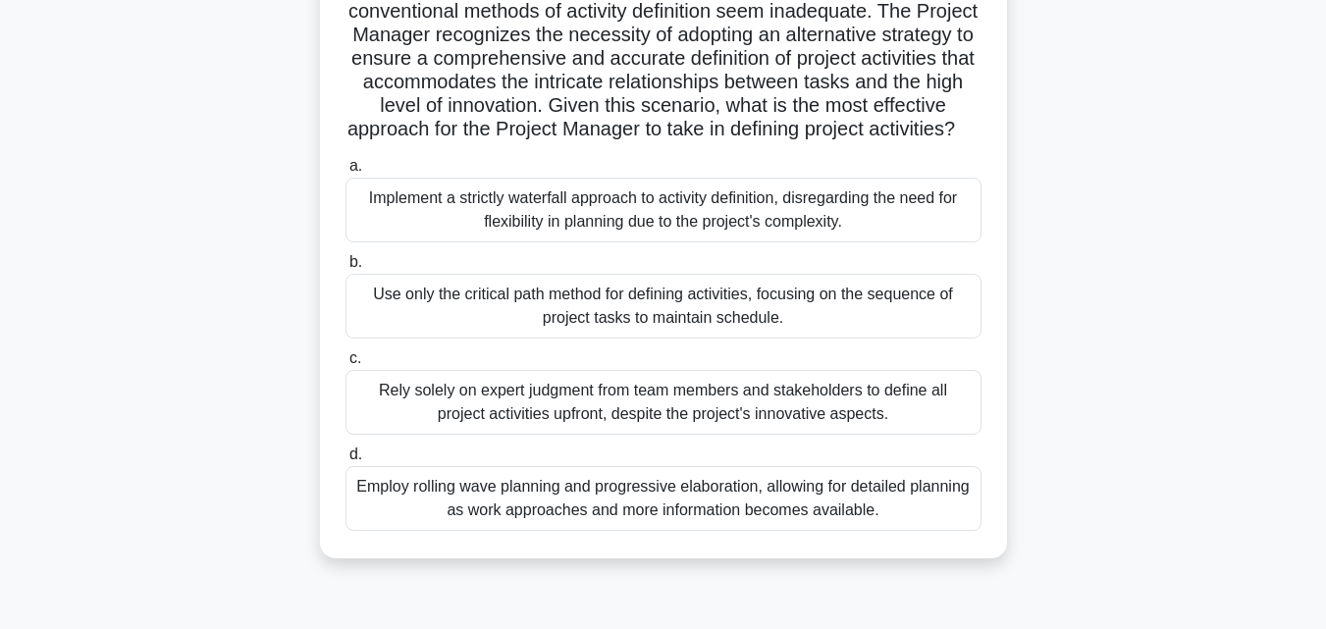
scroll to position [296, 0]
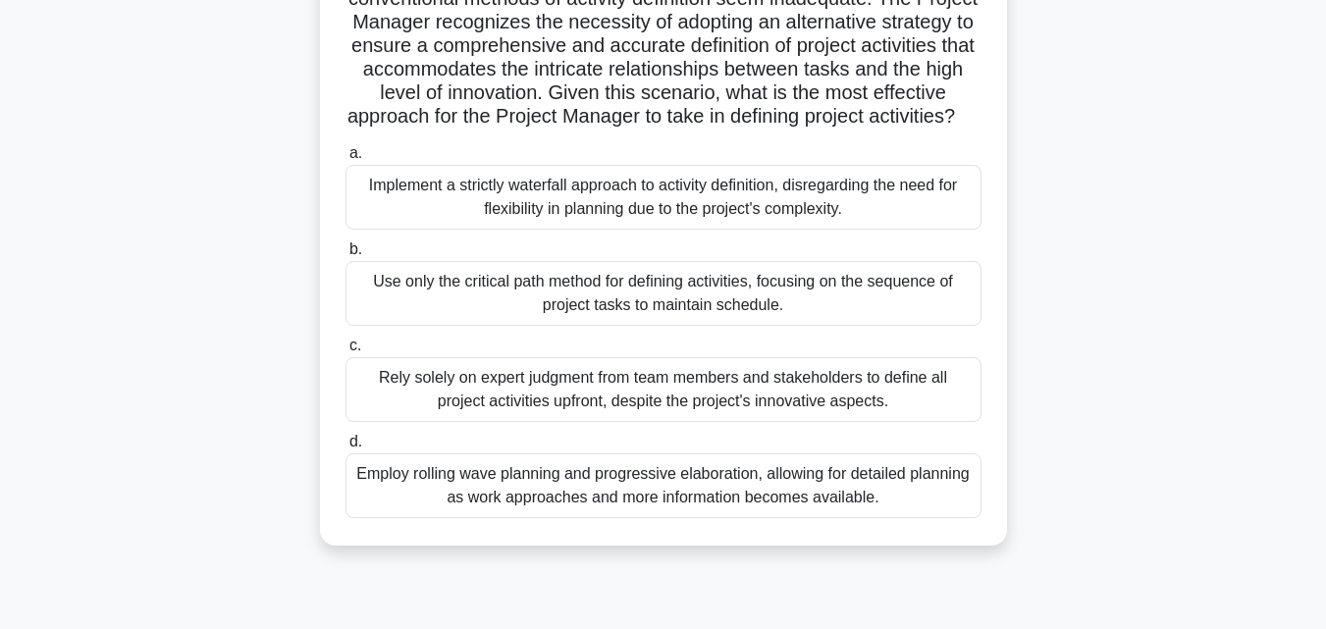
click at [620, 515] on div "Employ rolling wave planning and progressive elaboration, allowing for detailed…" at bounding box center [663, 485] width 636 height 65
click at [345, 449] on input "d. Employ rolling wave planning and progressive elaboration, allowing for detai…" at bounding box center [345, 442] width 0 height 13
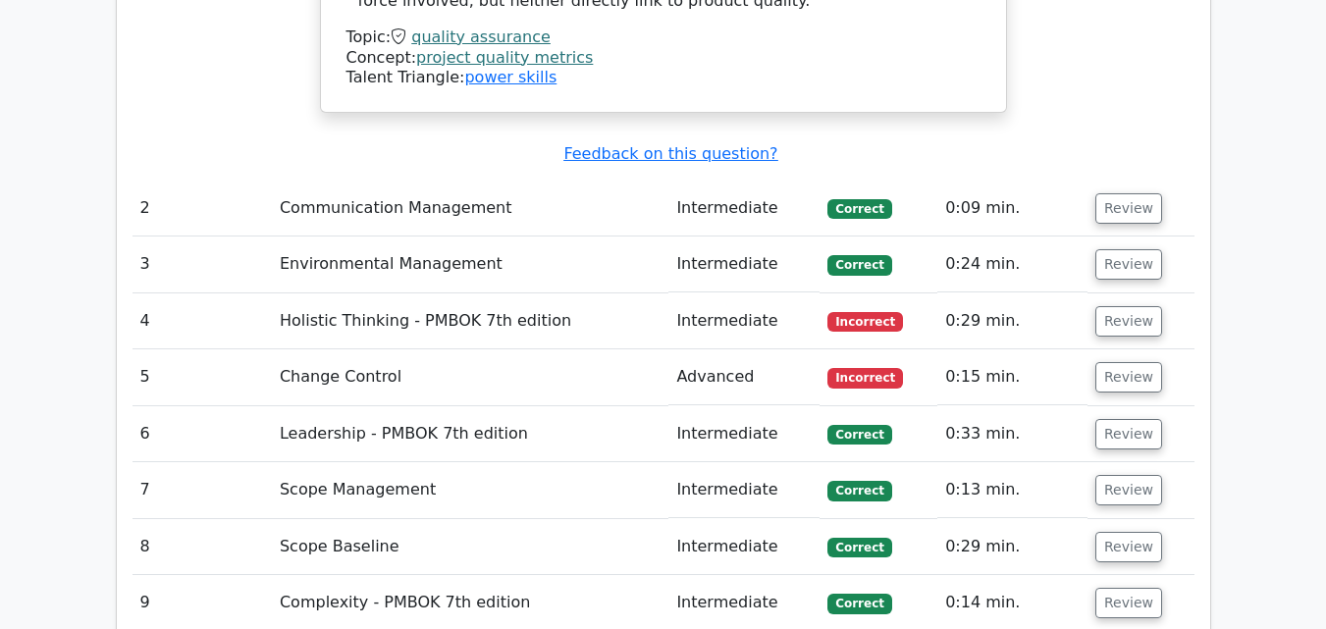
scroll to position [2991, 0]
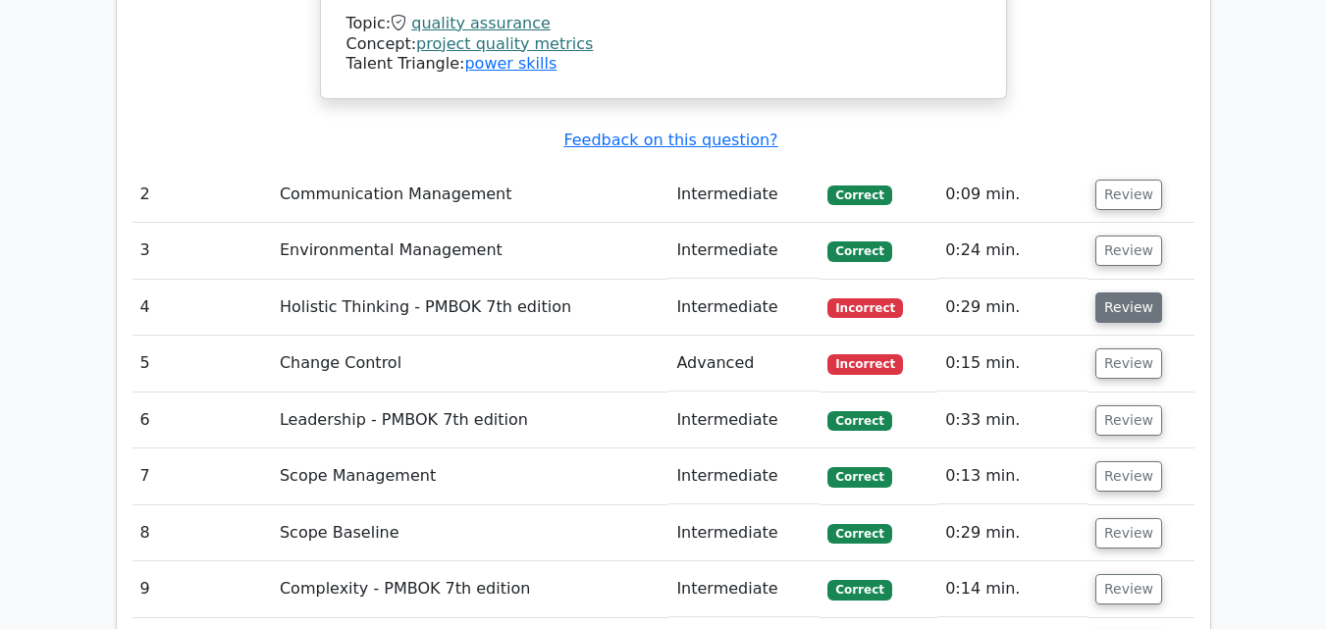
click at [1115, 292] on button "Review" at bounding box center [1128, 307] width 67 height 30
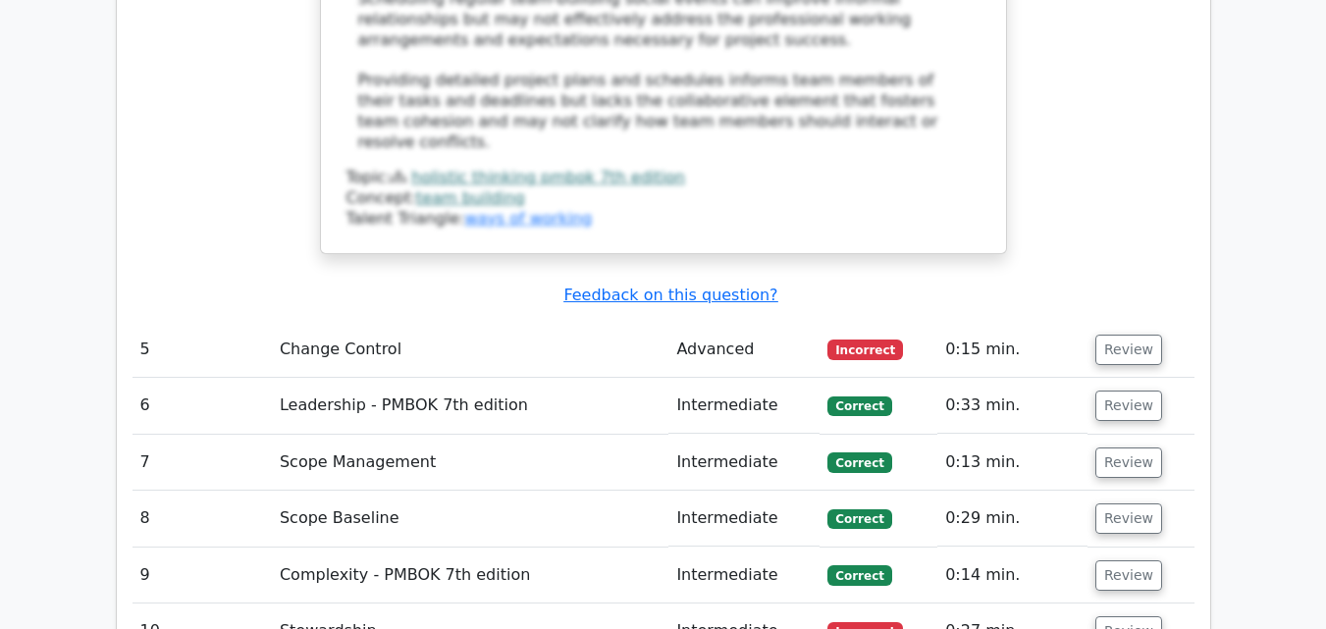
scroll to position [4213, 0]
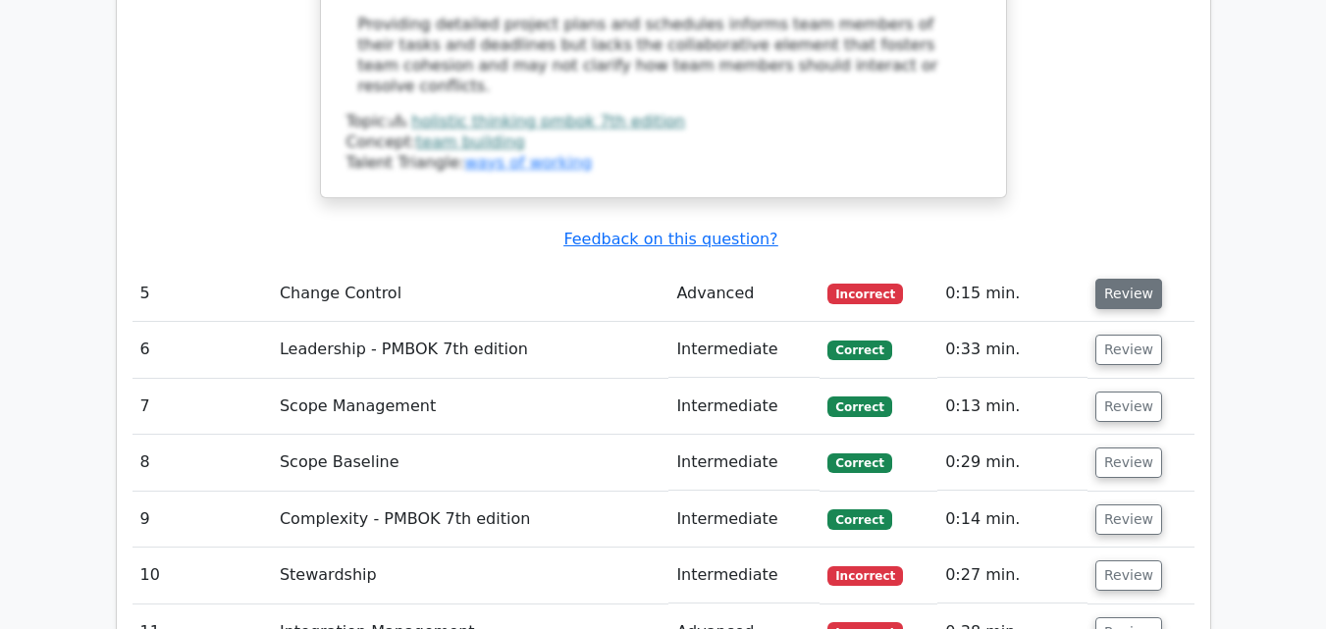
click at [1119, 279] on button "Review" at bounding box center [1128, 294] width 67 height 30
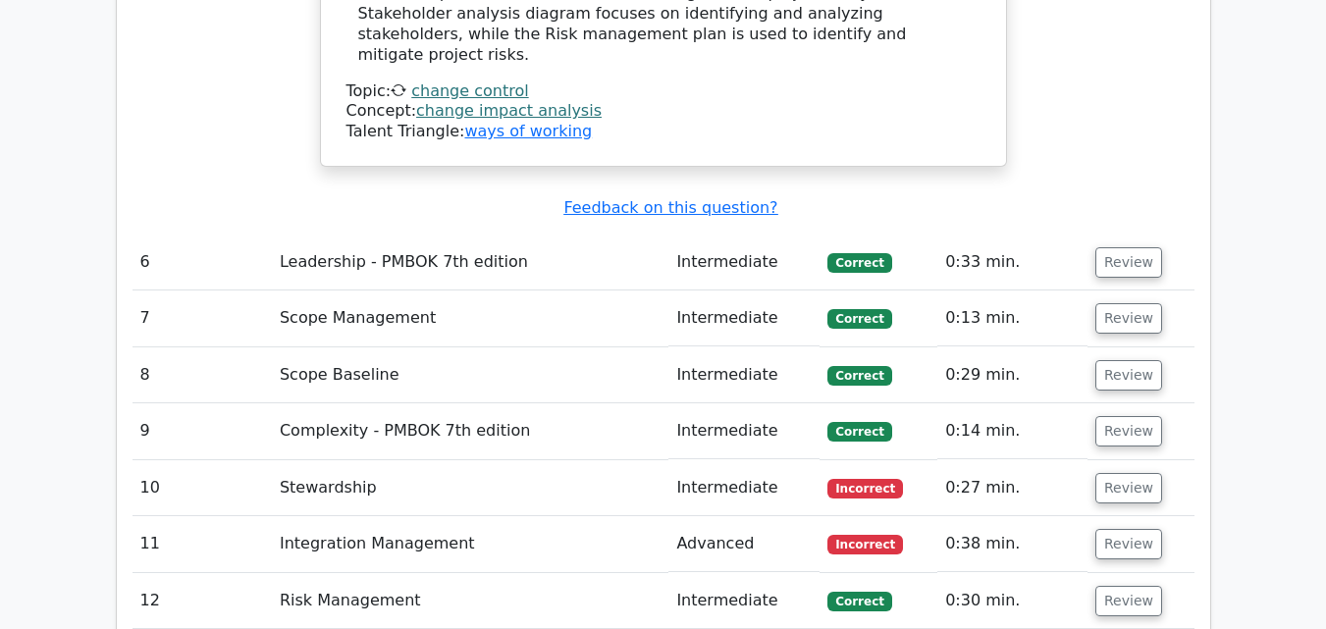
scroll to position [5077, 0]
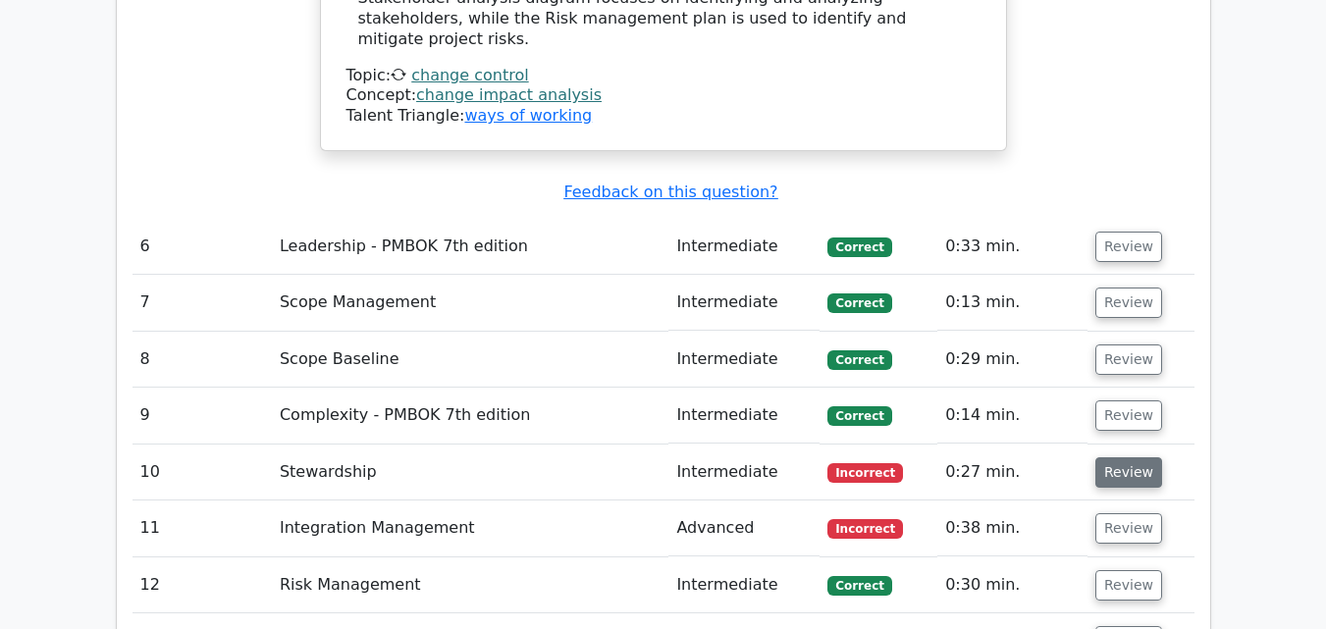
click at [1125, 457] on button "Review" at bounding box center [1128, 472] width 67 height 30
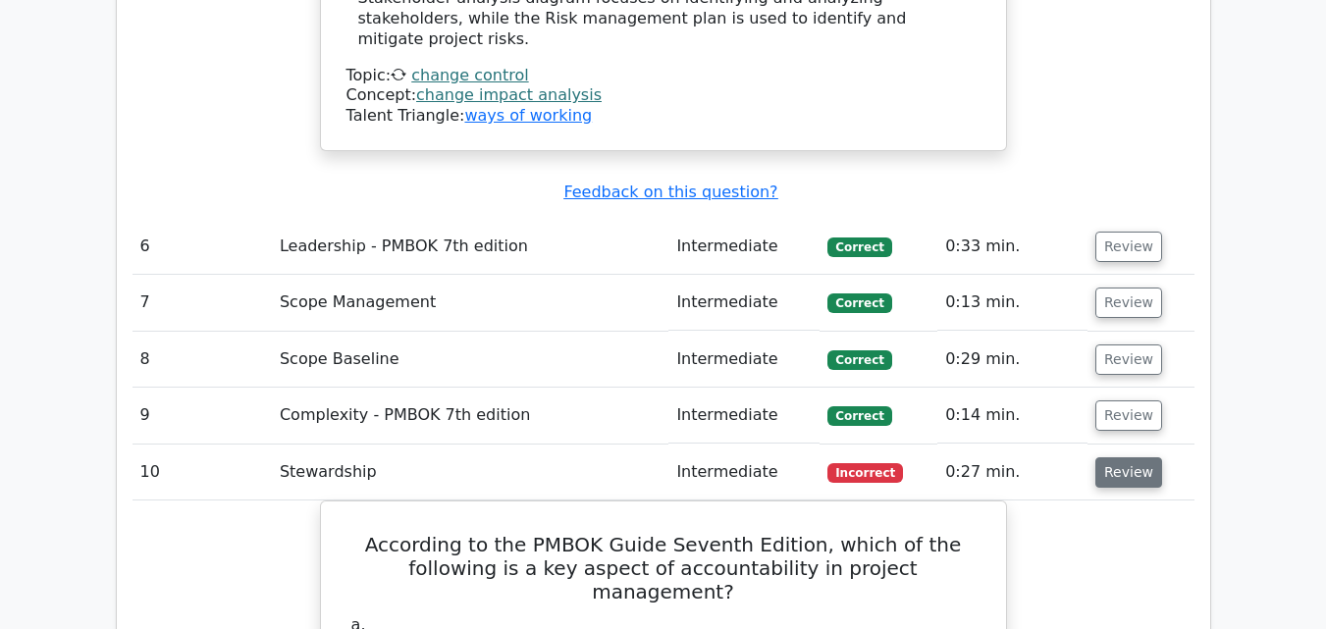
click at [1125, 457] on button "Review" at bounding box center [1128, 472] width 67 height 30
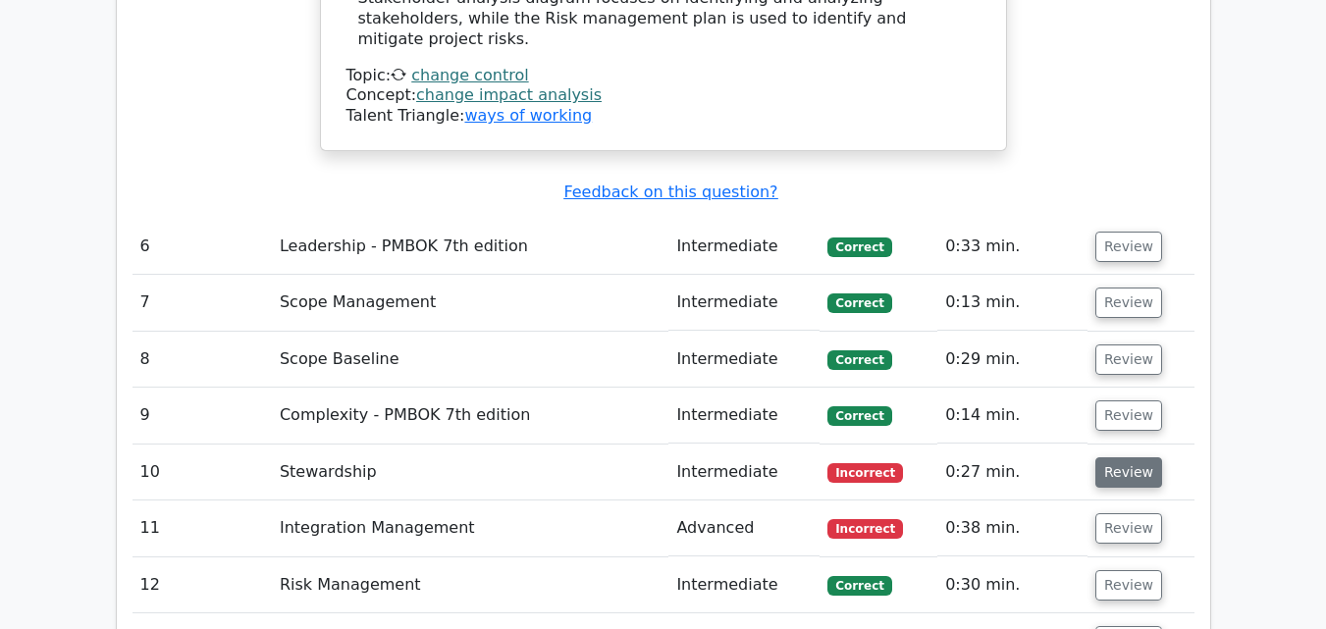
click at [1130, 457] on button "Review" at bounding box center [1128, 472] width 67 height 30
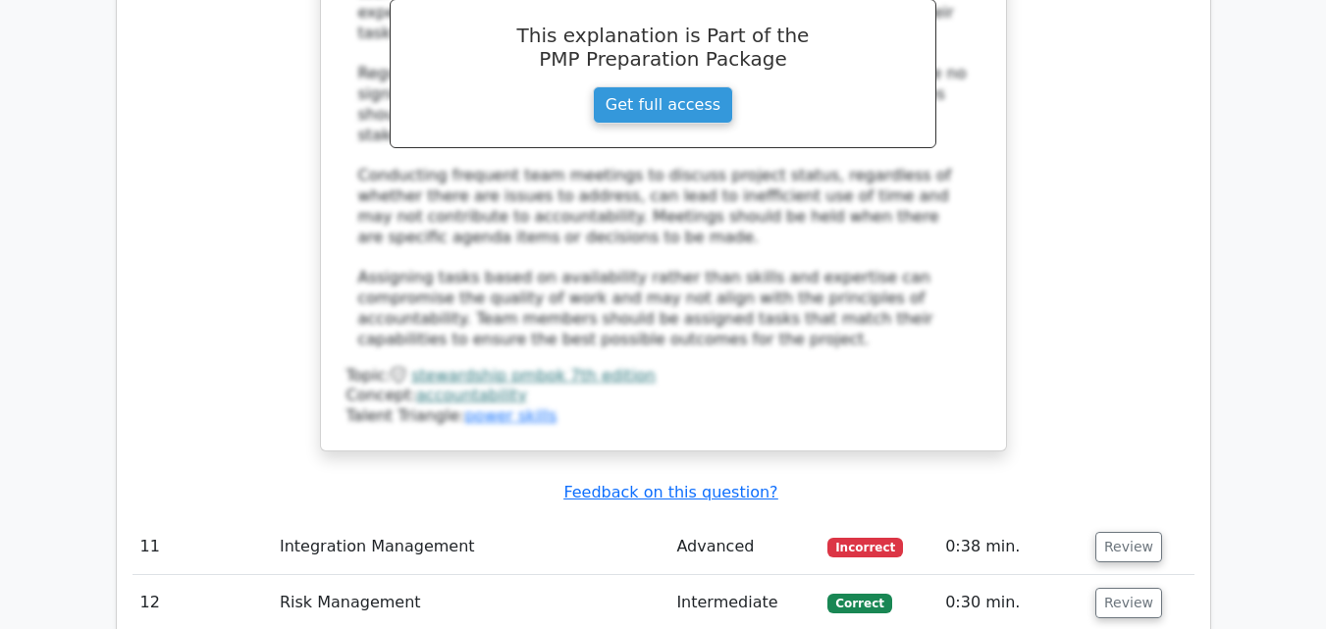
scroll to position [6269, 0]
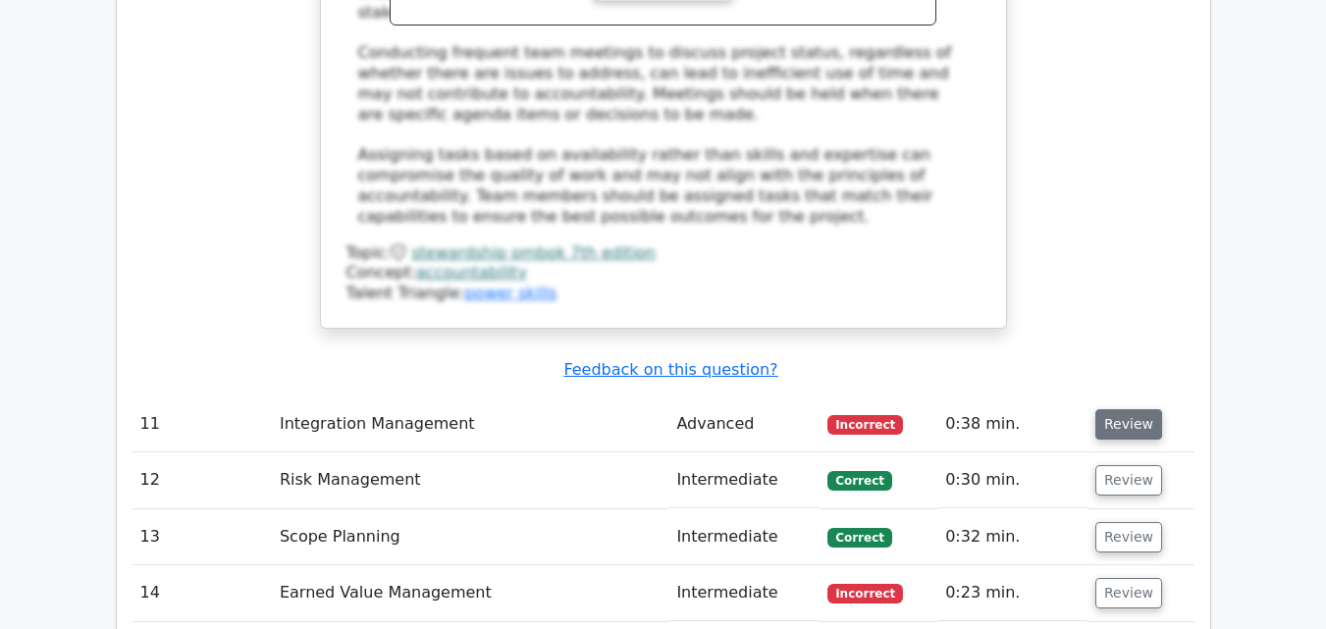
click at [1109, 409] on button "Review" at bounding box center [1128, 424] width 67 height 30
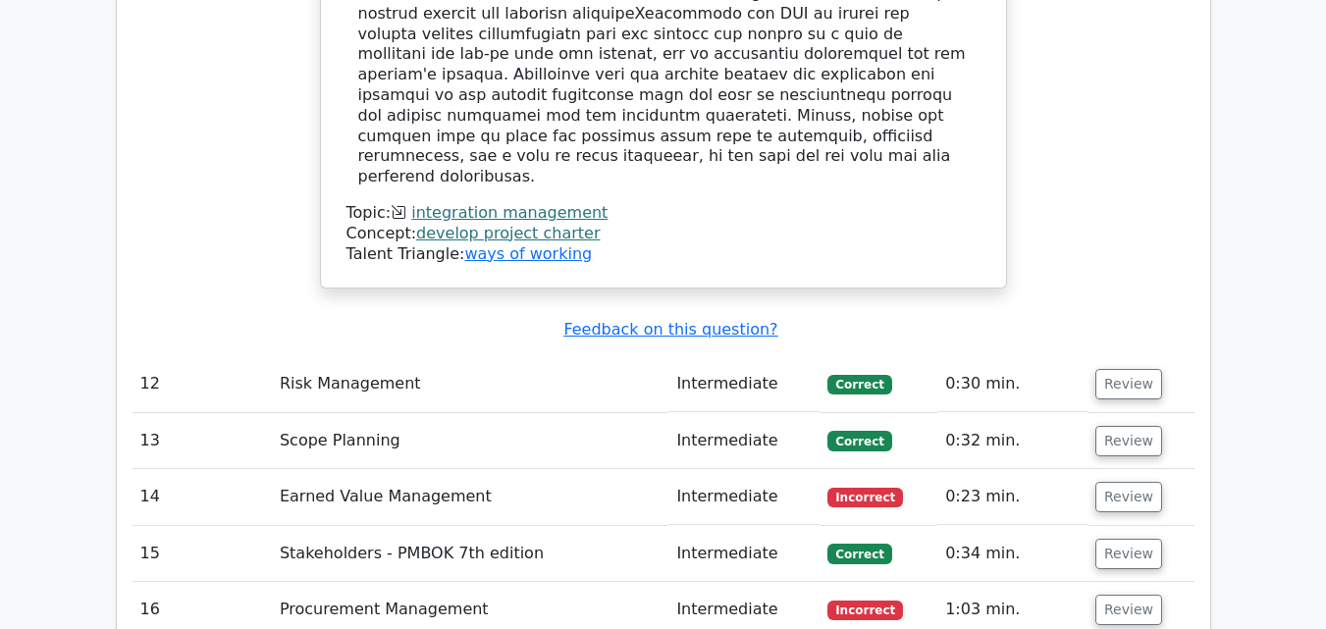
scroll to position [7497, 0]
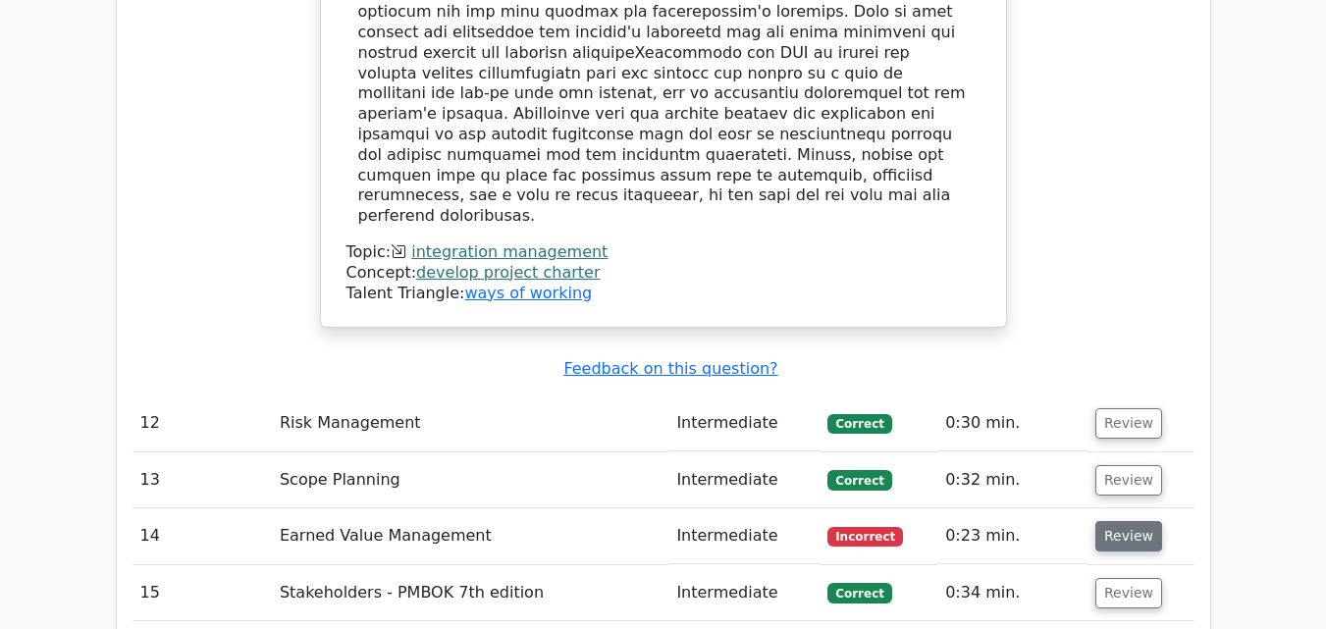
click at [1127, 521] on button "Review" at bounding box center [1128, 536] width 67 height 30
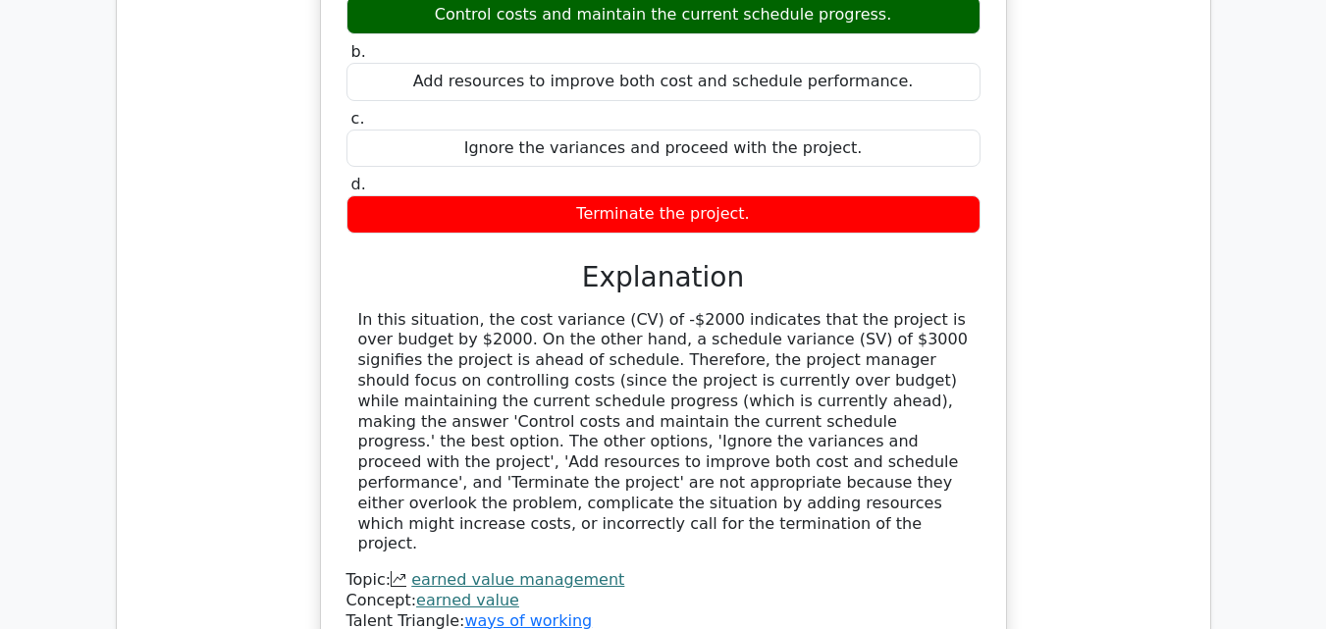
scroll to position [8222, 0]
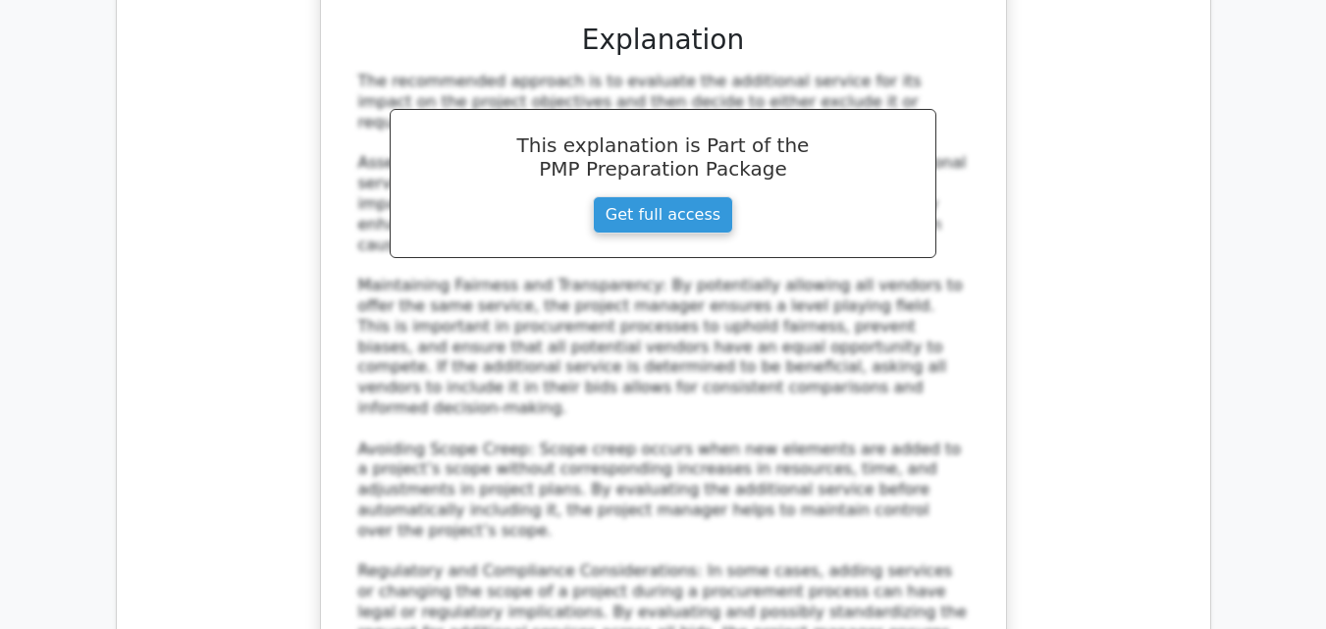
scroll to position [9587, 0]
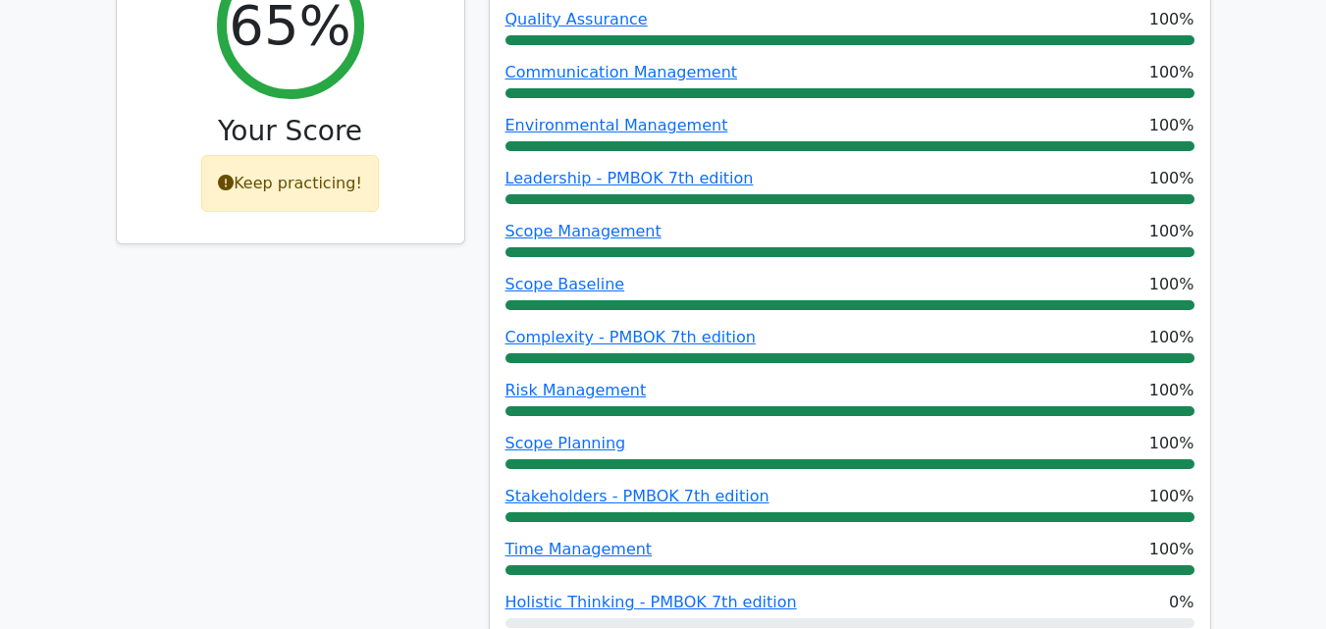
scroll to position [909, 0]
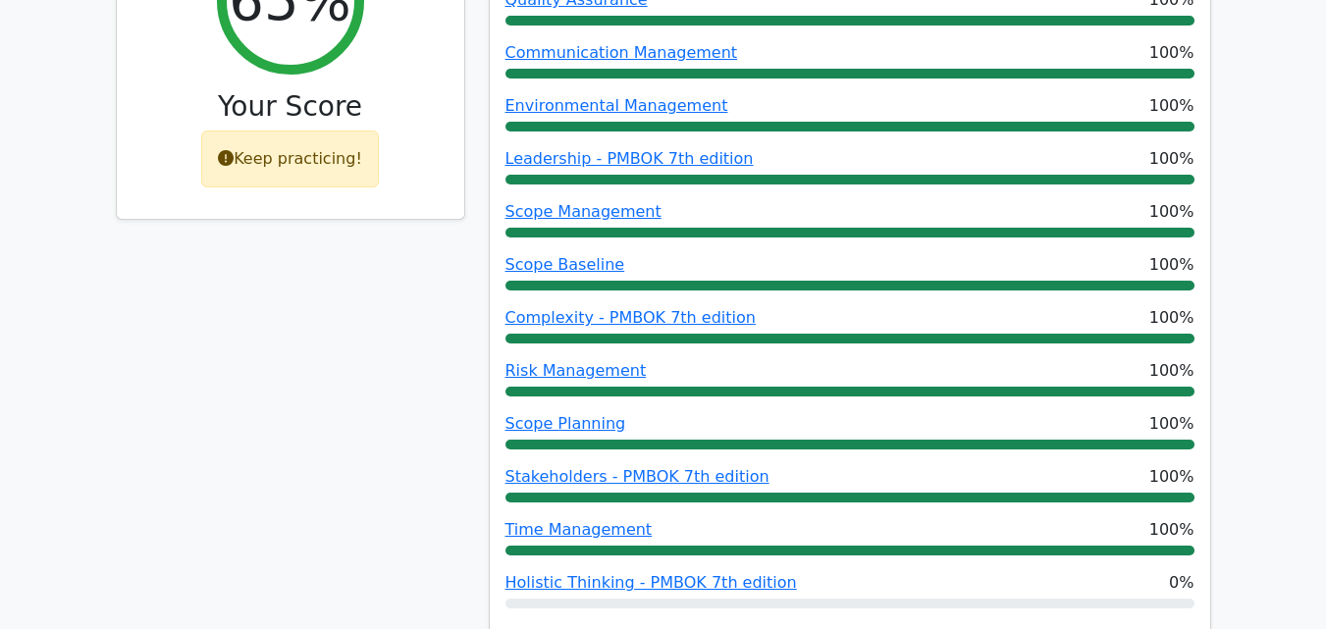
click at [300, 131] on div "Keep practicing!" at bounding box center [290, 159] width 178 height 57
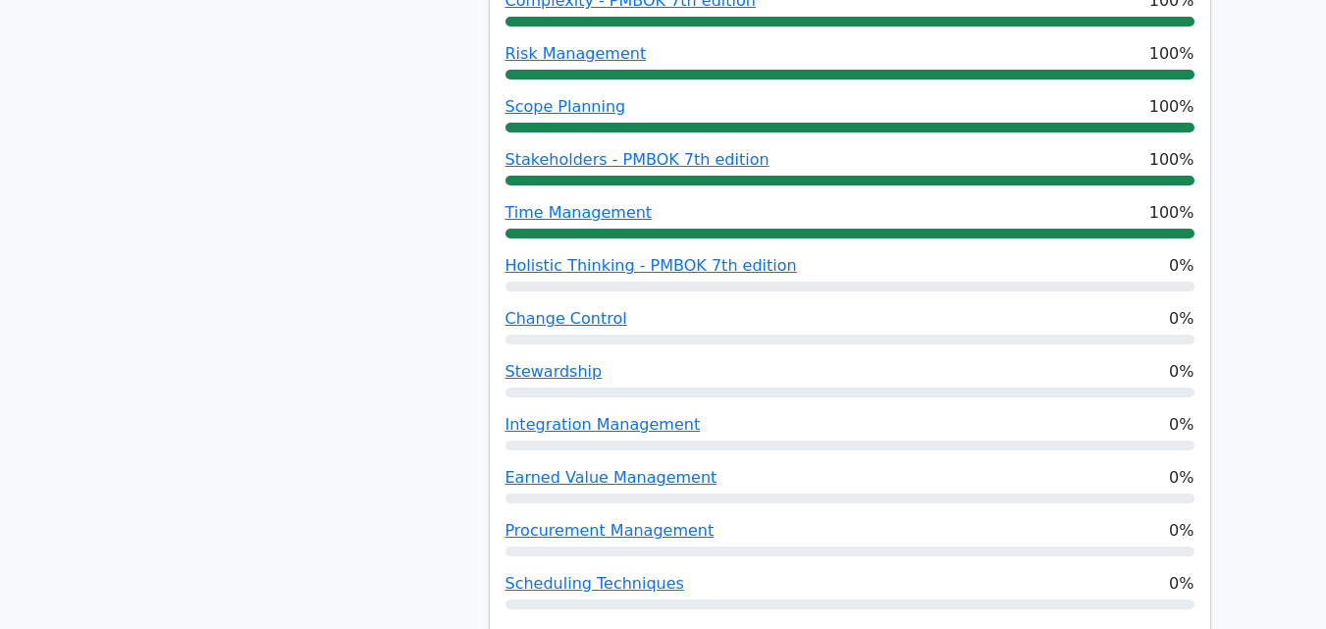
scroll to position [1265, 0]
